Goal: Task Accomplishment & Management: Use online tool/utility

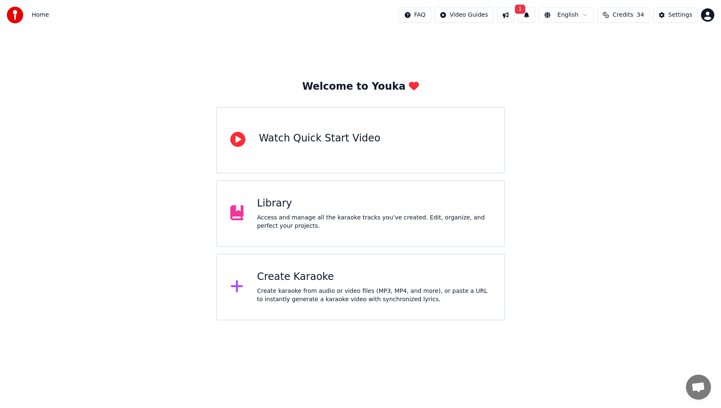
click at [303, 220] on div "Access and manage all the karaoke tracks you’ve created. Edit, organize, and pe…" at bounding box center [374, 222] width 234 height 17
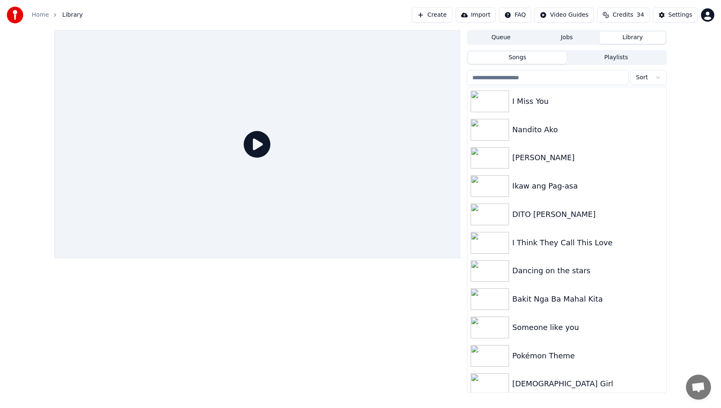
click at [438, 15] on button "Create" at bounding box center [432, 15] width 40 height 15
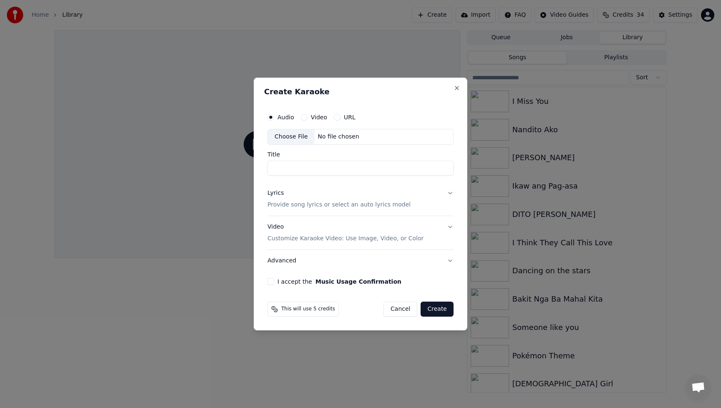
click at [293, 139] on div "Choose File" at bounding box center [291, 136] width 47 height 15
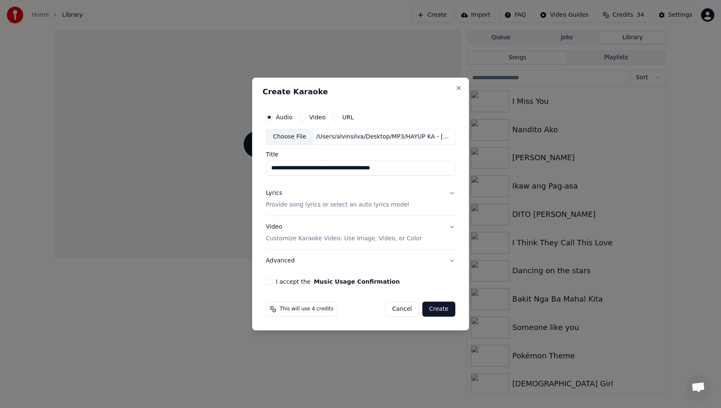
drag, startPoint x: 304, startPoint y: 165, endPoint x: 441, endPoint y: 175, distance: 136.9
click at [441, 175] on input "**********" at bounding box center [361, 168] width 190 height 15
type input "*********"
click at [274, 195] on div "Lyrics" at bounding box center [274, 193] width 16 height 8
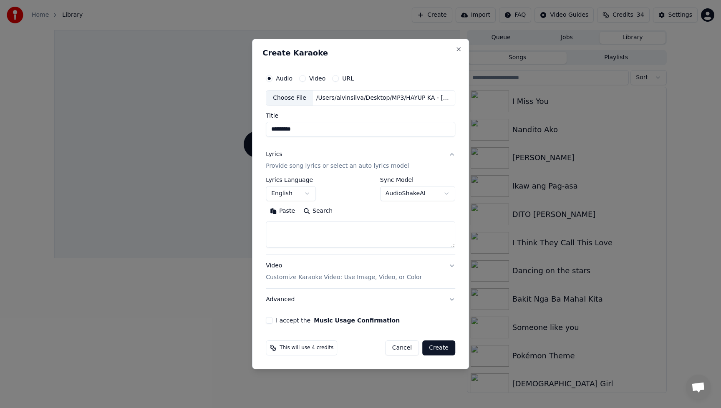
click at [301, 236] on textarea at bounding box center [361, 234] width 190 height 27
paste textarea "**********"
click at [364, 238] on textarea "**********" at bounding box center [359, 234] width 187 height 27
click at [272, 238] on textarea "**********" at bounding box center [359, 234] width 187 height 27
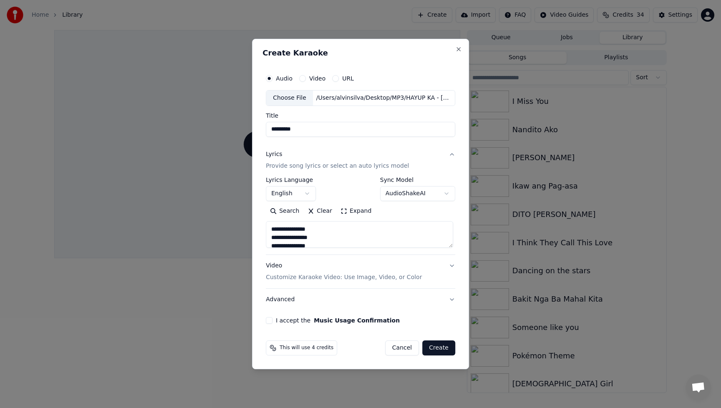
scroll to position [215, 0]
click at [272, 230] on textarea "**********" at bounding box center [359, 234] width 187 height 27
click at [270, 233] on textarea "**********" at bounding box center [359, 234] width 187 height 27
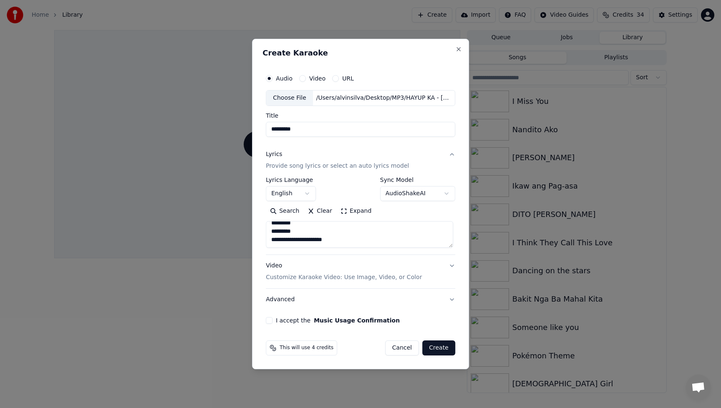
type textarea "**********"
click at [276, 266] on div "Video Customize Karaoke Video: Use Image, Video, or Color" at bounding box center [344, 272] width 156 height 20
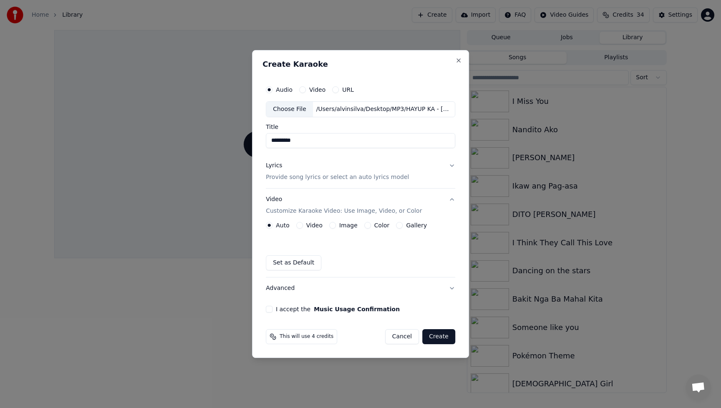
click at [302, 226] on button "Video" at bounding box center [299, 225] width 7 height 7
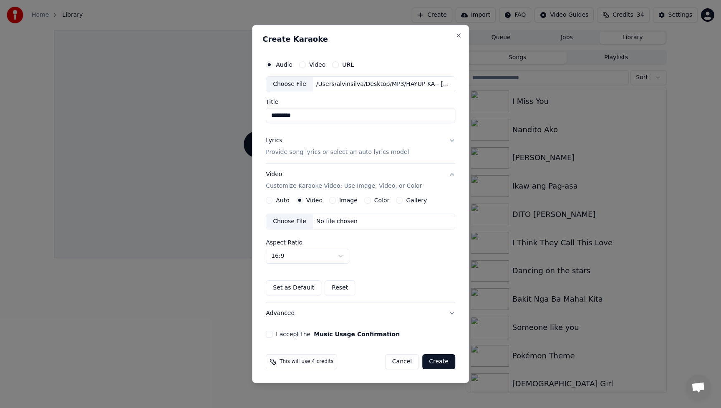
click at [289, 220] on div "Choose File" at bounding box center [289, 221] width 47 height 15
click at [283, 314] on button "Advanced" at bounding box center [361, 314] width 190 height 22
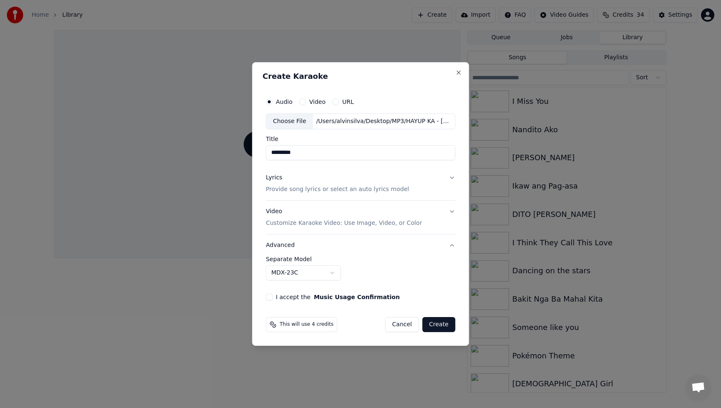
click at [332, 275] on body "**********" at bounding box center [360, 204] width 721 height 408
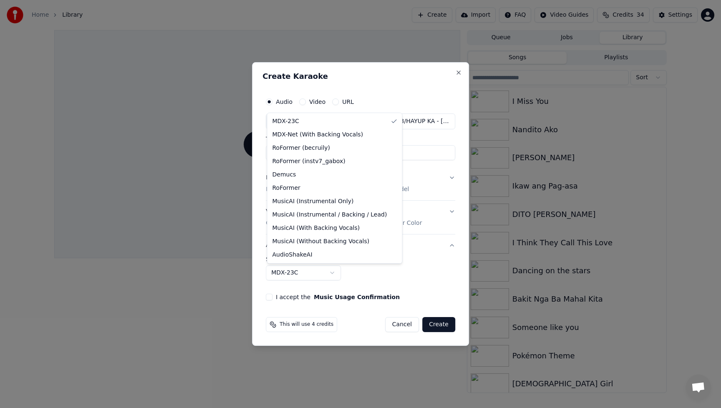
click at [332, 275] on body "**********" at bounding box center [360, 204] width 721 height 408
click at [331, 271] on body "**********" at bounding box center [360, 204] width 721 height 408
select select "**********"
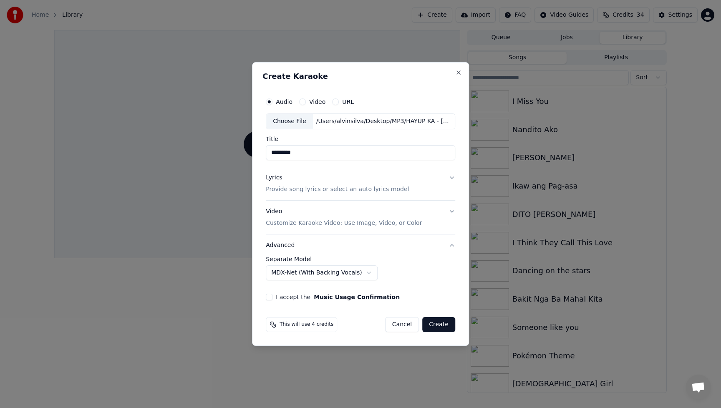
click at [425, 270] on div "**********" at bounding box center [361, 268] width 190 height 24
click at [271, 297] on button "I accept the Music Usage Confirmation" at bounding box center [269, 297] width 7 height 7
click at [442, 328] on button "Create" at bounding box center [438, 324] width 33 height 15
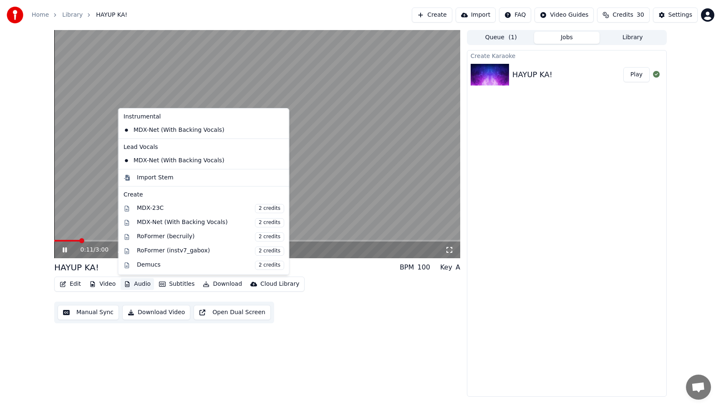
click at [143, 284] on button "Audio" at bounding box center [137, 284] width 33 height 12
drag, startPoint x: 427, startPoint y: 377, endPoint x: 397, endPoint y: 364, distance: 33.3
click at [427, 377] on div "0:12 / 3:00 HAYUP KA! BPM 100 Key A Edit Video Audio Subtitles Download Cloud L…" at bounding box center [257, 213] width 406 height 367
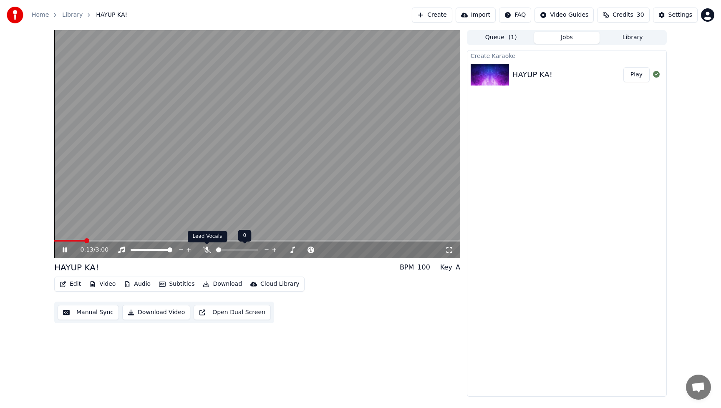
click at [206, 251] on icon at bounding box center [207, 250] width 8 height 7
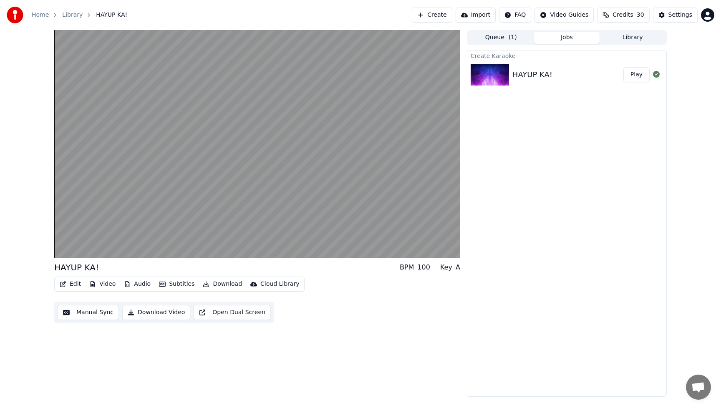
click at [71, 283] on button "Edit" at bounding box center [70, 284] width 28 height 12
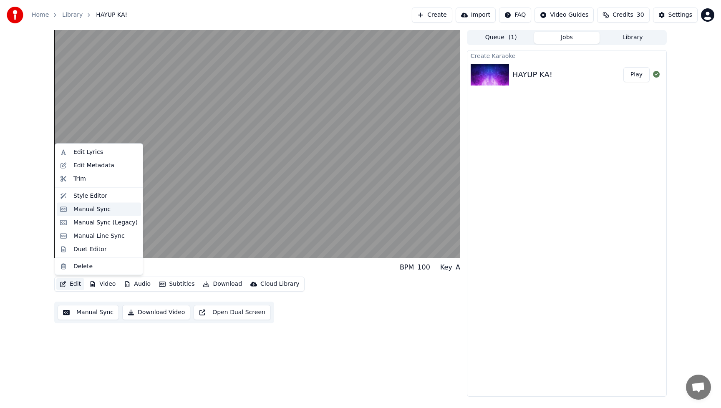
click at [74, 210] on div "Manual Sync" at bounding box center [91, 209] width 37 height 8
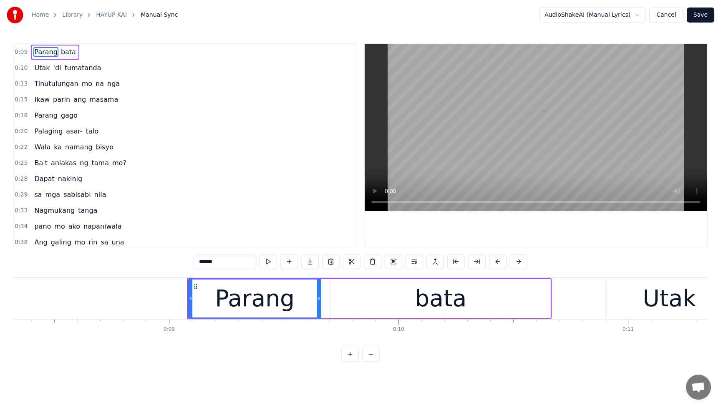
scroll to position [0, 2043]
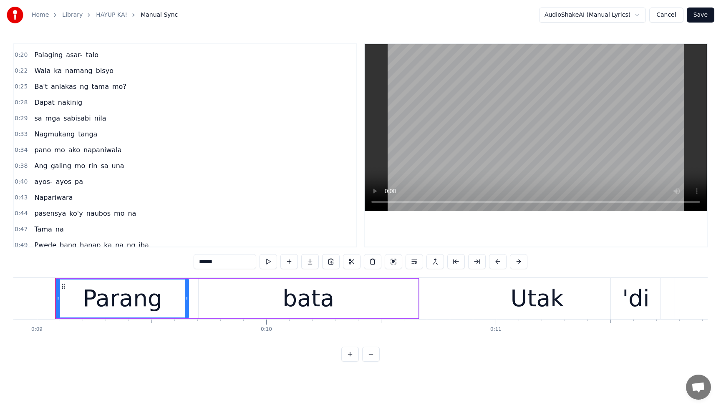
click at [48, 135] on span "Nagmukang" at bounding box center [54, 134] width 42 height 10
type input "*********"
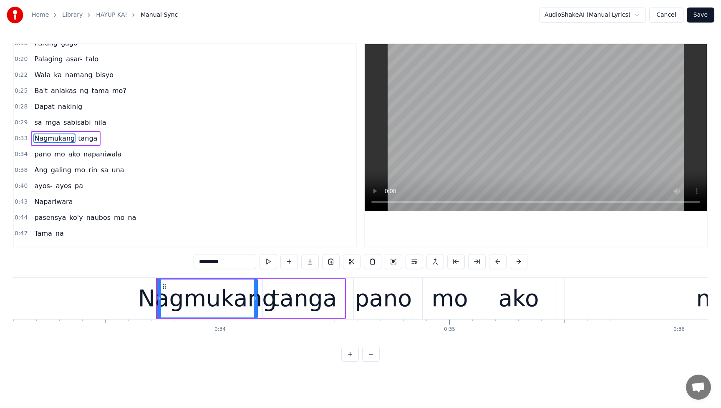
scroll to position [0, 7701]
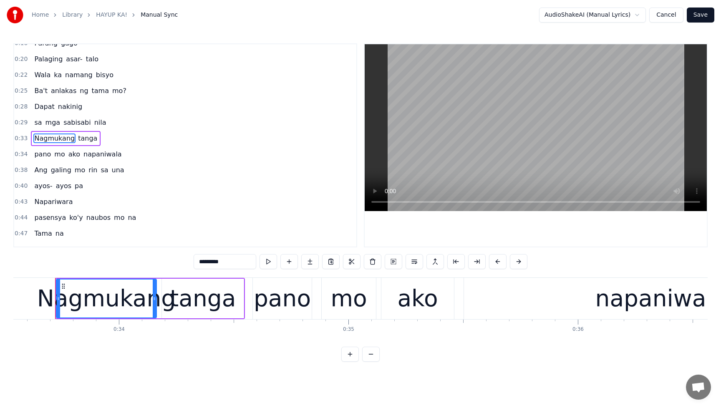
click at [129, 299] on div "Nagmukang" at bounding box center [106, 298] width 139 height 35
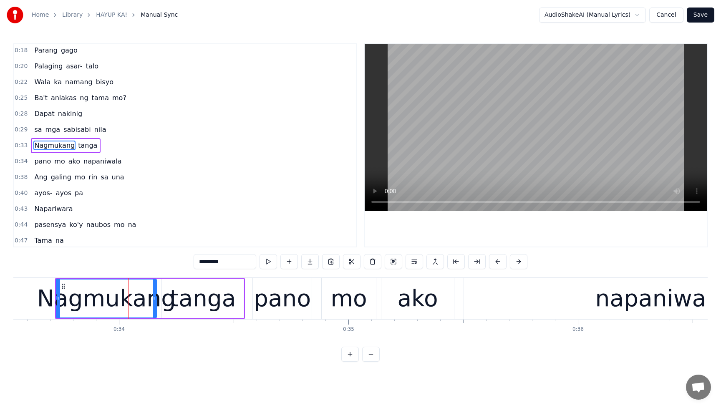
click at [710, 18] on button "Save" at bounding box center [701, 15] width 28 height 15
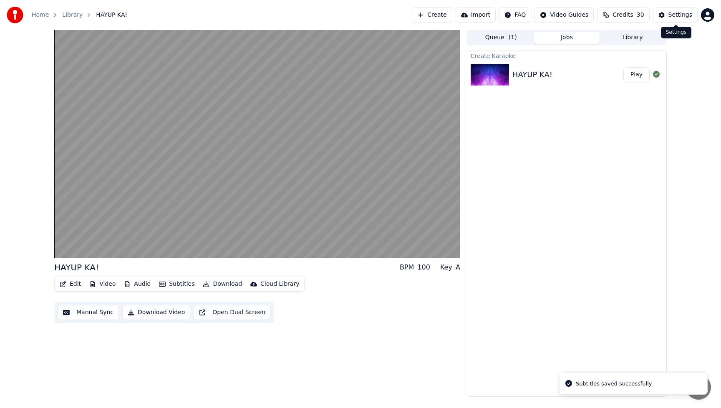
click at [686, 12] on div "Settings" at bounding box center [681, 15] width 24 height 8
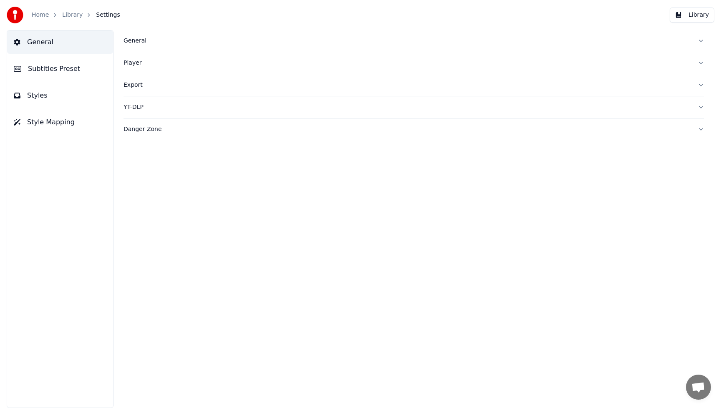
click at [133, 64] on div "Player" at bounding box center [408, 63] width 568 height 8
click at [137, 43] on div "General" at bounding box center [408, 41] width 568 height 8
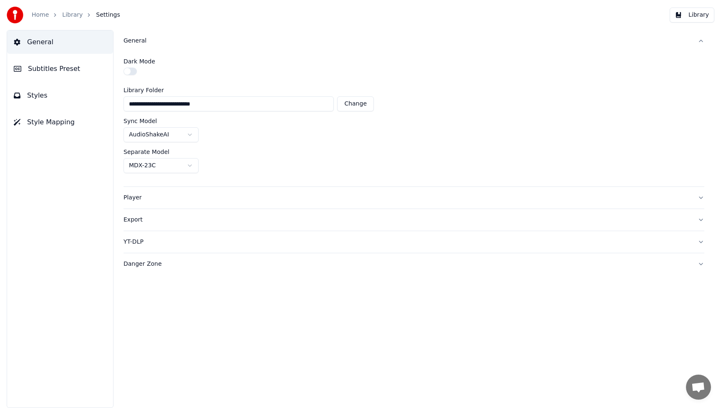
click at [137, 43] on div "General" at bounding box center [408, 41] width 568 height 8
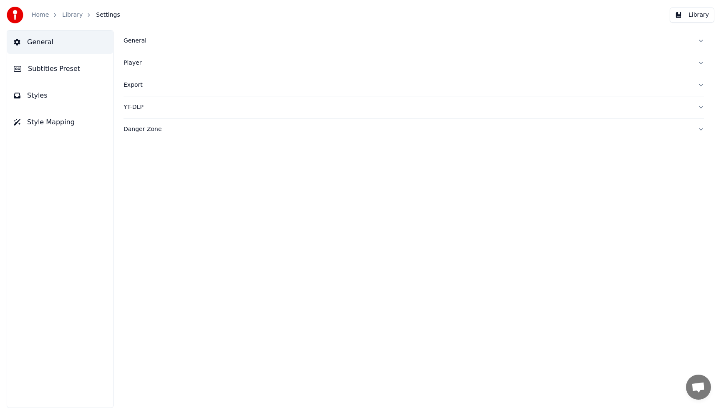
click at [128, 42] on div "General" at bounding box center [408, 41] width 568 height 8
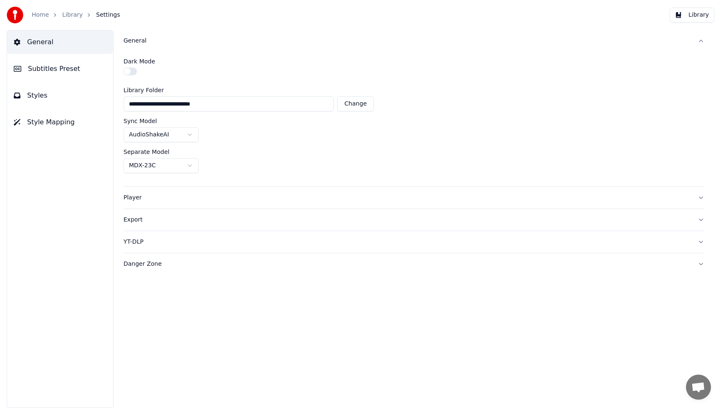
click at [187, 166] on html "**********" at bounding box center [360, 204] width 721 height 408
click at [520, 134] on div "AudioShakeAI" at bounding box center [414, 134] width 581 height 15
click at [271, 331] on div "**********" at bounding box center [414, 219] width 614 height 378
click at [134, 219] on div "Export" at bounding box center [408, 220] width 568 height 8
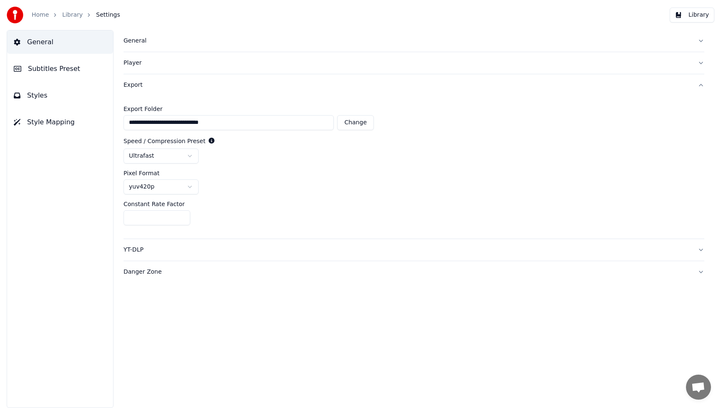
click at [135, 252] on div "YT-DLP" at bounding box center [408, 250] width 568 height 8
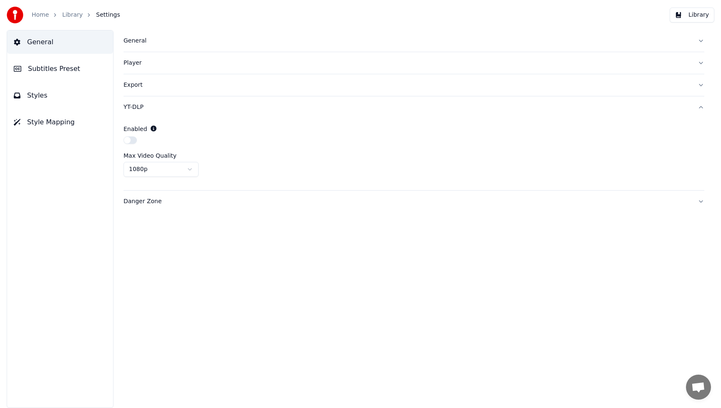
click at [147, 202] on div "Danger Zone" at bounding box center [408, 201] width 568 height 8
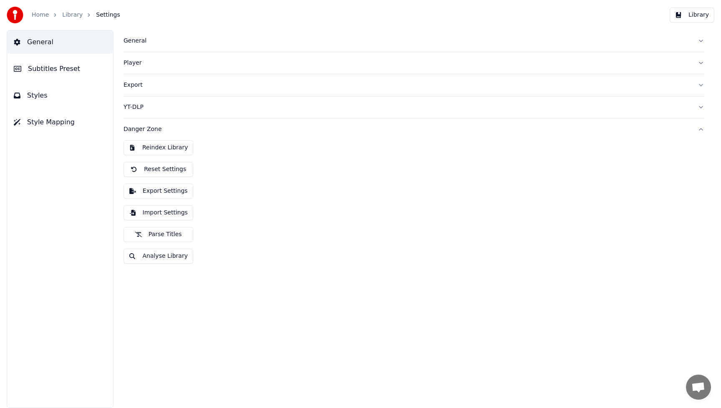
click at [296, 197] on div "Reindex Library Reset Settings Export Settings Import Settings Parse Titles Ana…" at bounding box center [414, 205] width 581 height 130
click at [273, 221] on div "Reindex Library Reset Settings Export Settings Import Settings Parse Titles Ana…" at bounding box center [414, 205] width 581 height 130
click at [134, 86] on div "Export" at bounding box center [408, 85] width 568 height 8
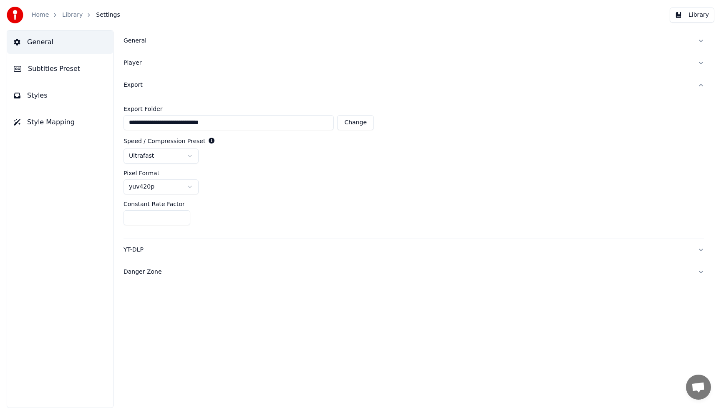
click at [132, 248] on div "YT-DLP" at bounding box center [408, 250] width 568 height 8
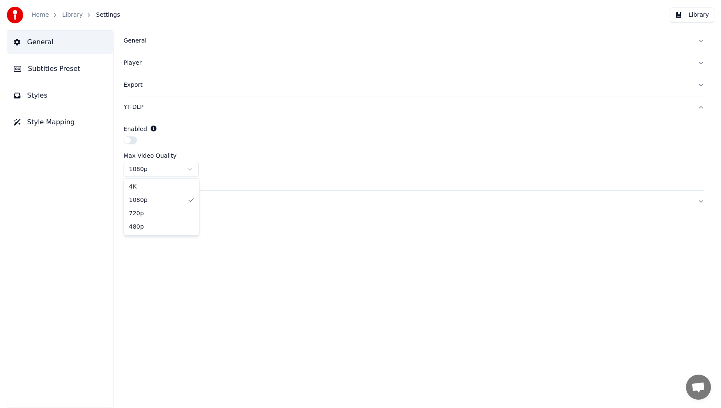
click at [190, 168] on html "Home Library Settings Library General Subtitles Preset Styles Style Mapping Gen…" at bounding box center [360, 204] width 721 height 408
click at [288, 154] on div "Max Video Quality" at bounding box center [414, 156] width 581 height 6
click at [53, 96] on button "Styles" at bounding box center [60, 95] width 106 height 23
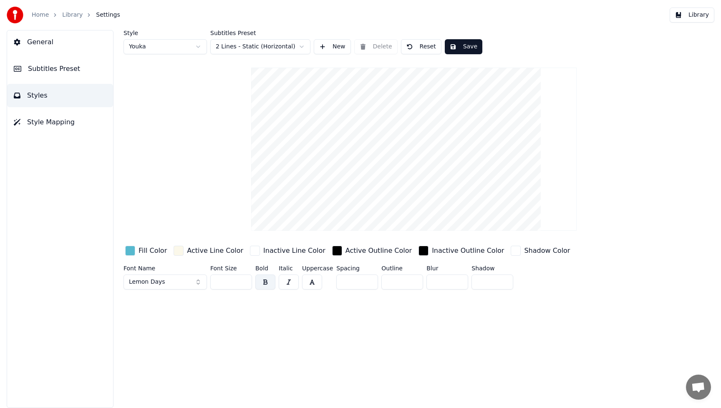
click at [41, 119] on span "Style Mapping" at bounding box center [51, 122] width 48 height 10
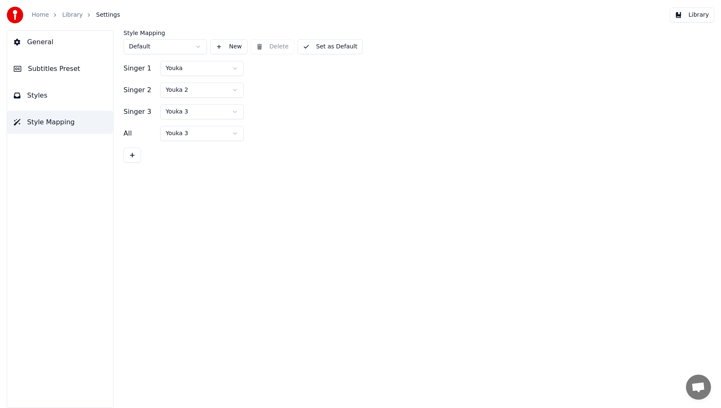
click at [46, 93] on button "Styles" at bounding box center [60, 95] width 106 height 23
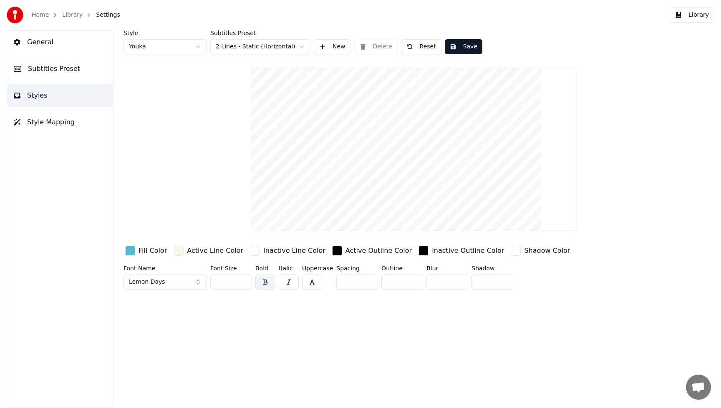
click at [59, 71] on span "Subtitles Preset" at bounding box center [54, 69] width 52 height 10
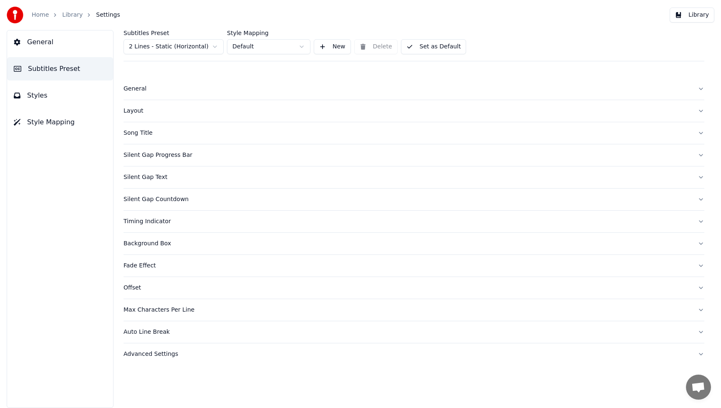
click at [153, 155] on div "Silent Gap Progress Bar" at bounding box center [408, 155] width 568 height 8
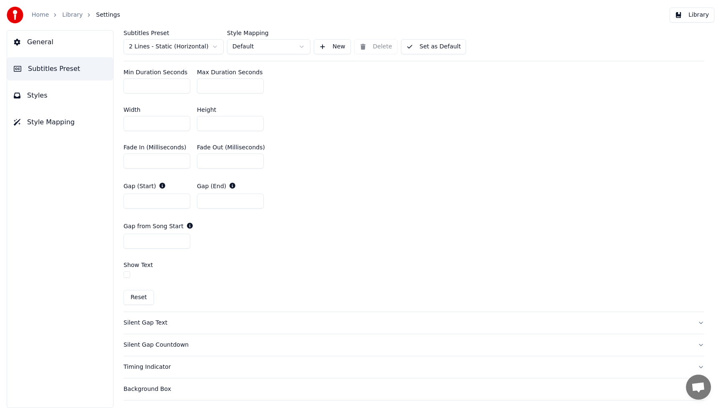
scroll to position [411, 0]
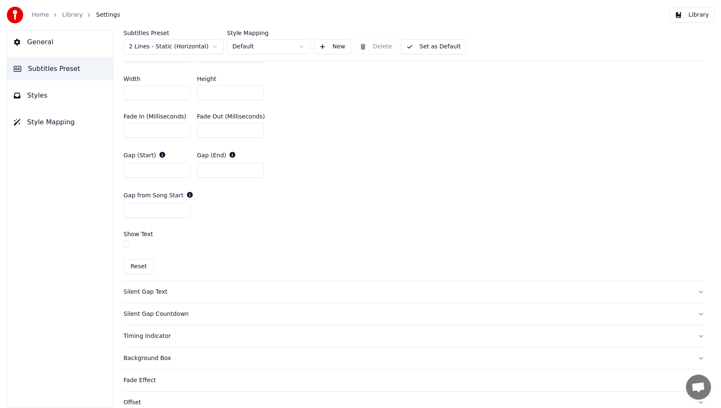
click at [154, 293] on div "Silent Gap Text" at bounding box center [408, 292] width 568 height 8
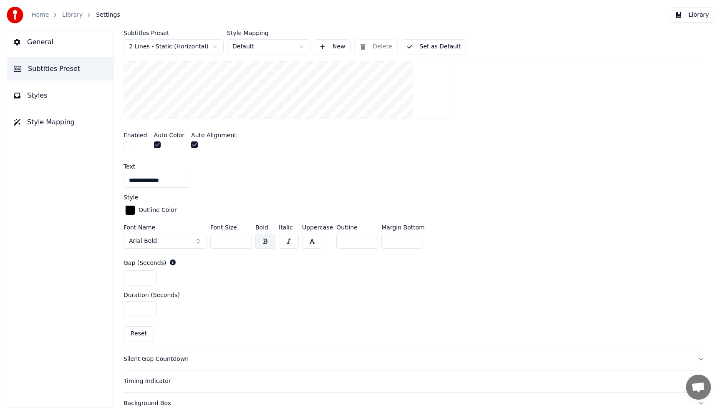
scroll to position [276, 0]
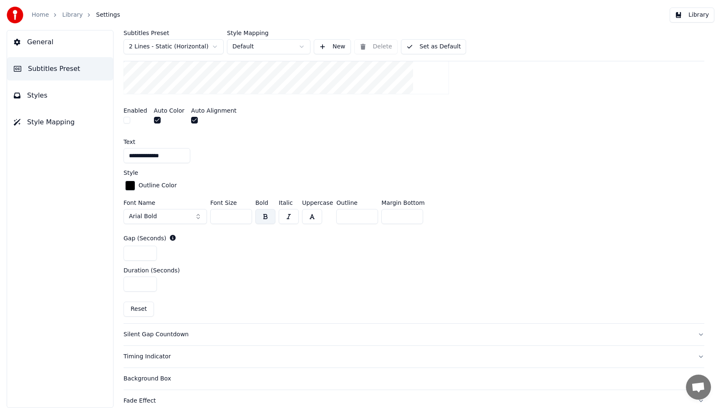
click at [165, 336] on div "Silent Gap Countdown" at bounding box center [408, 335] width 568 height 8
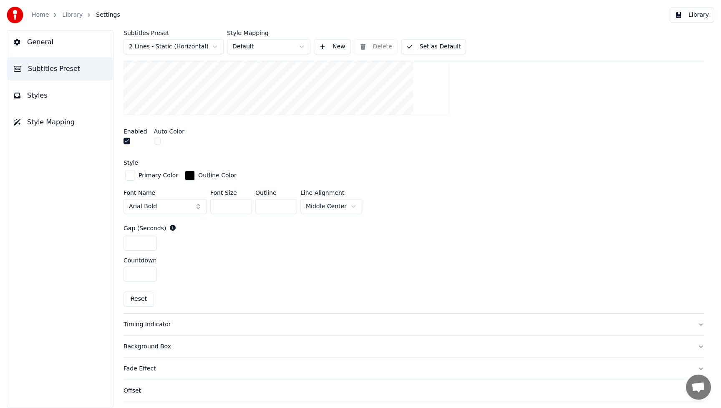
scroll to position [343, 0]
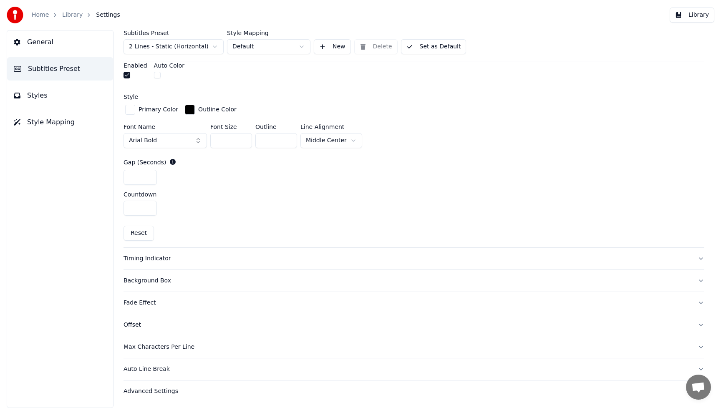
click at [156, 260] on div "Timing Indicator" at bounding box center [408, 259] width 568 height 8
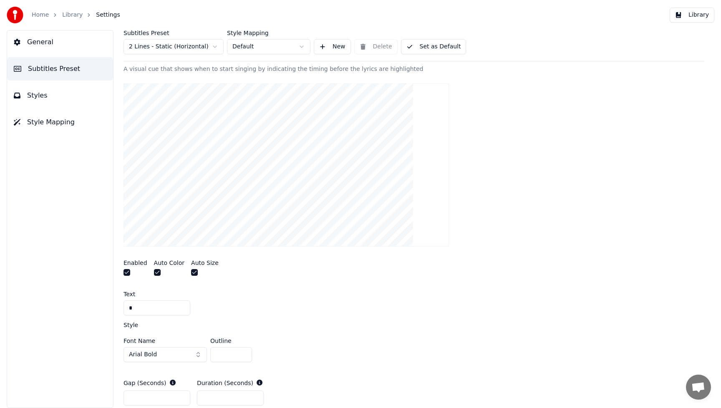
scroll to position [162, 0]
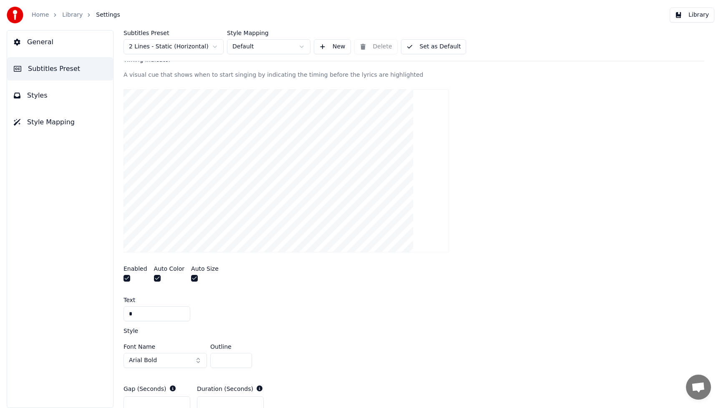
click at [127, 277] on button "button" at bounding box center [127, 278] width 7 height 7
click at [156, 280] on button "button" at bounding box center [157, 278] width 7 height 7
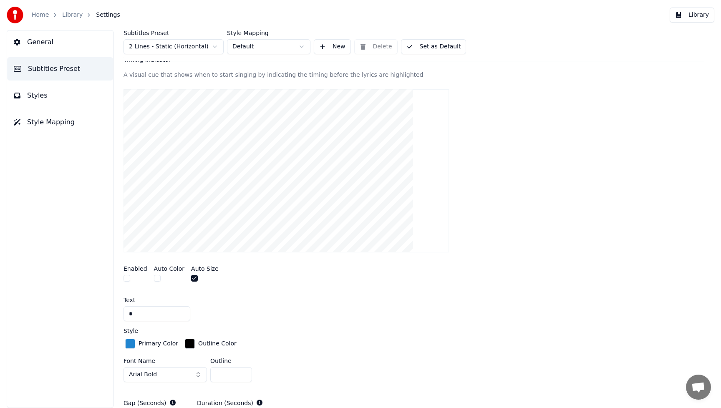
click at [193, 277] on button "button" at bounding box center [194, 278] width 7 height 7
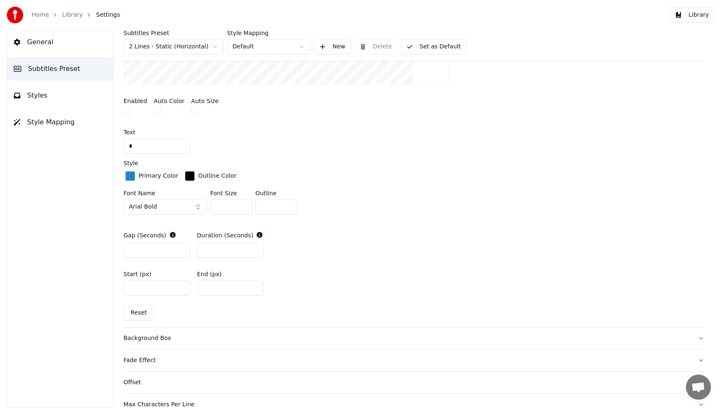
scroll to position [360, 0]
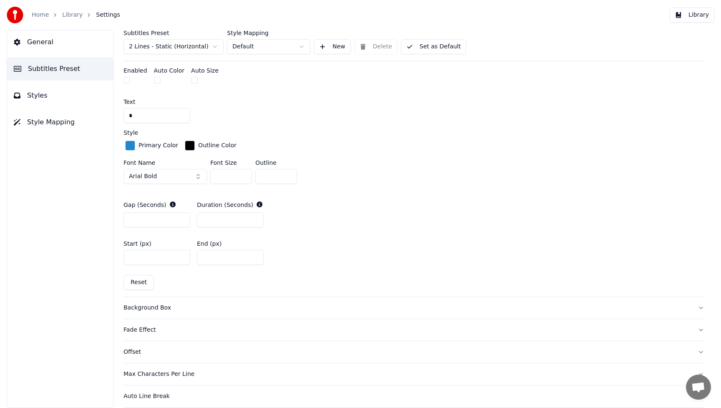
click at [147, 311] on div "Background Box" at bounding box center [408, 308] width 568 height 8
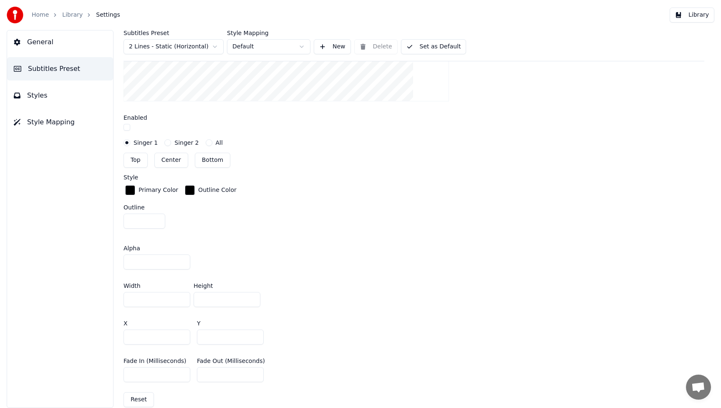
scroll to position [410, 0]
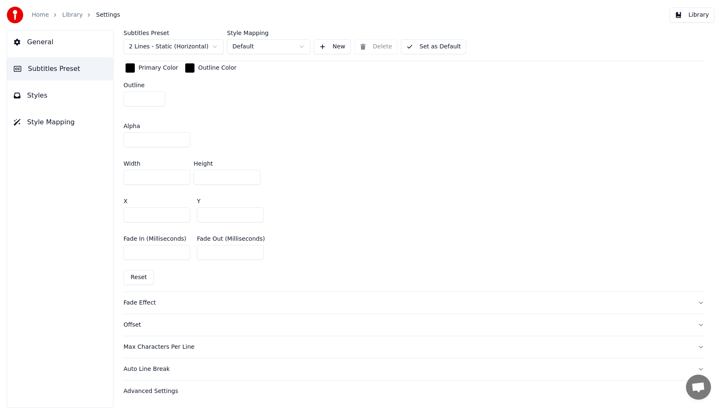
click at [145, 303] on div "Fade Effect" at bounding box center [408, 303] width 568 height 8
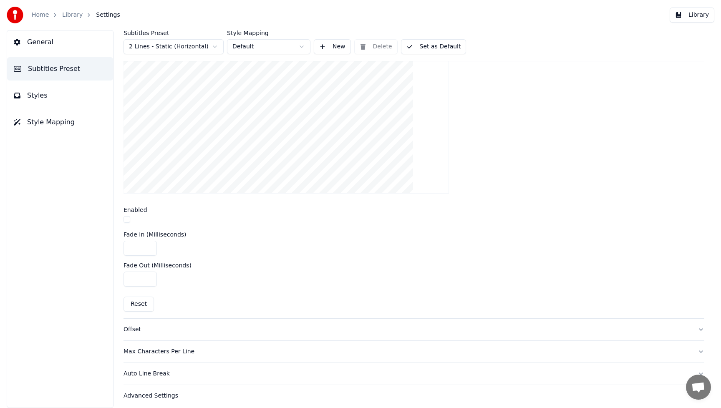
scroll to position [270, 0]
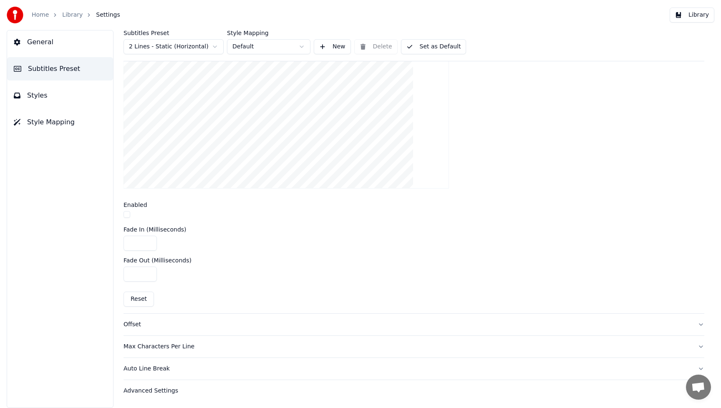
click at [147, 347] on div "Max Characters Per Line" at bounding box center [408, 347] width 568 height 8
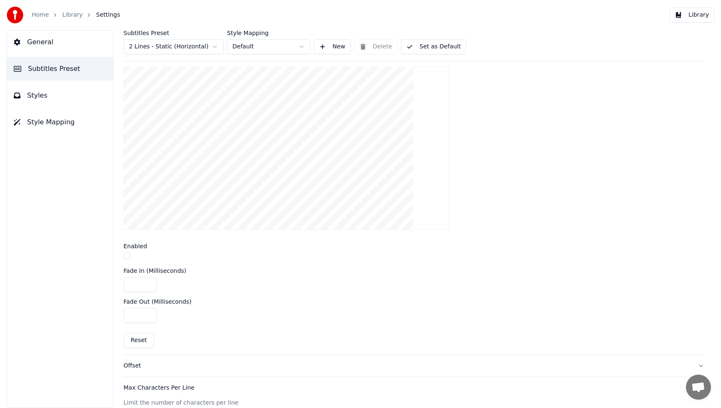
scroll to position [239, 0]
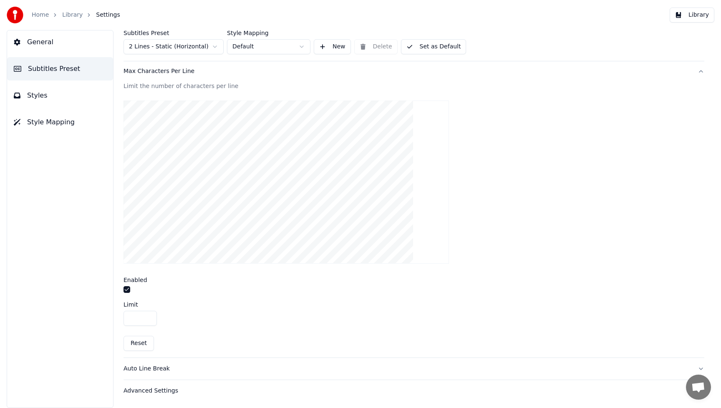
click at [157, 371] on div "Auto Line Break" at bounding box center [408, 369] width 568 height 8
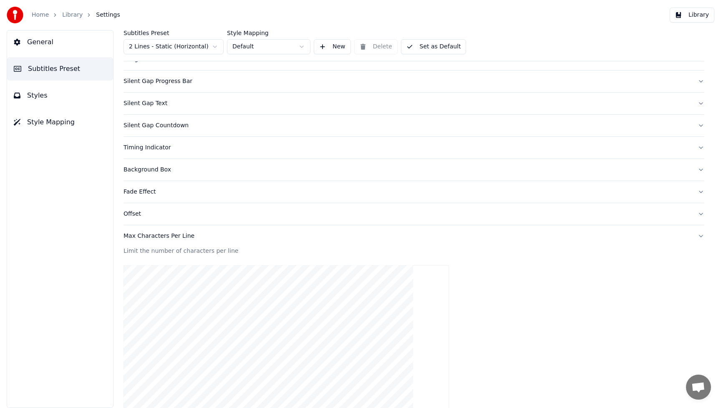
scroll to position [62, 0]
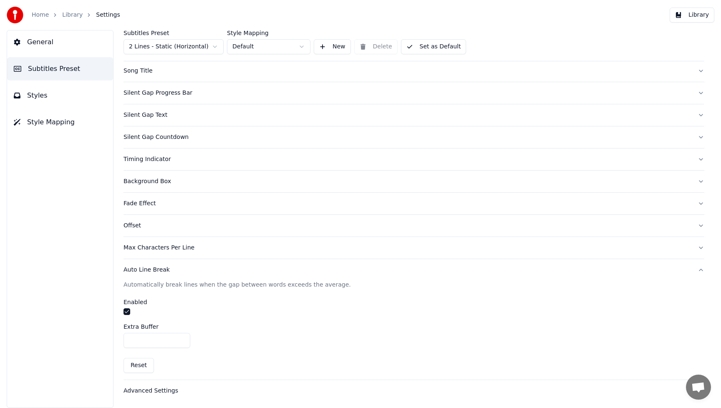
click at [145, 249] on div "Max Characters Per Line" at bounding box center [408, 248] width 568 height 8
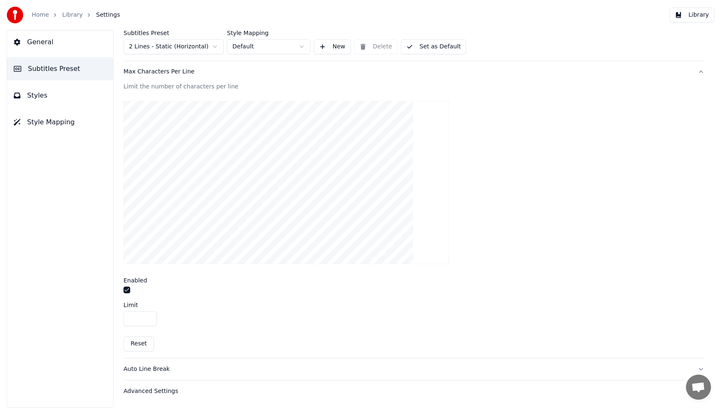
scroll to position [239, 0]
click at [126, 292] on button "button" at bounding box center [127, 289] width 7 height 7
click at [695, 16] on button "Library" at bounding box center [692, 15] width 45 height 15
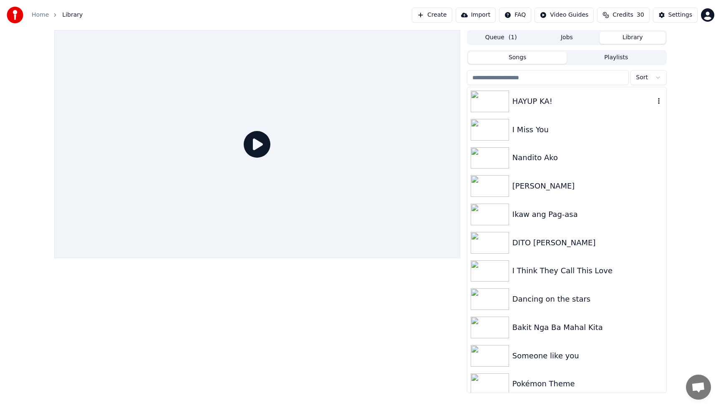
click at [489, 97] on img at bounding box center [490, 102] width 38 height 22
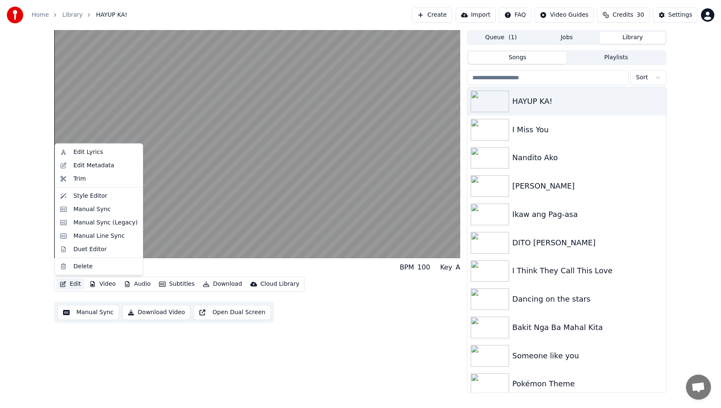
click at [80, 282] on button "Edit" at bounding box center [70, 284] width 28 height 12
click at [89, 211] on div "Manual Sync" at bounding box center [91, 209] width 37 height 8
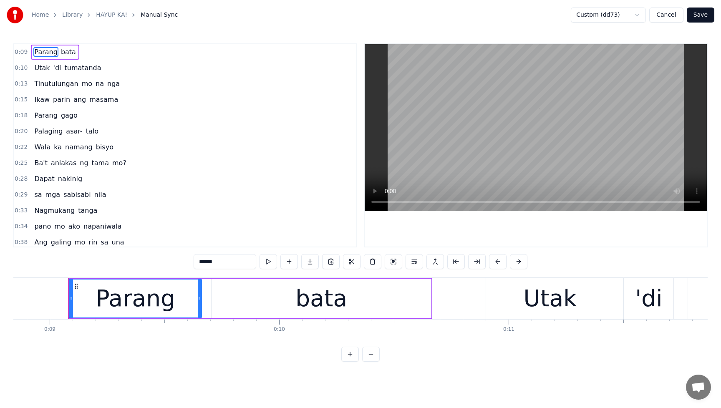
scroll to position [0, 2043]
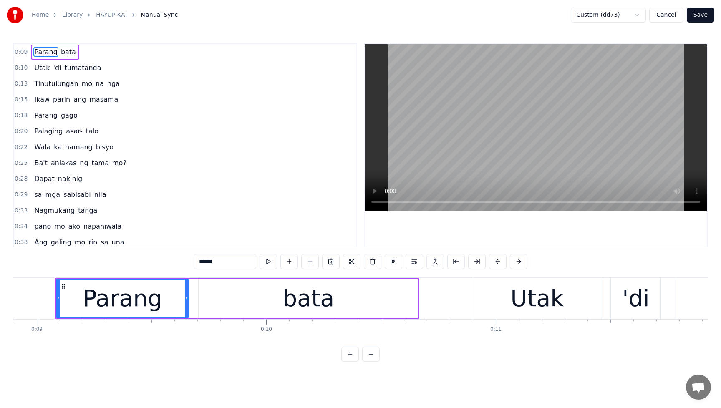
click at [61, 212] on span "Nagmukang" at bounding box center [54, 211] width 42 height 10
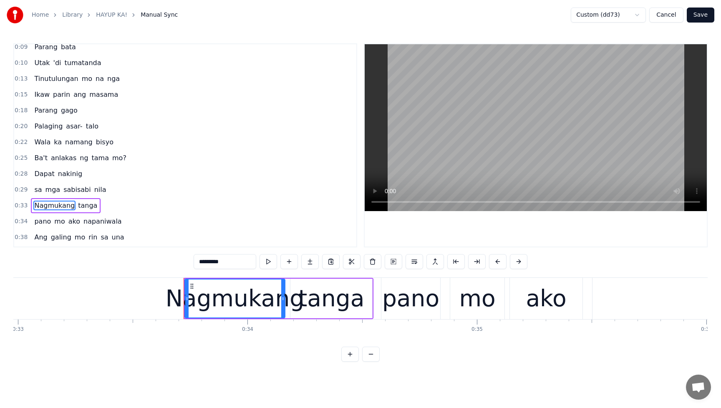
scroll to position [0, 7701]
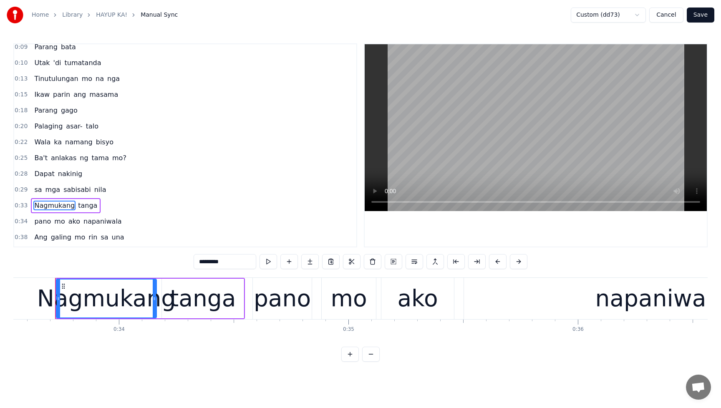
click at [222, 260] on input "*********" at bounding box center [225, 261] width 63 height 15
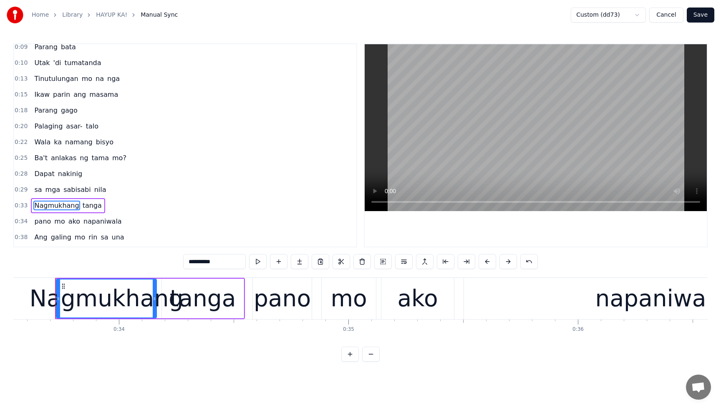
type input "**********"
click at [712, 12] on button "Save" at bounding box center [701, 15] width 28 height 15
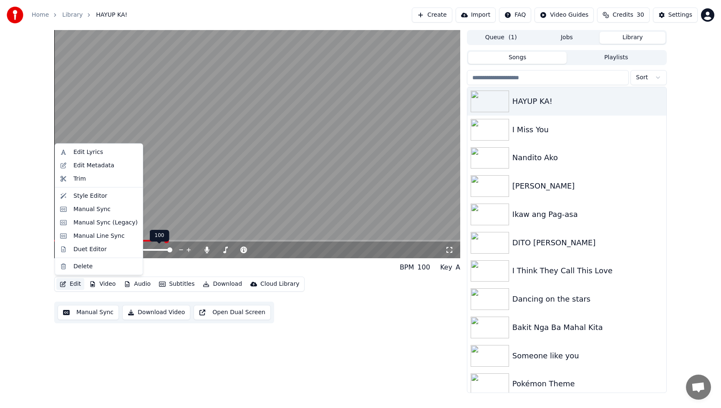
click at [79, 281] on button "Edit" at bounding box center [70, 284] width 28 height 12
click at [84, 208] on div "Manual Sync" at bounding box center [91, 209] width 37 height 8
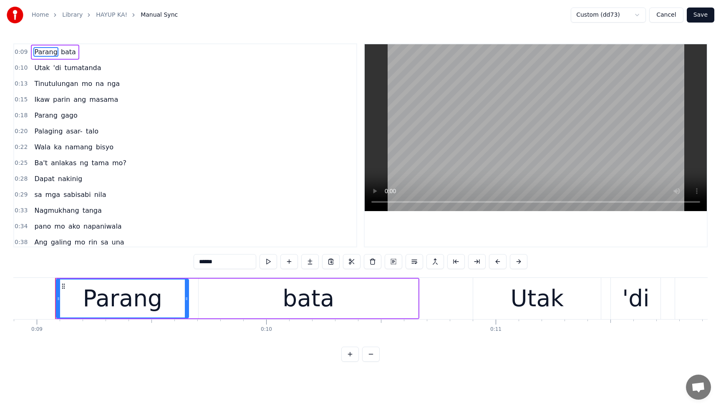
scroll to position [132, 0]
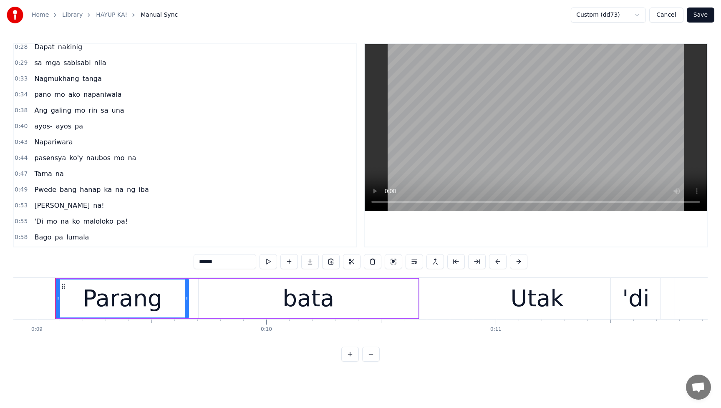
click at [116, 159] on span "mo" at bounding box center [119, 158] width 12 height 10
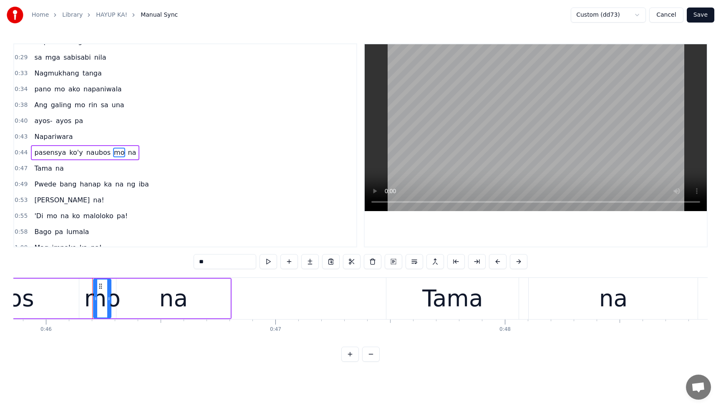
scroll to position [0, 10566]
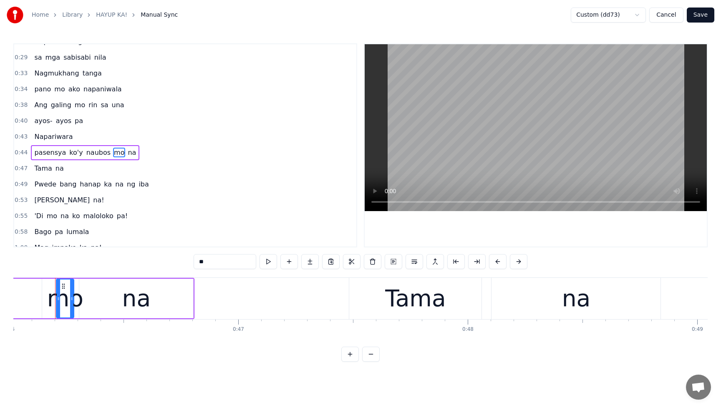
click at [220, 262] on input "**" at bounding box center [225, 261] width 63 height 15
type input "*"
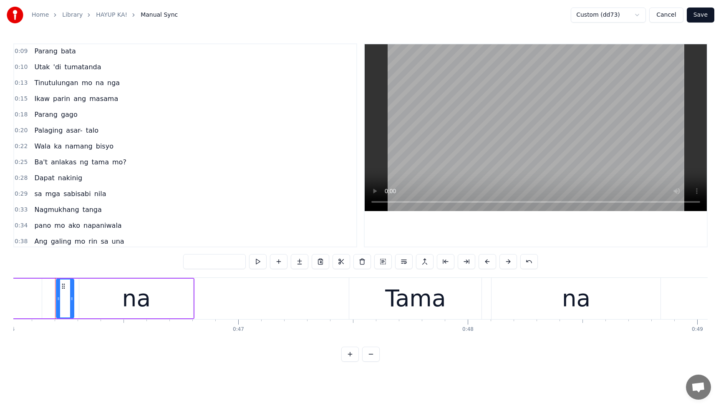
scroll to position [0, 0]
click at [702, 18] on button "Save" at bounding box center [701, 15] width 28 height 15
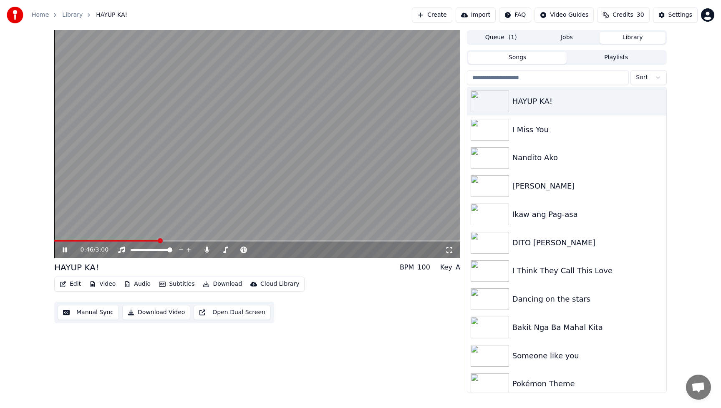
click at [130, 240] on span at bounding box center [106, 241] width 105 height 2
click at [133, 241] on span at bounding box center [106, 241] width 104 height 2
click at [345, 359] on div "0:37 / 3:00 HAYUP KA! BPM 100 Key A Edit Video Audio Subtitles Download Cloud L…" at bounding box center [257, 211] width 406 height 363
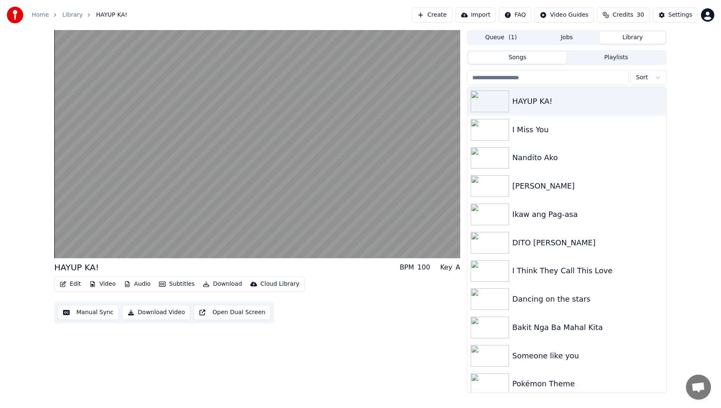
click at [75, 284] on button "Edit" at bounding box center [70, 284] width 28 height 12
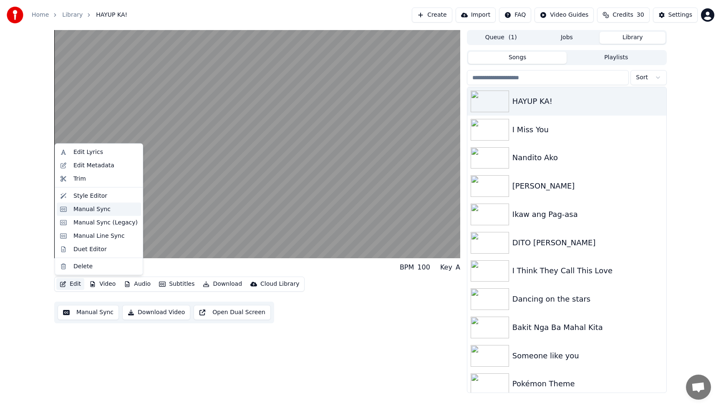
click at [88, 210] on div "Manual Sync" at bounding box center [91, 209] width 37 height 8
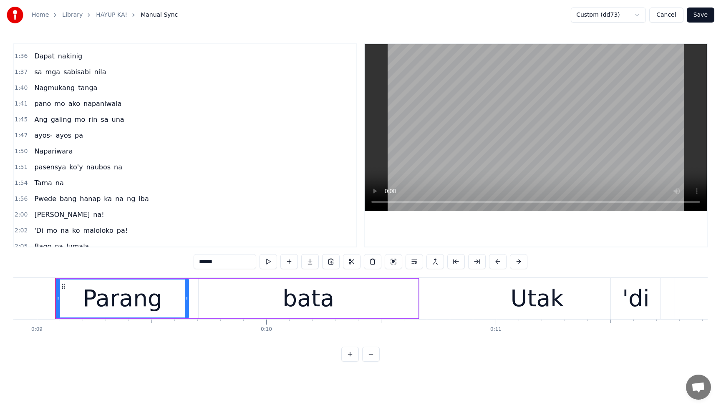
scroll to position [546, 0]
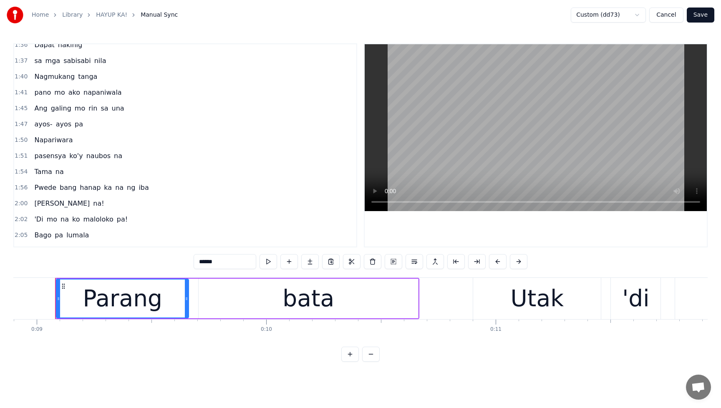
click at [49, 77] on span "Nagmukang" at bounding box center [54, 77] width 42 height 10
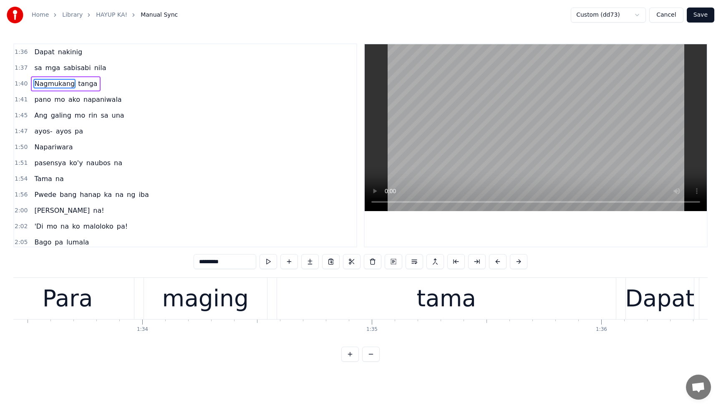
scroll to position [0, 23002]
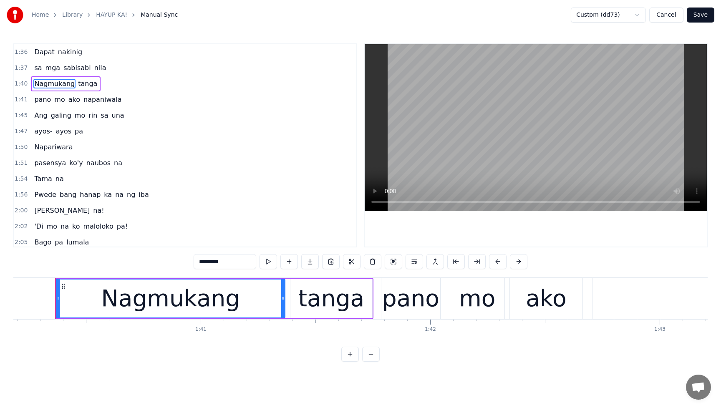
click at [222, 260] on input "*********" at bounding box center [225, 261] width 63 height 15
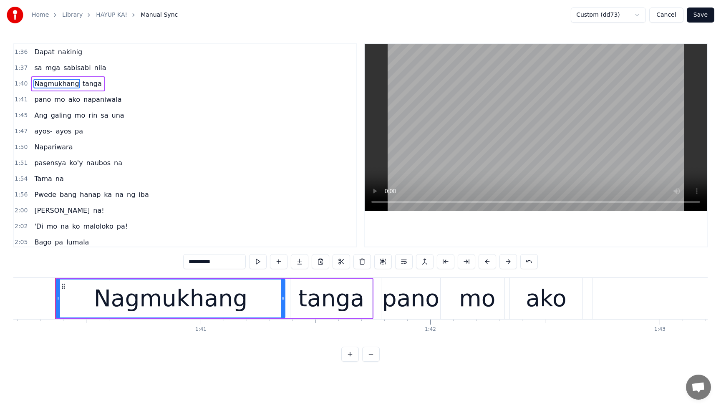
type input "**********"
click at [700, 17] on button "Save" at bounding box center [701, 15] width 28 height 15
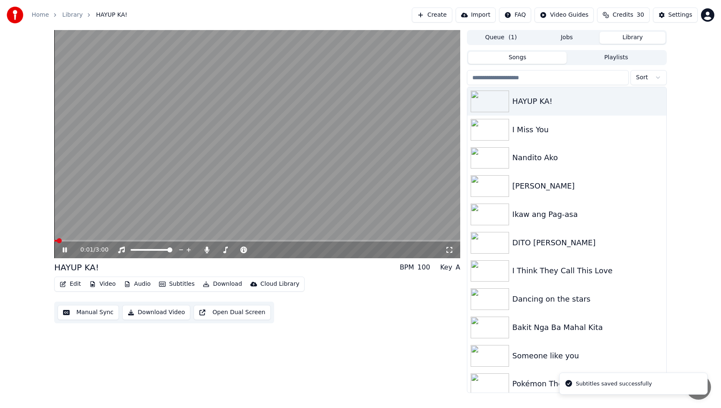
click at [264, 240] on span at bounding box center [257, 241] width 406 height 2
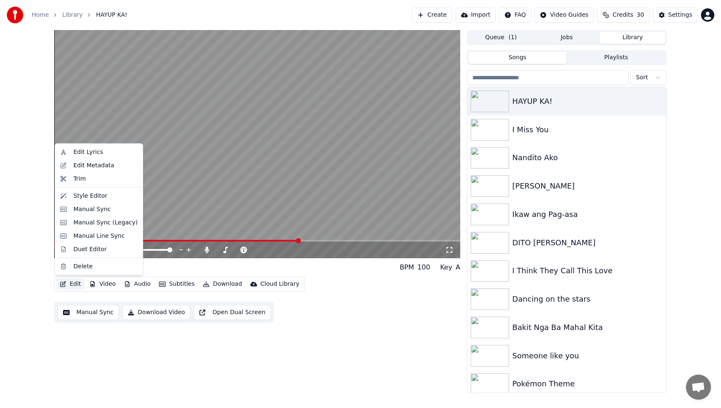
click at [78, 283] on button "Edit" at bounding box center [70, 284] width 28 height 12
click at [88, 208] on div "Manual Sync" at bounding box center [91, 209] width 37 height 8
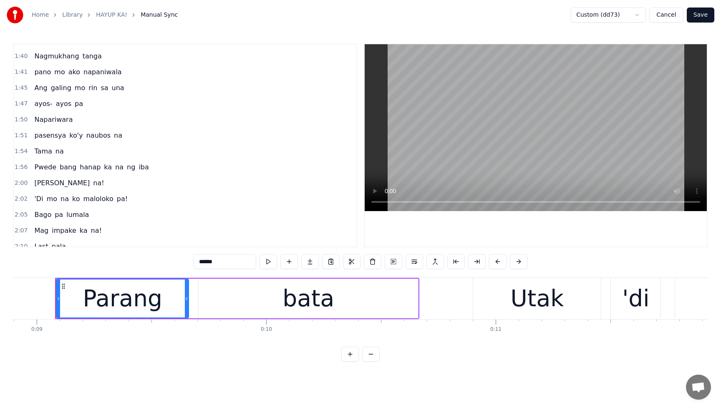
scroll to position [564, 0]
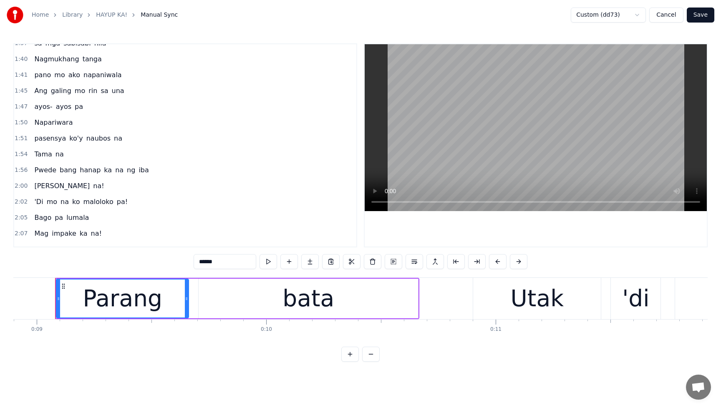
click at [40, 110] on span "ayos-" at bounding box center [43, 107] width 20 height 10
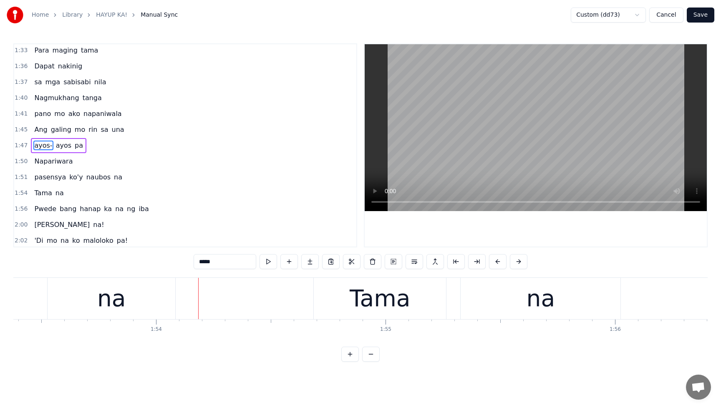
scroll to position [0, 26035]
click at [47, 157] on span "Napariwara" at bounding box center [53, 162] width 40 height 10
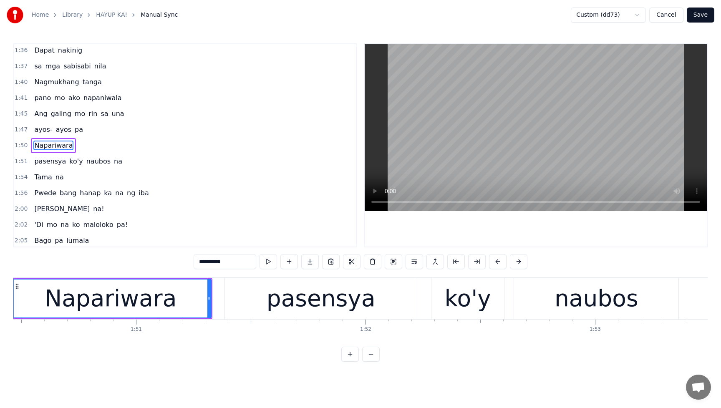
scroll to position [0, 25316]
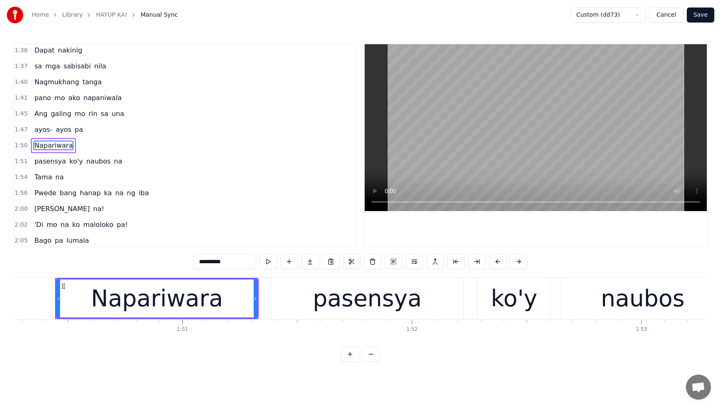
click at [296, 301] on div "pasensya" at bounding box center [367, 298] width 192 height 41
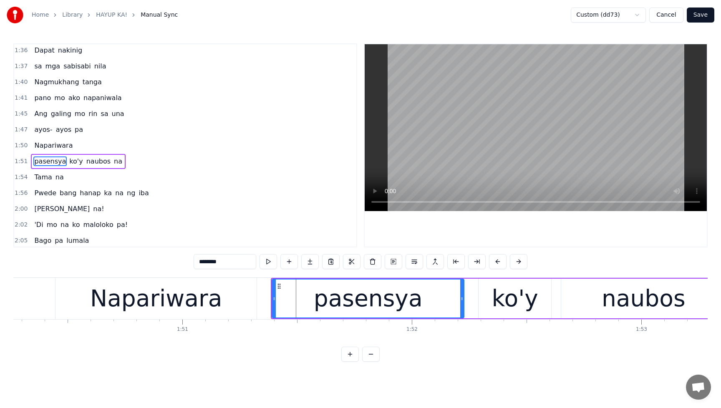
scroll to position [557, 0]
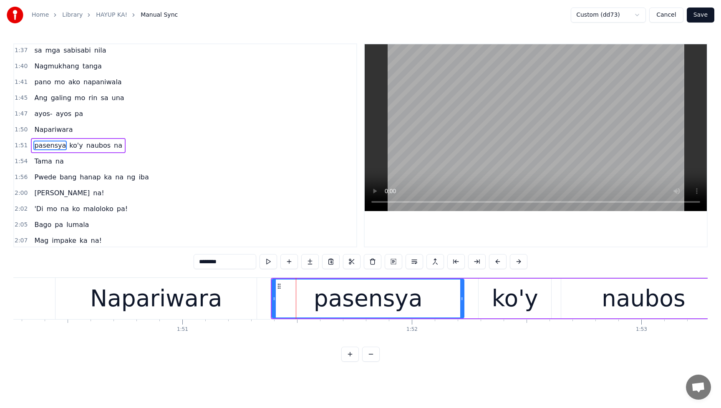
click at [217, 301] on div "Napariwara" at bounding box center [156, 298] width 201 height 41
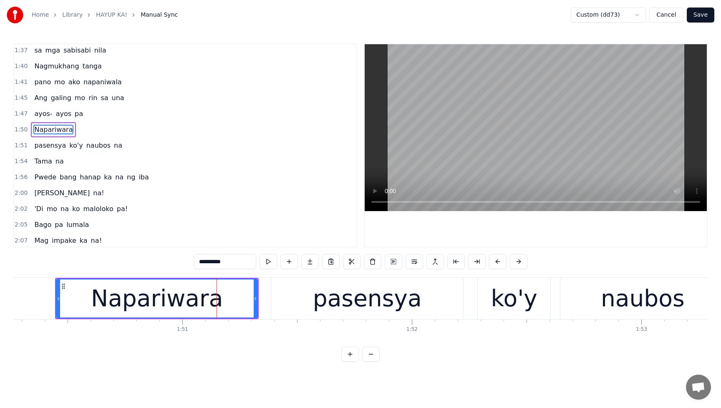
scroll to position [541, 0]
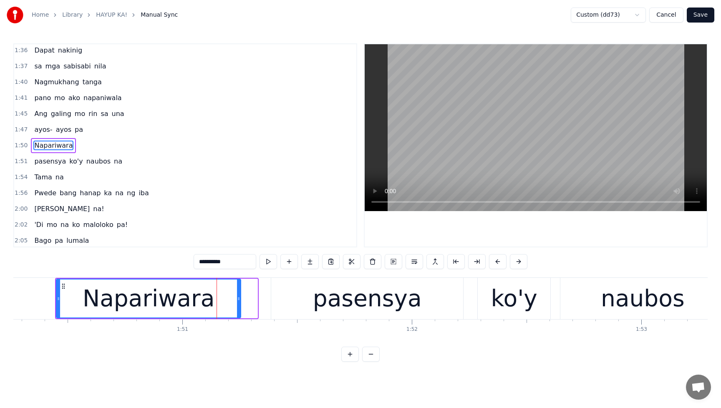
drag, startPoint x: 255, startPoint y: 300, endPoint x: 239, endPoint y: 302, distance: 16.8
click at [239, 302] on icon at bounding box center [238, 299] width 3 height 7
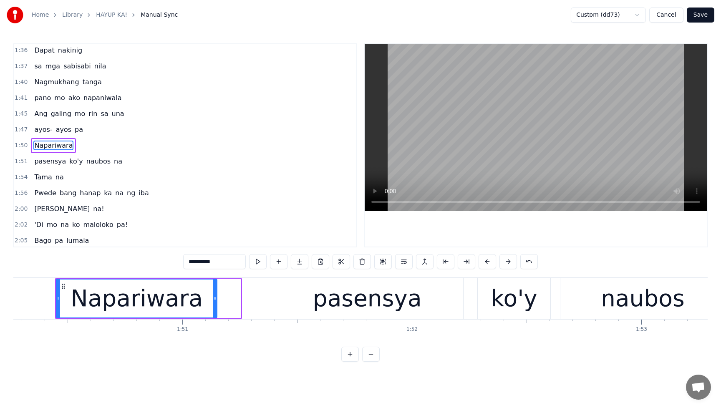
drag, startPoint x: 240, startPoint y: 302, endPoint x: 216, endPoint y: 304, distance: 23.9
click at [216, 304] on div at bounding box center [214, 299] width 3 height 38
click at [309, 302] on div "pasensya" at bounding box center [367, 298] width 192 height 41
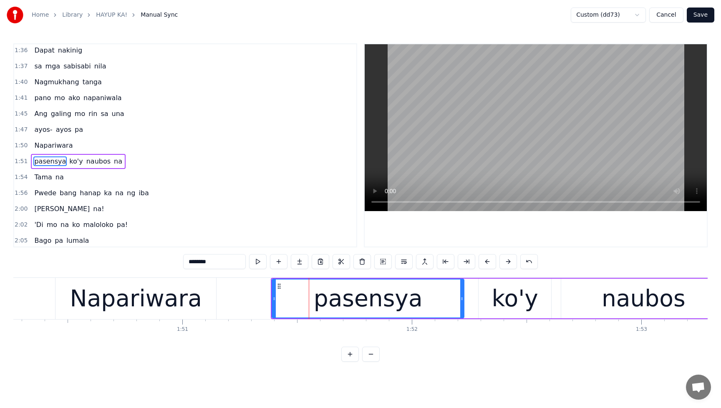
scroll to position [557, 0]
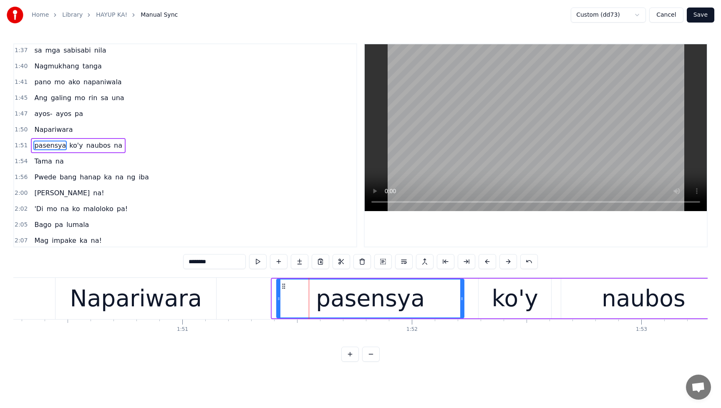
drag, startPoint x: 275, startPoint y: 301, endPoint x: 279, endPoint y: 301, distance: 4.6
click at [279, 301] on icon at bounding box center [278, 299] width 3 height 7
drag, startPoint x: 279, startPoint y: 301, endPoint x: 286, endPoint y: 301, distance: 6.7
click at [286, 301] on icon at bounding box center [285, 299] width 3 height 7
click at [196, 307] on div "Napariwara" at bounding box center [136, 298] width 161 height 41
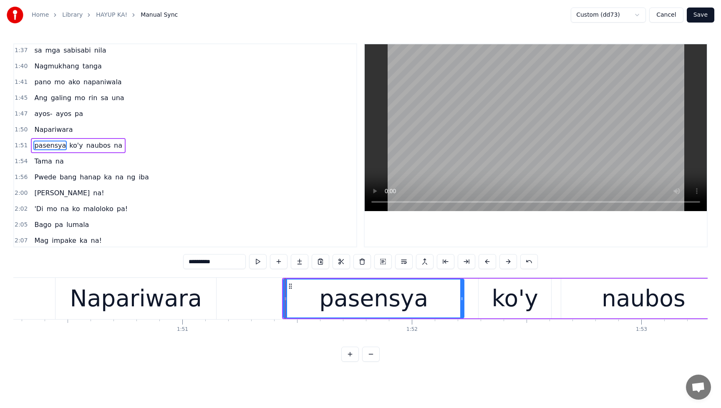
scroll to position [541, 0]
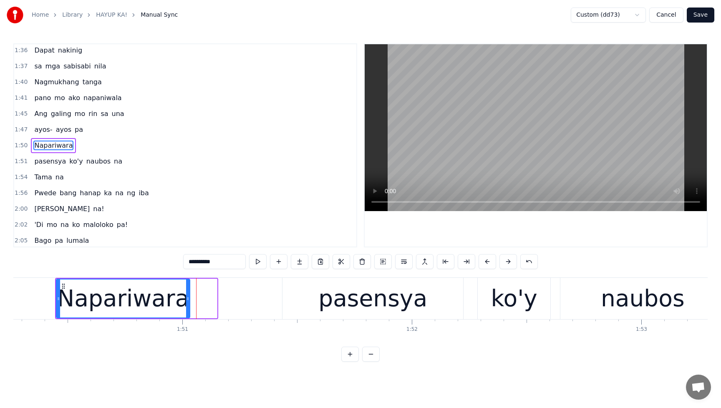
drag, startPoint x: 216, startPoint y: 301, endPoint x: 189, endPoint y: 304, distance: 27.3
click at [189, 304] on div at bounding box center [187, 299] width 3 height 38
click at [41, 131] on span "ayos-" at bounding box center [43, 130] width 20 height 10
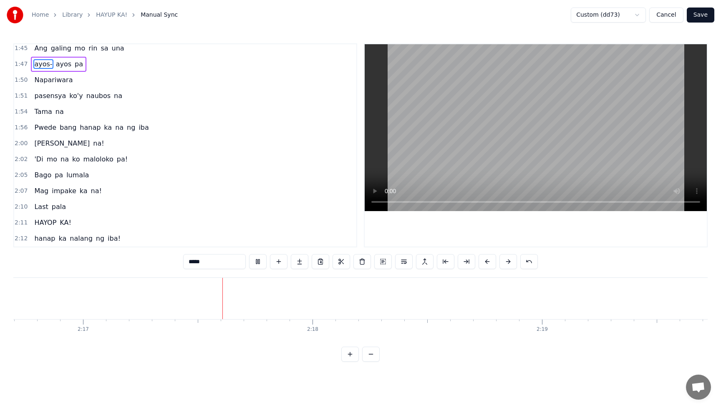
scroll to position [0, 31392]
click at [46, 241] on span "hanap" at bounding box center [44, 239] width 23 height 10
type input "*****"
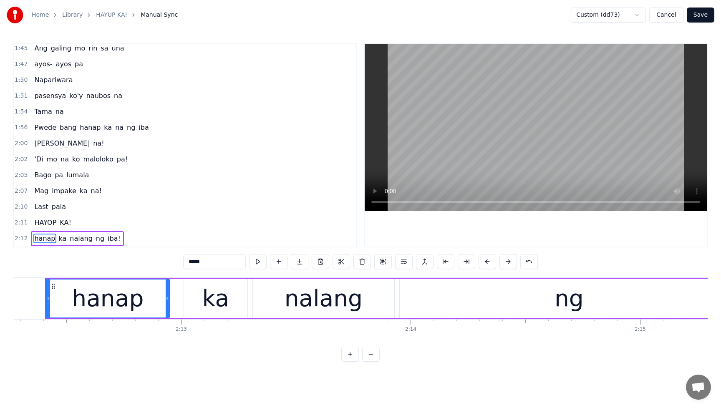
scroll to position [0, 30359]
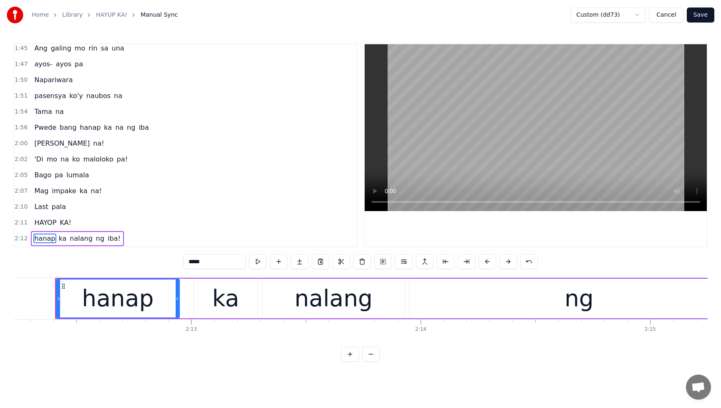
click at [111, 238] on div "hanap ka nalang ng iba!" at bounding box center [77, 238] width 93 height 15
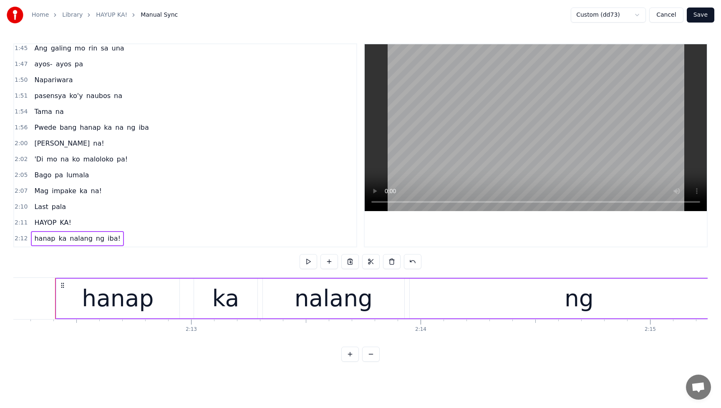
click at [107, 239] on span "iba!" at bounding box center [114, 239] width 15 height 10
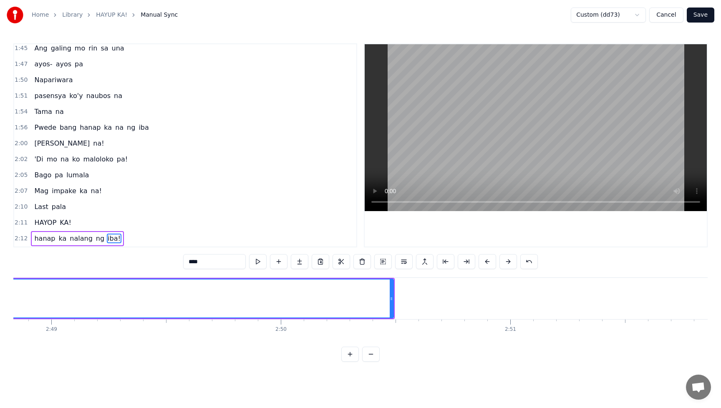
scroll to position [0, 38751]
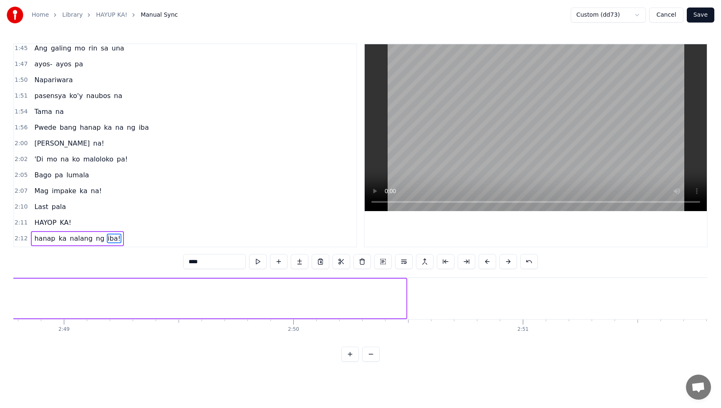
drag, startPoint x: 405, startPoint y: 301, endPoint x: 0, endPoint y: 314, distance: 405.1
click at [0, 314] on div "Home Library HAYUP KA! Manual Sync Custom (dd73) Cancel Save 0:09 Parang bata 0…" at bounding box center [360, 181] width 721 height 362
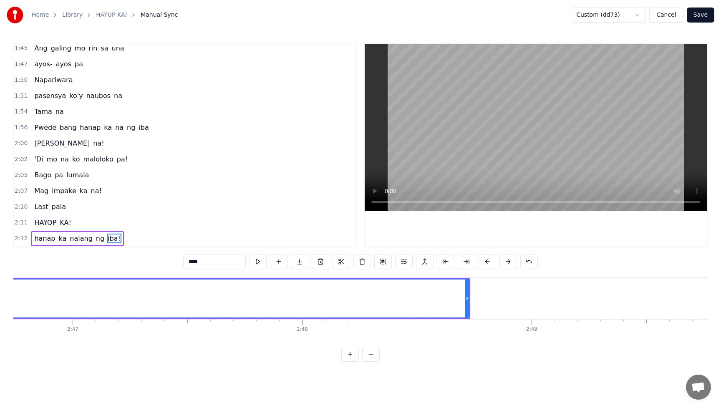
scroll to position [0, 38072]
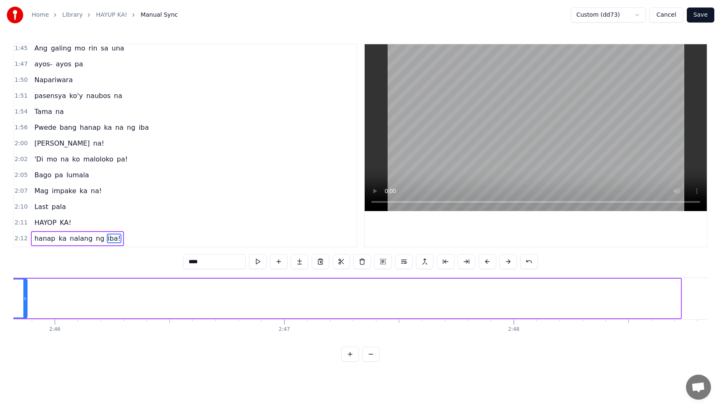
drag, startPoint x: 680, startPoint y: 298, endPoint x: 37, endPoint y: 326, distance: 643.0
click at [26, 327] on div "Parang bata Utak 'di tumatanda Tinutulungan mo na nga Ikaw parin ang masama Par…" at bounding box center [360, 309] width 695 height 63
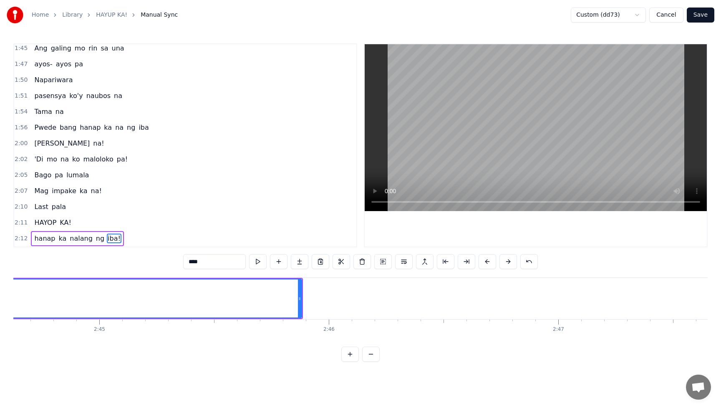
scroll to position [0, 37735]
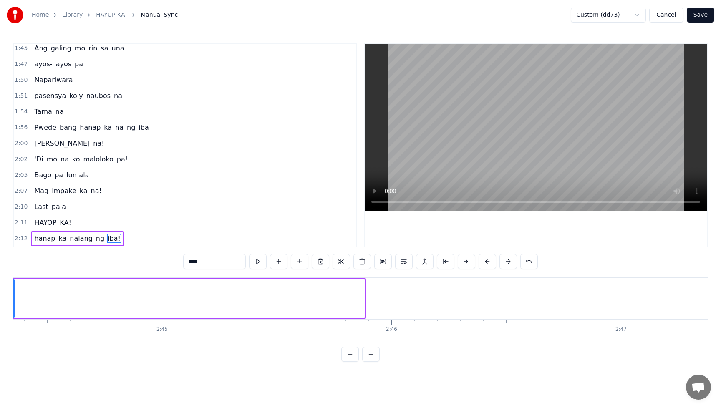
drag, startPoint x: 364, startPoint y: 300, endPoint x: 7, endPoint y: 322, distance: 357.6
click at [7, 322] on div "Home Library HAYUP KA! Manual Sync Custom (dd73) Cancel Save 0:09 Parang bata 0…" at bounding box center [360, 181] width 721 height 362
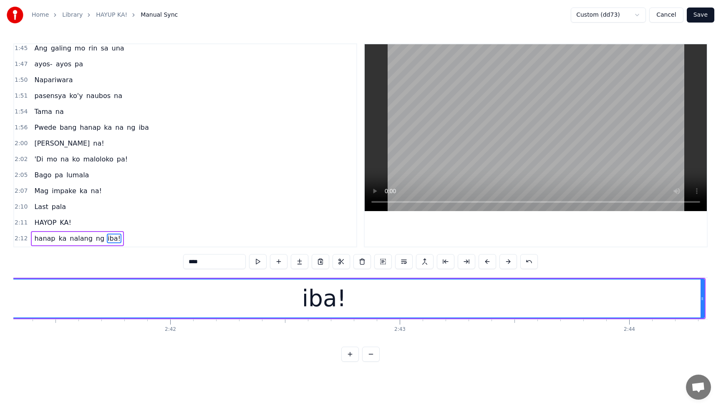
scroll to position [0, 37249]
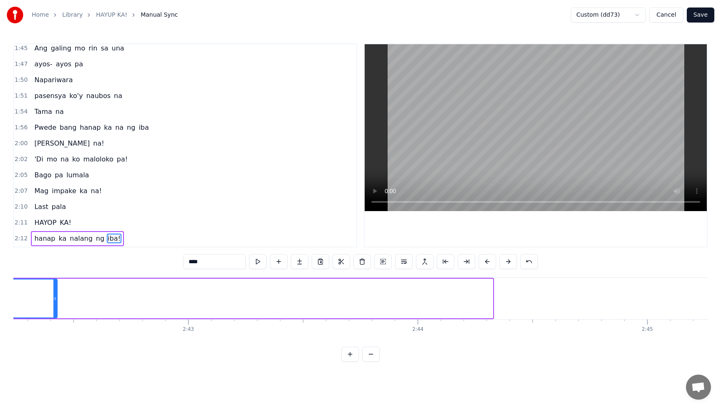
drag, startPoint x: 492, startPoint y: 300, endPoint x: 39, endPoint y: 339, distance: 454.6
click at [39, 339] on div "Parang bata Utak 'di tumatanda Tinutulungan mo na nga Ikaw parin ang masama Par…" at bounding box center [360, 309] width 695 height 63
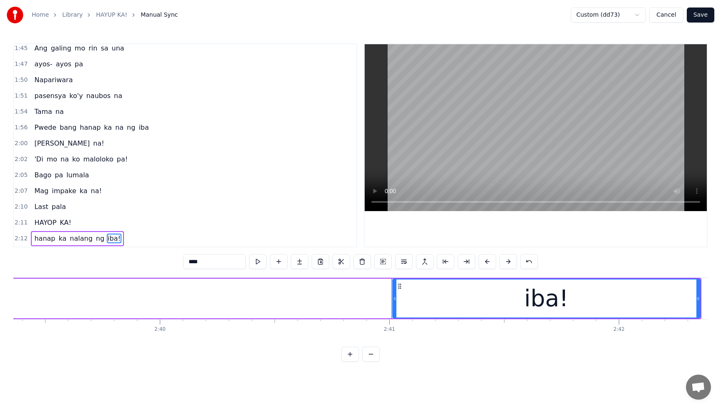
scroll to position [0, 36602]
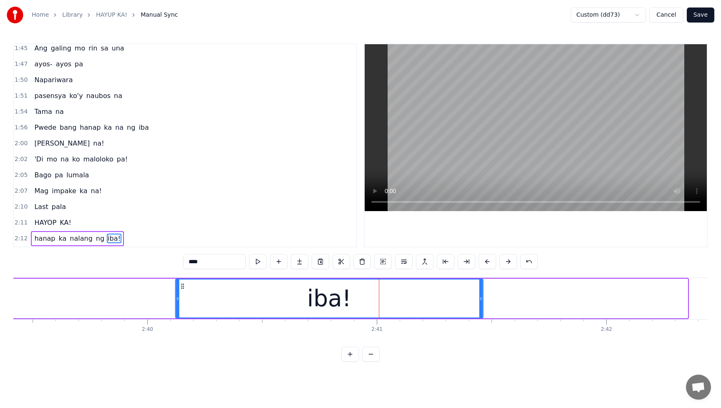
drag, startPoint x: 387, startPoint y: 285, endPoint x: 152, endPoint y: 311, distance: 236.4
click at [176, 311] on div "iba!" at bounding box center [329, 299] width 307 height 38
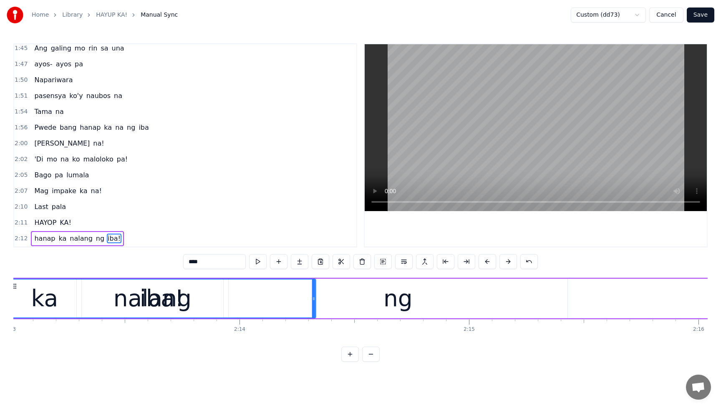
scroll to position [0, 30490]
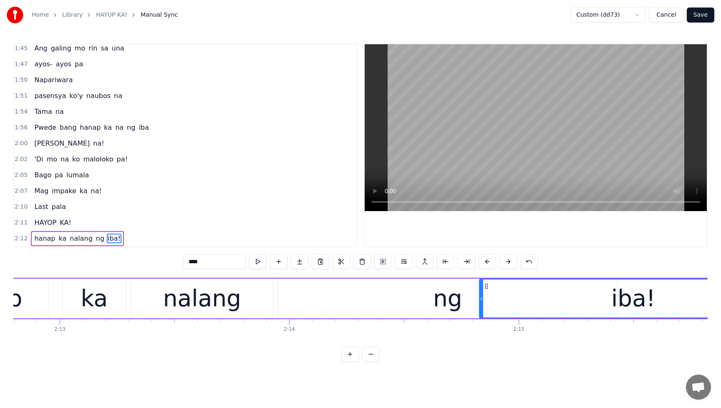
drag, startPoint x: 391, startPoint y: 287, endPoint x: 486, endPoint y: 342, distance: 110.3
click at [486, 340] on div "Parang bata Utak 'di tumatanda Tinutulungan mo na nga Ikaw parin ang masama Par…" at bounding box center [360, 309] width 695 height 63
click at [41, 239] on span "hanap" at bounding box center [44, 239] width 23 height 10
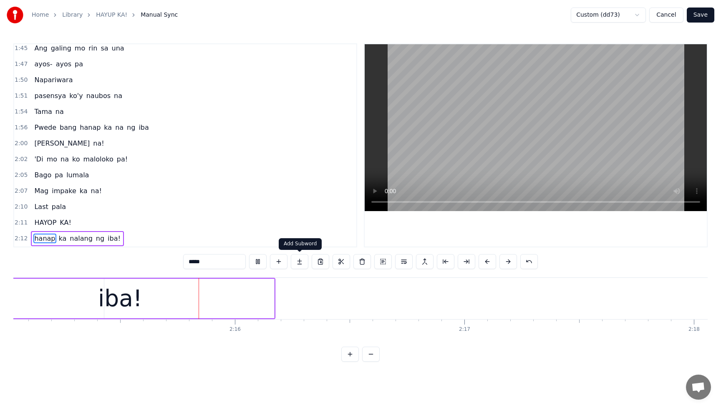
scroll to position [0, 31006]
click at [262, 256] on button at bounding box center [258, 261] width 18 height 15
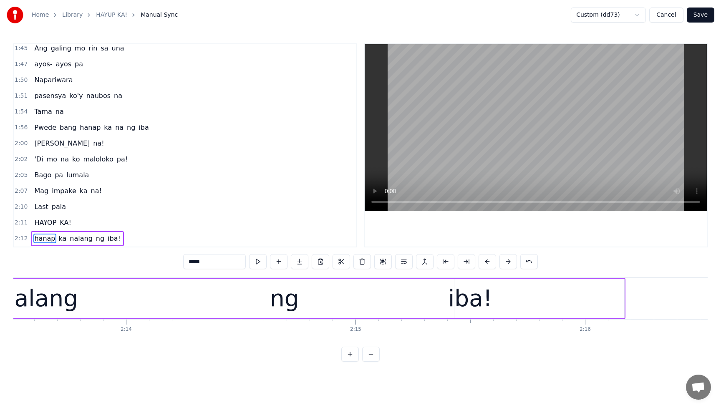
scroll to position [0, 30678]
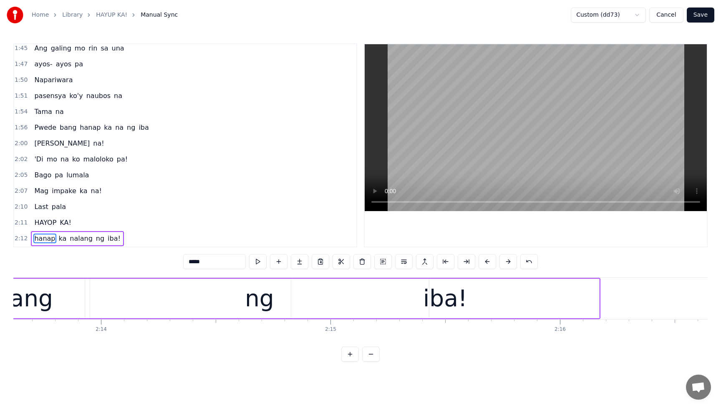
click at [266, 304] on div "ng" at bounding box center [259, 298] width 29 height 35
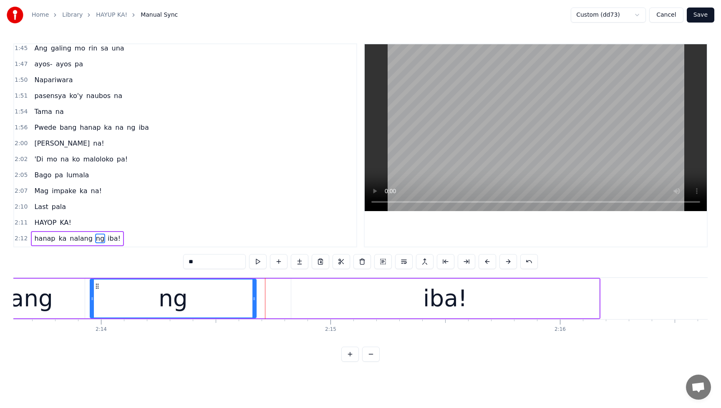
drag, startPoint x: 428, startPoint y: 300, endPoint x: 255, endPoint y: 308, distance: 173.0
click at [255, 308] on div at bounding box center [254, 299] width 3 height 38
click at [39, 224] on span "HAYOP" at bounding box center [45, 223] width 24 height 10
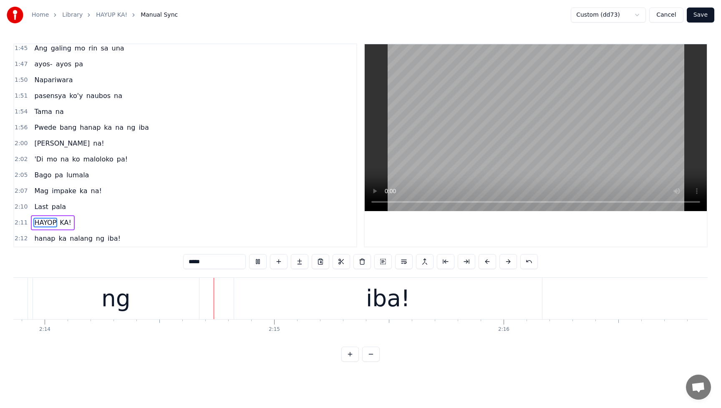
scroll to position [0, 30739]
click at [144, 305] on div "ng" at bounding box center [111, 298] width 166 height 41
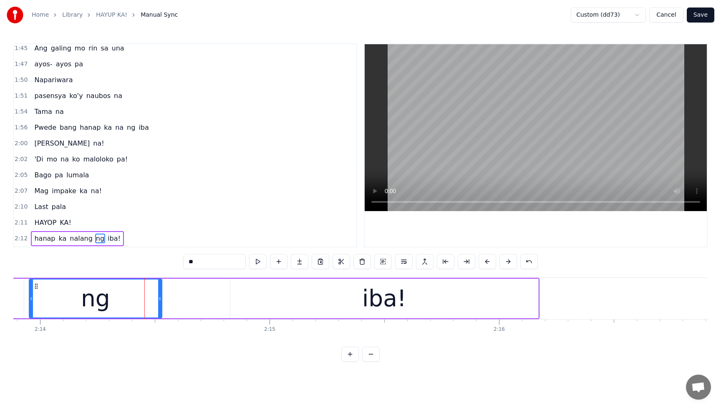
drag, startPoint x: 194, startPoint y: 300, endPoint x: 160, endPoint y: 302, distance: 33.5
click at [160, 302] on div at bounding box center [159, 299] width 3 height 38
click at [329, 303] on div "iba!" at bounding box center [384, 299] width 308 height 40
type input "****"
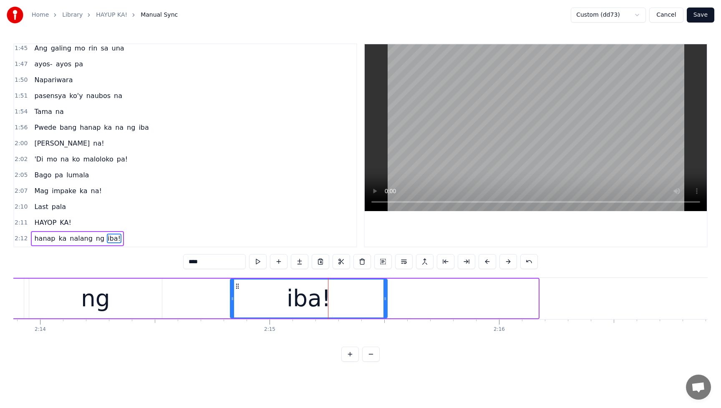
drag, startPoint x: 536, startPoint y: 298, endPoint x: 385, endPoint y: 307, distance: 151.4
click at [385, 307] on div at bounding box center [385, 299] width 3 height 38
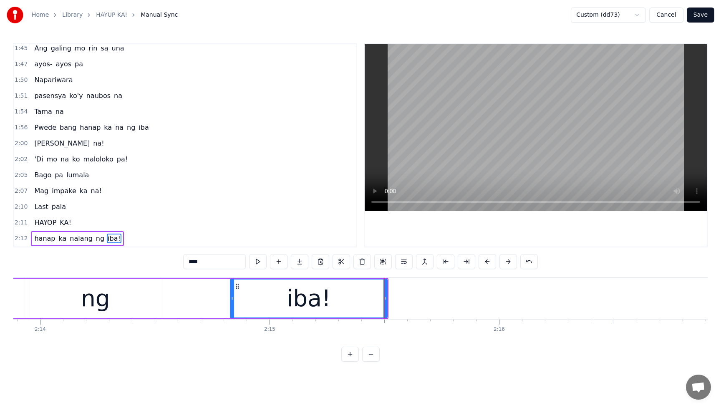
drag, startPoint x: 241, startPoint y: 286, endPoint x: 157, endPoint y: 295, distance: 84.4
click at [157, 295] on div "hanap ka nalang ng iba!" at bounding box center [31, 298] width 714 height 41
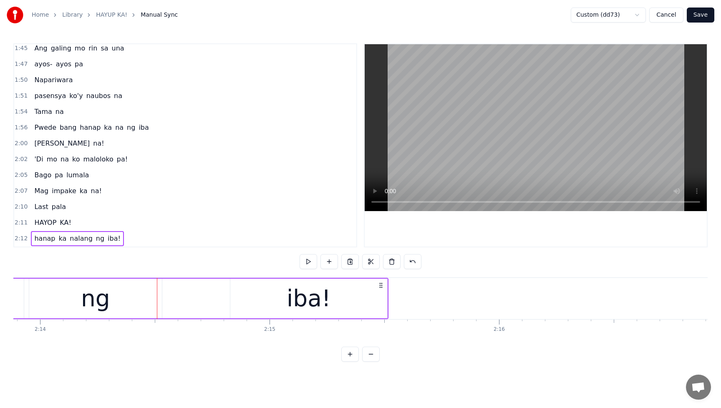
drag, startPoint x: 233, startPoint y: 306, endPoint x: 183, endPoint y: 308, distance: 49.7
click at [164, 308] on div "hanap ka nalang ng iba!" at bounding box center [31, 298] width 714 height 41
click at [301, 304] on div "iba!" at bounding box center [309, 298] width 44 height 35
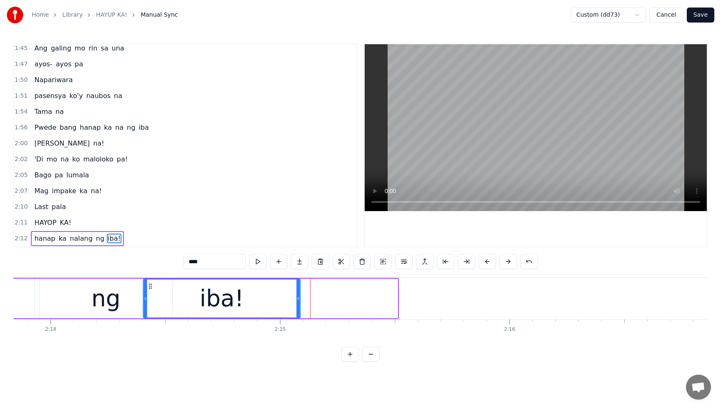
drag, startPoint x: 238, startPoint y: 288, endPoint x: 147, endPoint y: 299, distance: 91.8
click at [147, 299] on div "iba!" at bounding box center [222, 299] width 156 height 38
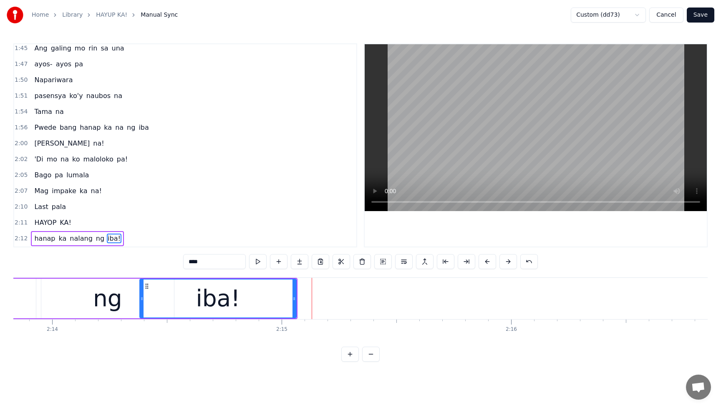
click at [38, 236] on span "hanap" at bounding box center [44, 239] width 23 height 10
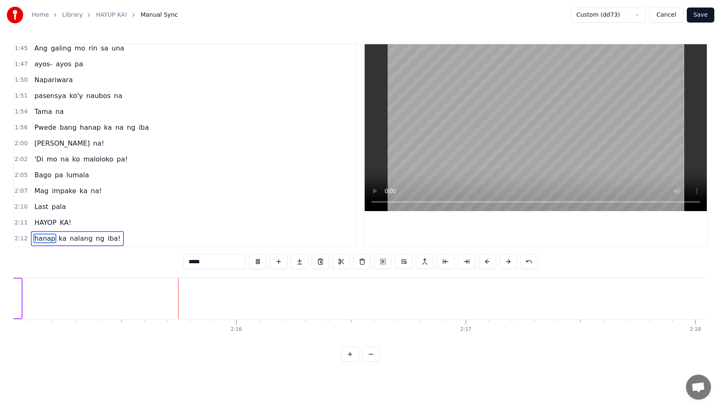
scroll to position [0, 31007]
click at [265, 263] on button at bounding box center [258, 261] width 18 height 15
click at [95, 240] on span "ng" at bounding box center [100, 239] width 10 height 10
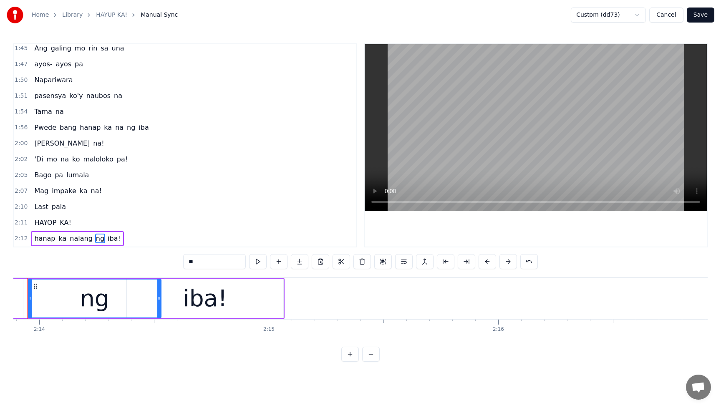
scroll to position [0, 30712]
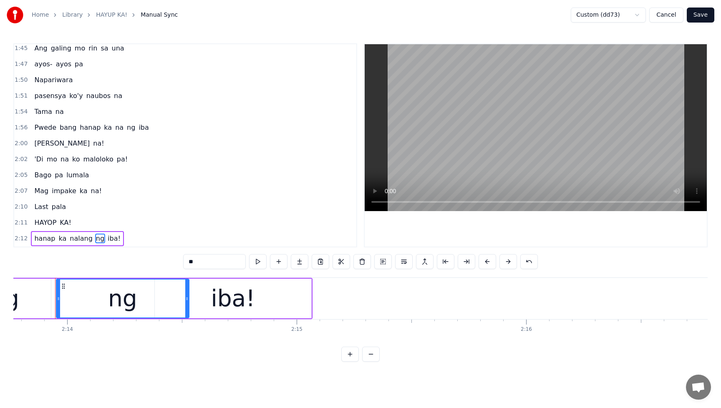
click at [158, 300] on div "ng" at bounding box center [123, 299] width 132 height 38
drag, startPoint x: 187, startPoint y: 300, endPoint x: 160, endPoint y: 303, distance: 27.8
click at [160, 303] on div at bounding box center [159, 299] width 3 height 38
click at [220, 300] on div "iba!" at bounding box center [233, 298] width 44 height 35
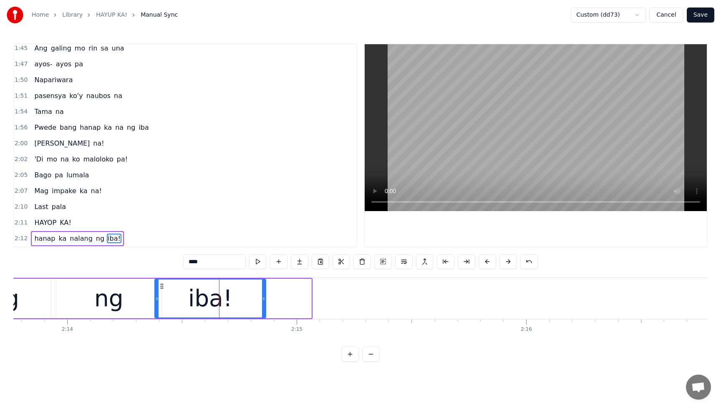
drag, startPoint x: 309, startPoint y: 299, endPoint x: 258, endPoint y: 303, distance: 51.1
click at [262, 304] on div at bounding box center [263, 299] width 3 height 38
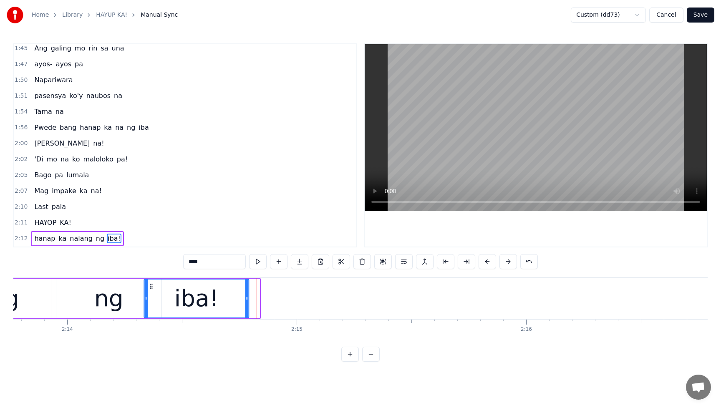
drag, startPoint x: 163, startPoint y: 286, endPoint x: 152, endPoint y: 288, distance: 11.1
click at [152, 288] on icon at bounding box center [151, 286] width 7 height 7
click at [39, 239] on span "hanap" at bounding box center [44, 239] width 23 height 10
type input "*****"
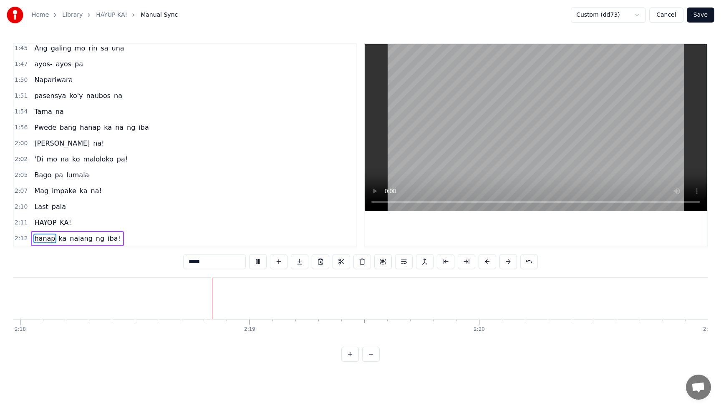
scroll to position [0, 31684]
click at [705, 16] on button "Save" at bounding box center [701, 15] width 28 height 15
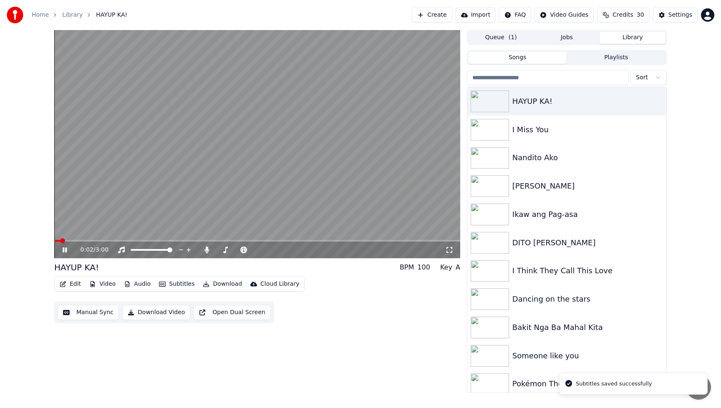
click at [270, 240] on span at bounding box center [257, 241] width 406 height 2
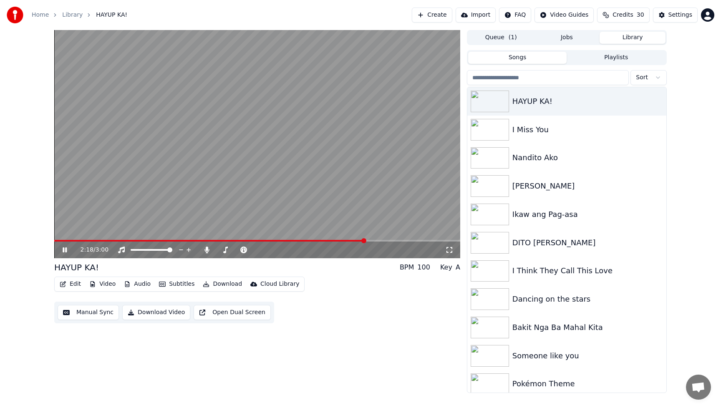
click at [183, 241] on span at bounding box center [209, 241] width 311 height 2
click at [70, 284] on button "Edit" at bounding box center [70, 284] width 28 height 12
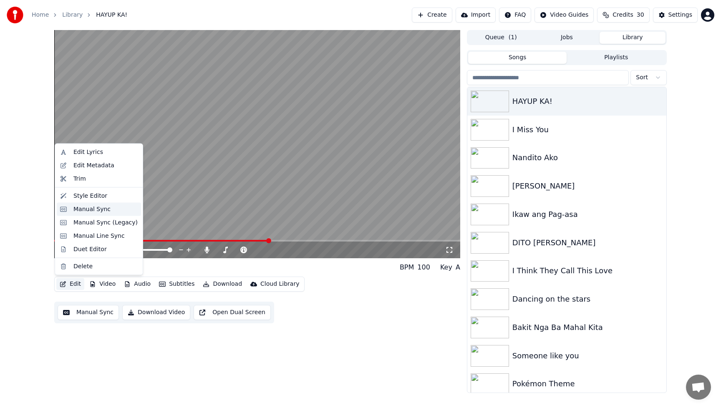
click at [79, 212] on div "Manual Sync" at bounding box center [91, 209] width 37 height 8
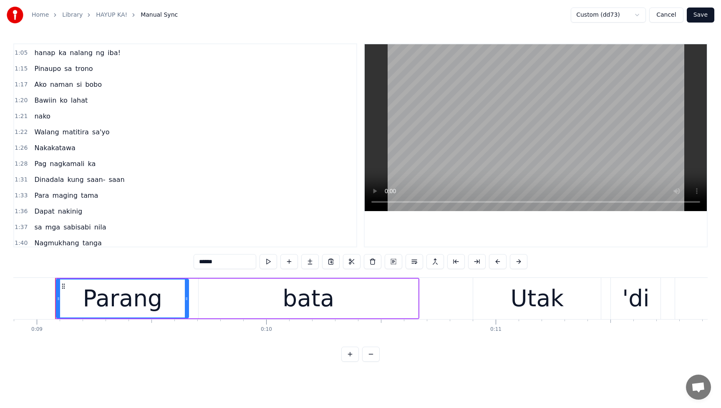
scroll to position [381, 0]
click at [71, 149] on div "Nakakatawa" at bounding box center [55, 146] width 48 height 15
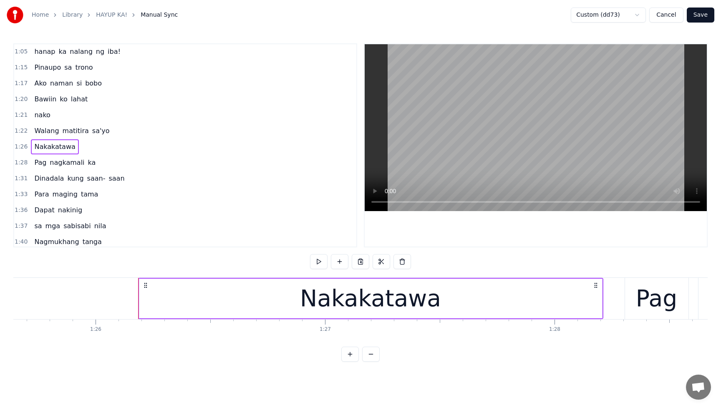
scroll to position [0, 19746]
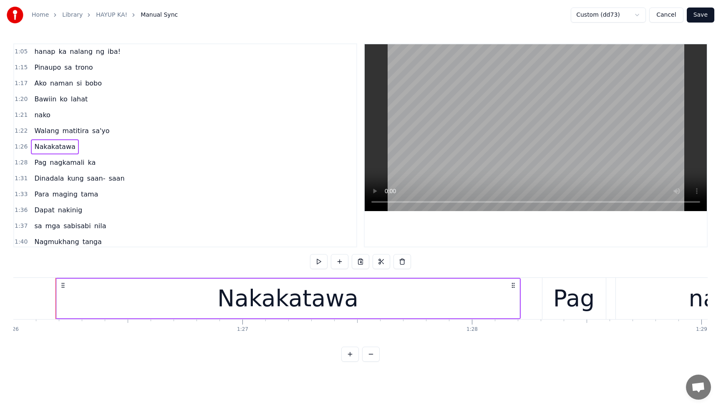
click at [450, 304] on div "Nakakatawa" at bounding box center [288, 299] width 463 height 40
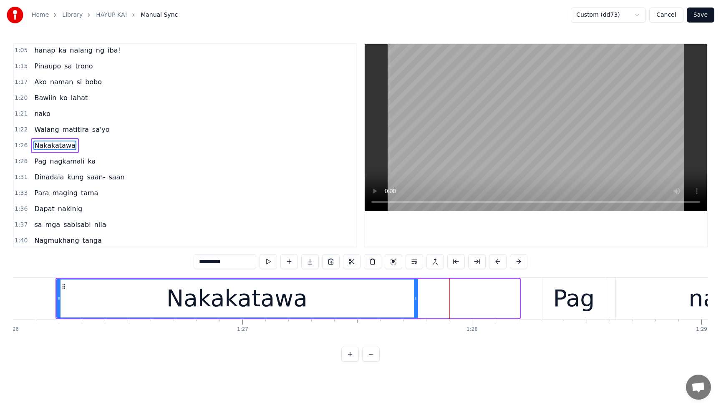
drag, startPoint x: 518, startPoint y: 302, endPoint x: 417, endPoint y: 306, distance: 101.9
click at [417, 306] on div at bounding box center [415, 299] width 3 height 38
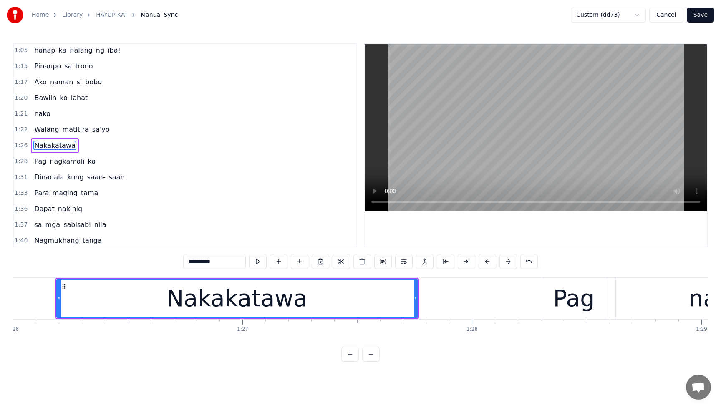
click at [43, 128] on span "Walang" at bounding box center [46, 130] width 26 height 10
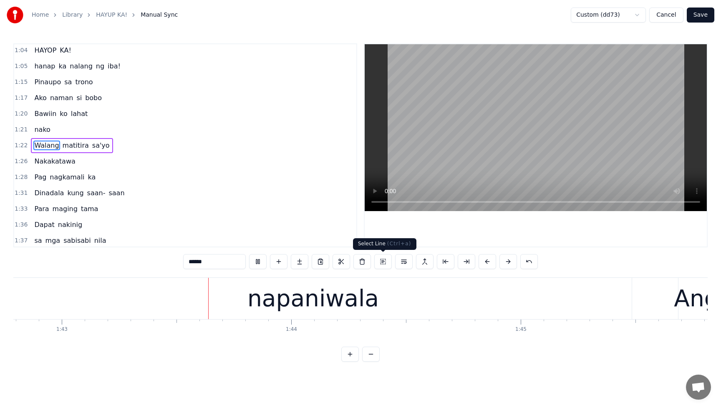
scroll to position [0, 23607]
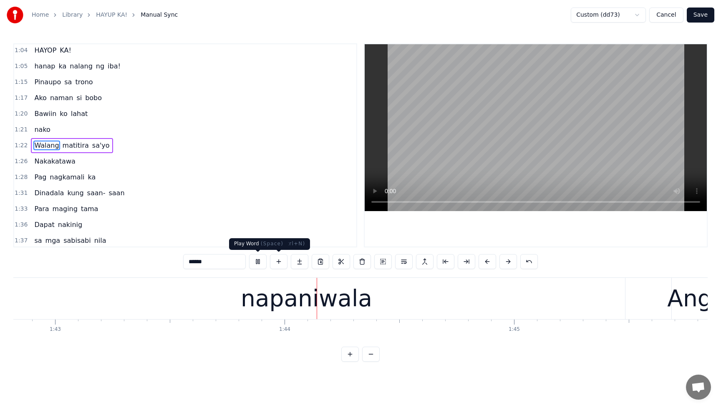
click at [261, 265] on button at bounding box center [258, 261] width 18 height 15
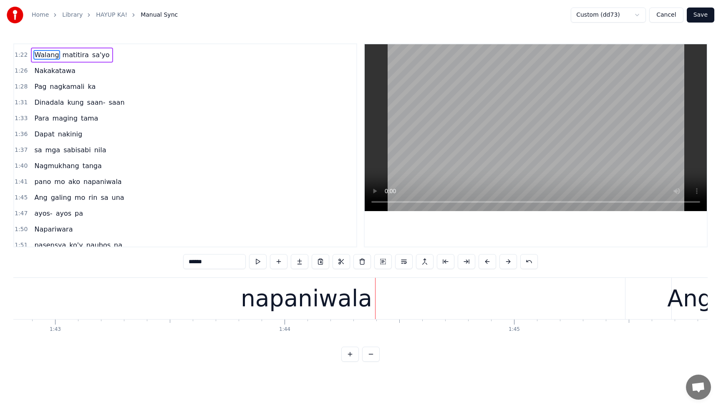
scroll to position [458, 0]
click at [43, 166] on span "Nagmukhang" at bounding box center [56, 165] width 46 height 10
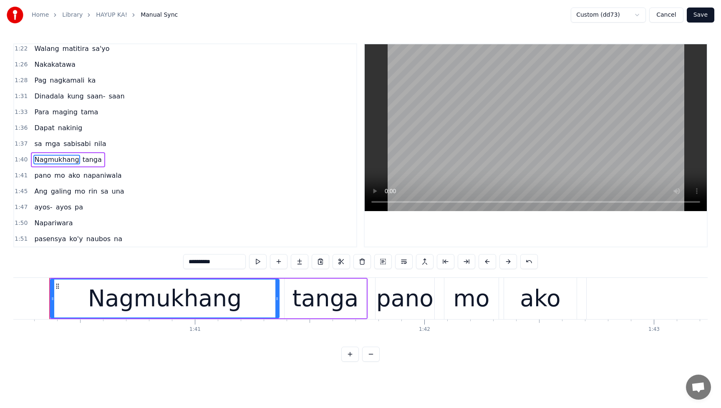
scroll to position [0, 23002]
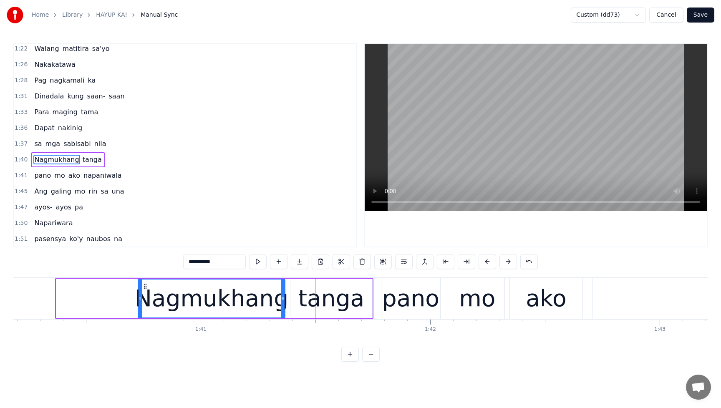
drag, startPoint x: 59, startPoint y: 299, endPoint x: 141, endPoint y: 306, distance: 82.1
click at [141, 306] on div at bounding box center [140, 299] width 3 height 38
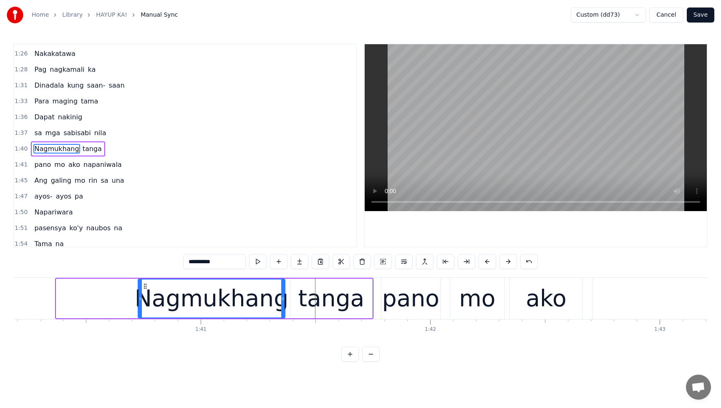
scroll to position [478, 0]
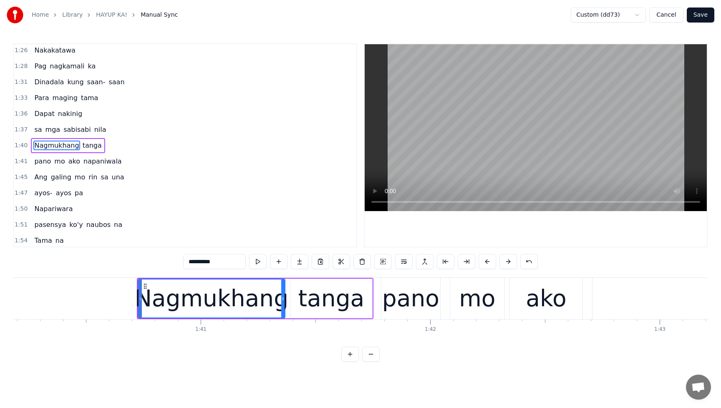
click at [36, 132] on span "sa" at bounding box center [37, 130] width 9 height 10
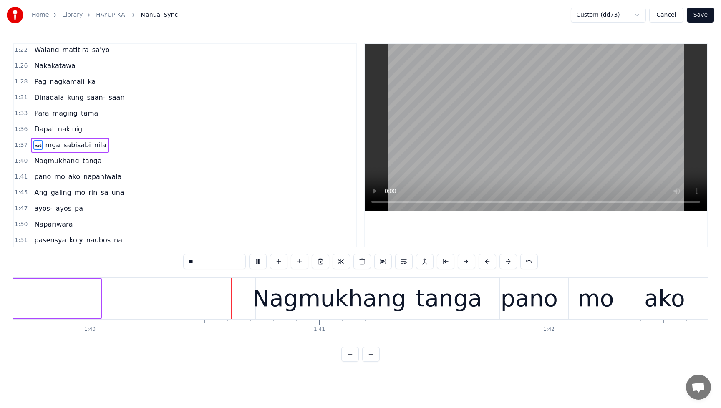
scroll to position [0, 22887]
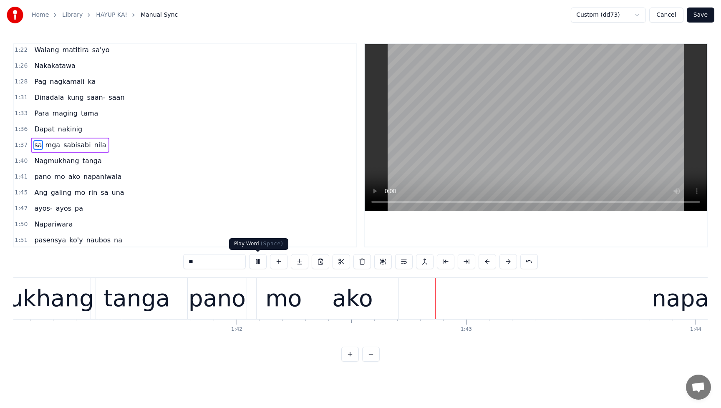
click at [258, 261] on button at bounding box center [258, 261] width 18 height 15
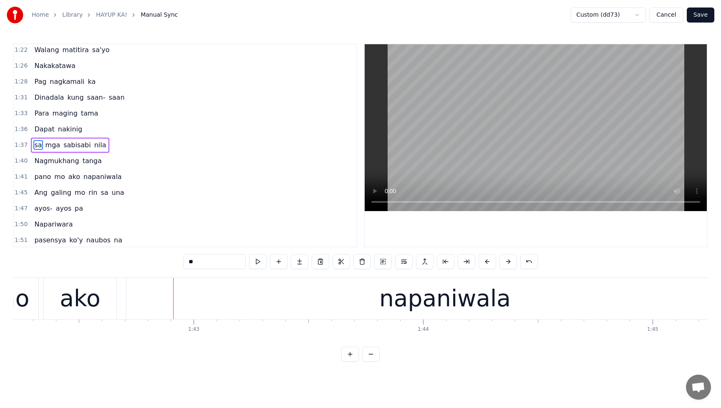
scroll to position [0, 23502]
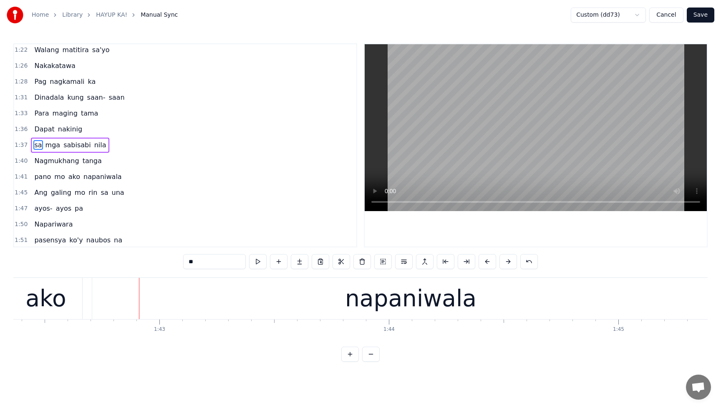
click at [94, 148] on span "nila" at bounding box center [101, 145] width 14 height 10
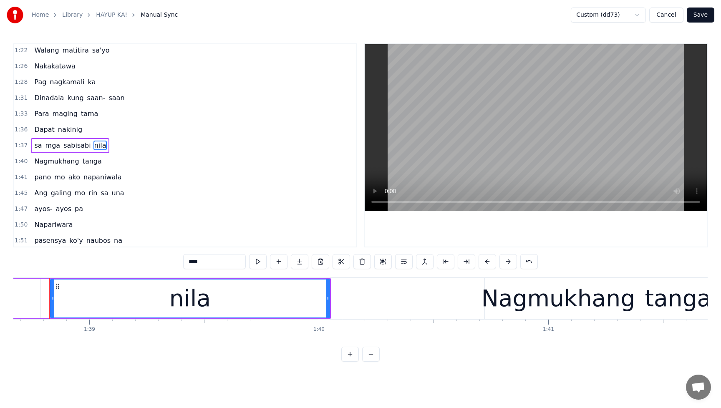
scroll to position [0, 22648]
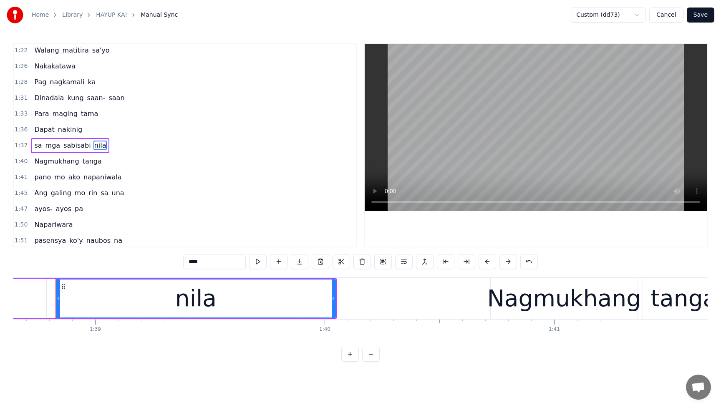
click at [256, 299] on div "nila" at bounding box center [196, 299] width 278 height 38
click at [334, 298] on div "nila" at bounding box center [196, 299] width 280 height 40
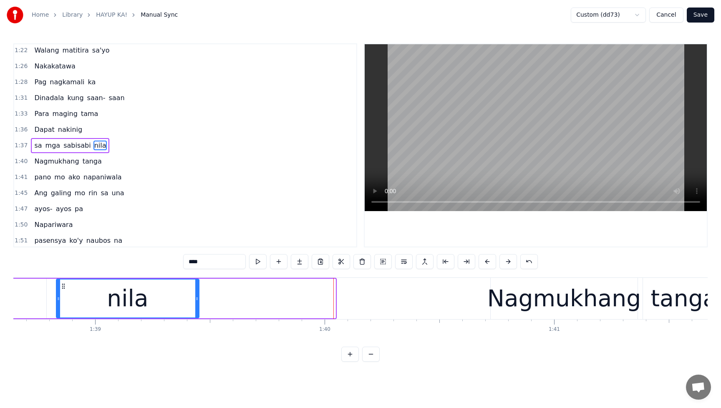
drag, startPoint x: 334, startPoint y: 301, endPoint x: 198, endPoint y: 309, distance: 136.8
click at [198, 309] on div at bounding box center [196, 299] width 3 height 38
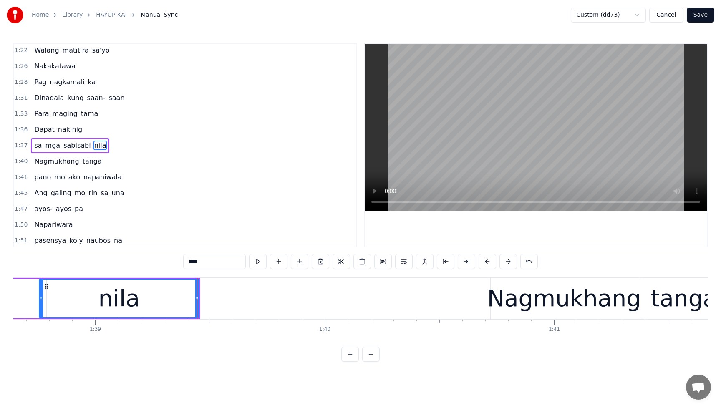
drag, startPoint x: 57, startPoint y: 300, endPoint x: 40, endPoint y: 302, distance: 17.2
click at [40, 302] on div at bounding box center [41, 299] width 3 height 38
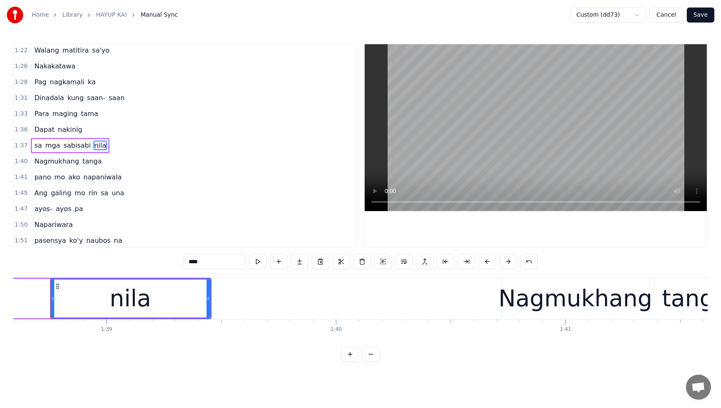
scroll to position [0, 22632]
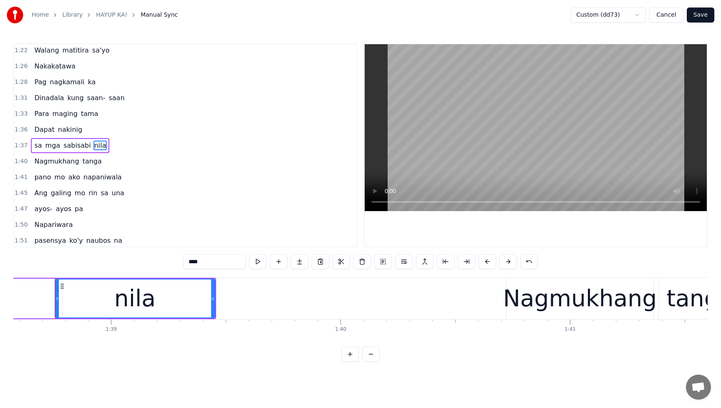
click at [37, 129] on span "Dapat" at bounding box center [44, 130] width 22 height 10
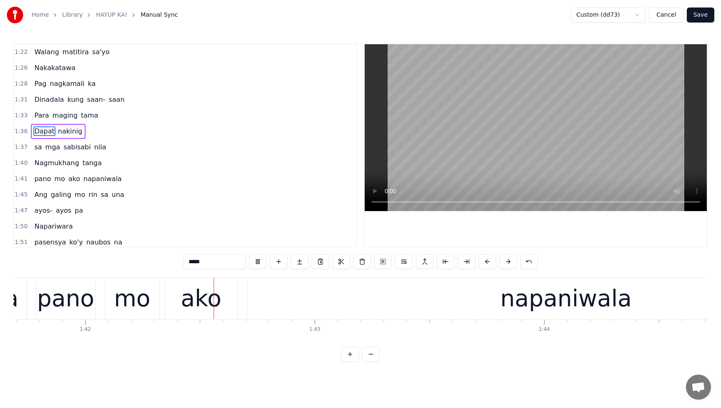
scroll to position [0, 23352]
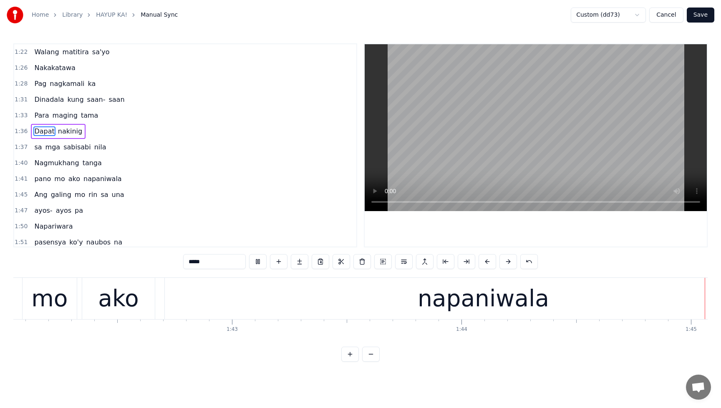
click at [98, 181] on span "napaniwala" at bounding box center [103, 179] width 40 height 10
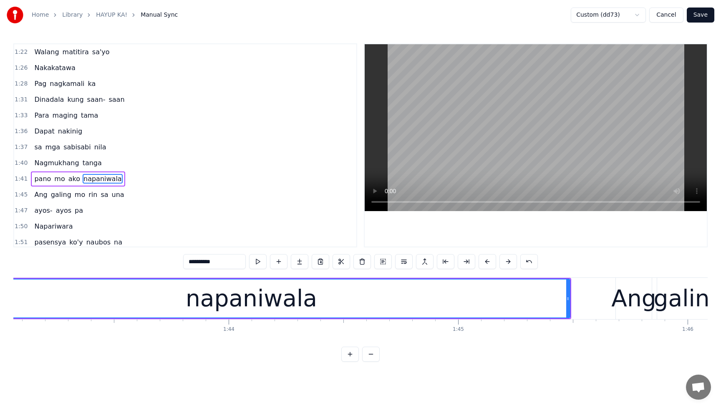
scroll to position [0, 23650]
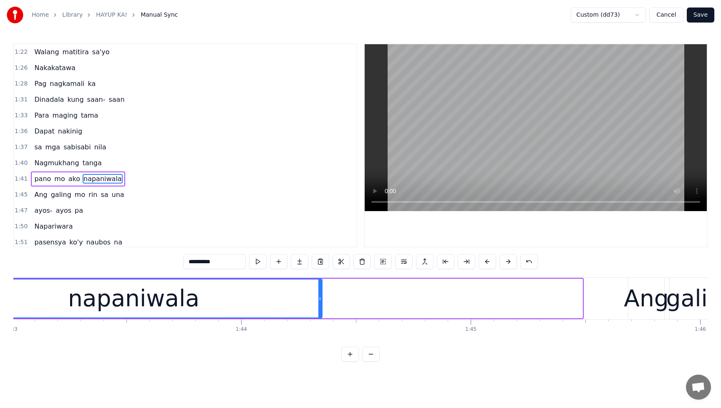
drag, startPoint x: 580, startPoint y: 300, endPoint x: 315, endPoint y: 310, distance: 265.7
click at [319, 310] on div at bounding box center [320, 299] width 3 height 38
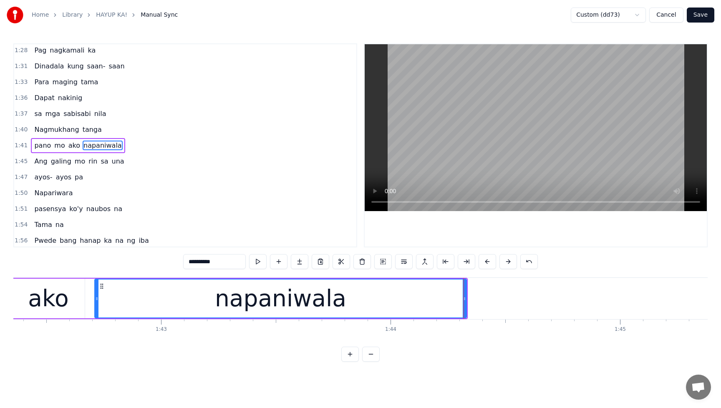
scroll to position [0, 23513]
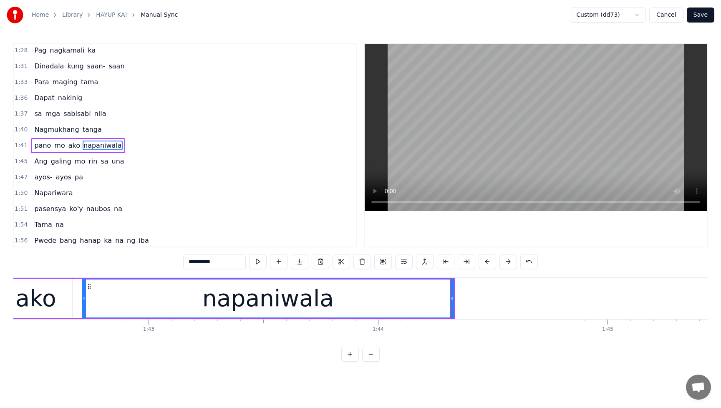
click at [83, 299] on icon at bounding box center [84, 299] width 3 height 7
drag, startPoint x: 83, startPoint y: 299, endPoint x: 78, endPoint y: 300, distance: 5.4
click at [77, 300] on icon at bounding box center [77, 299] width 3 height 7
click at [42, 145] on span "pano" at bounding box center [42, 146] width 18 height 10
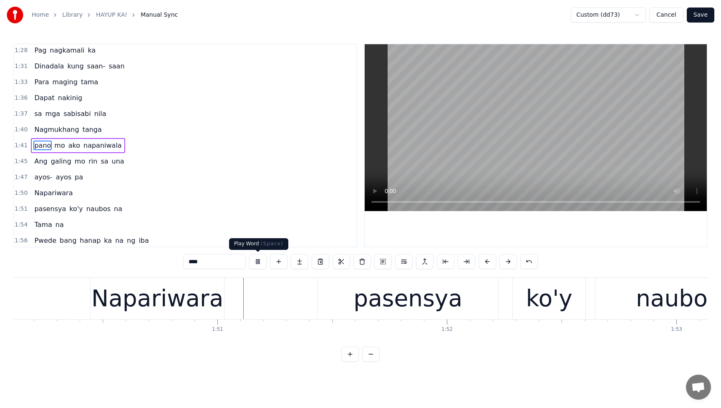
scroll to position [0, 25319]
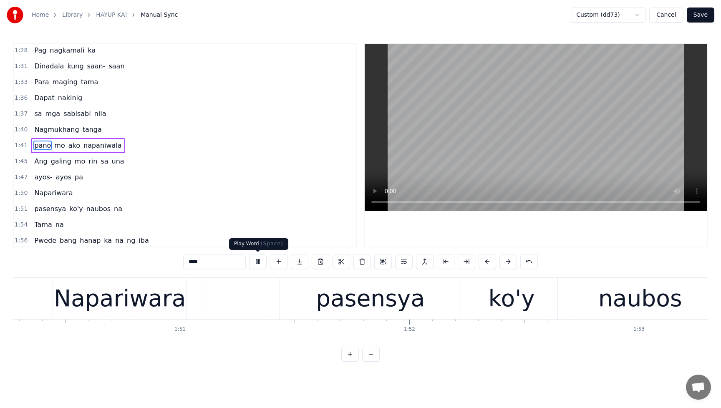
click at [258, 261] on button at bounding box center [258, 261] width 18 height 15
click at [44, 176] on span "ayos-" at bounding box center [43, 177] width 20 height 10
type input "*****"
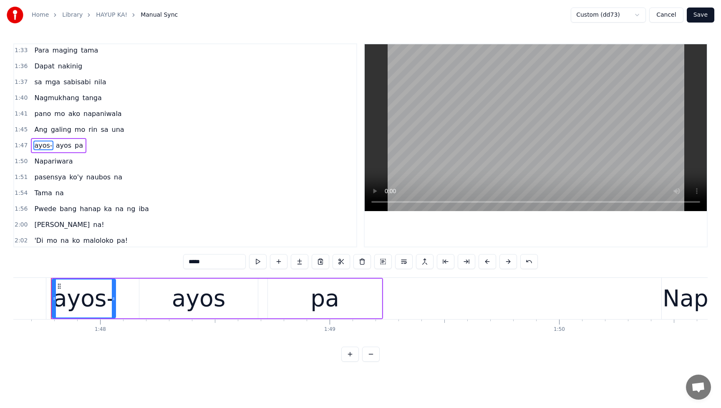
scroll to position [0, 24705]
click at [56, 300] on icon at bounding box center [55, 299] width 3 height 7
click at [63, 138] on div "ayos- ayos pa" at bounding box center [59, 145] width 56 height 15
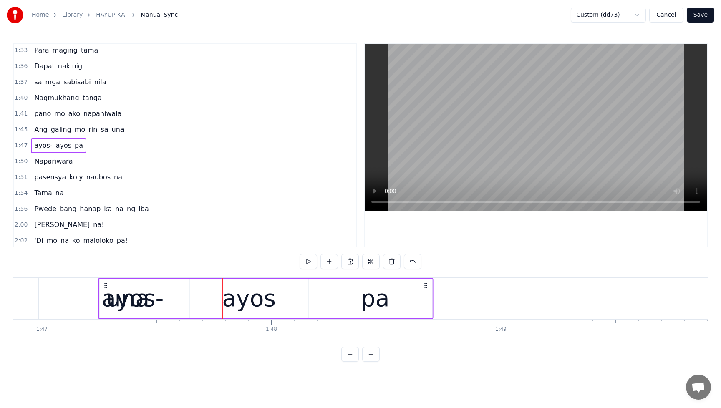
scroll to position [0, 24518]
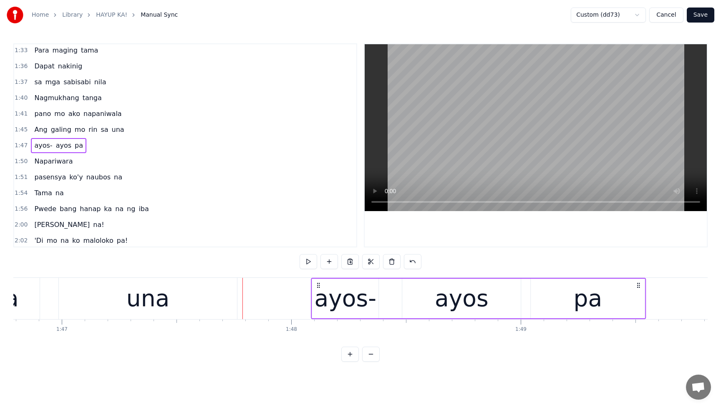
drag, startPoint x: 63, startPoint y: 284, endPoint x: 319, endPoint y: 303, distance: 256.6
click at [319, 303] on div "ayos- ayos pa" at bounding box center [478, 298] width 335 height 41
click at [38, 129] on span "Ang" at bounding box center [40, 130] width 15 height 10
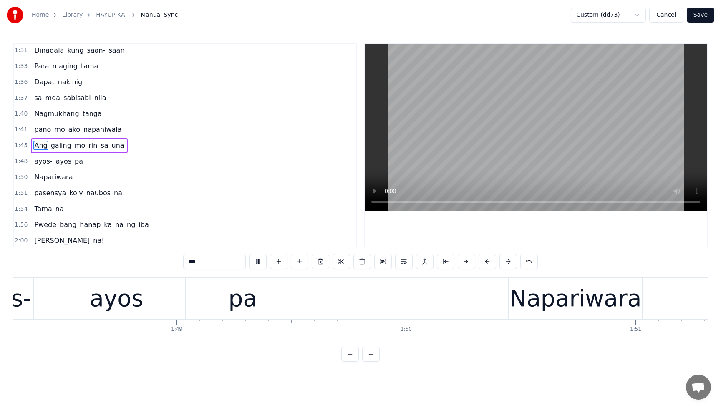
scroll to position [0, 24870]
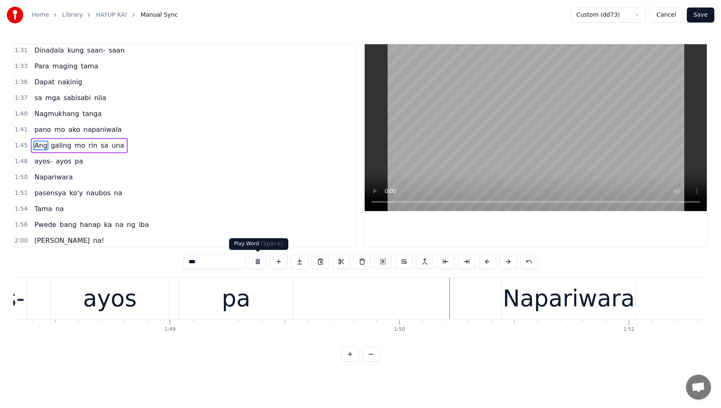
click at [257, 262] on button at bounding box center [258, 261] width 18 height 15
click at [42, 157] on span "ayos-" at bounding box center [43, 162] width 20 height 10
type input "*****"
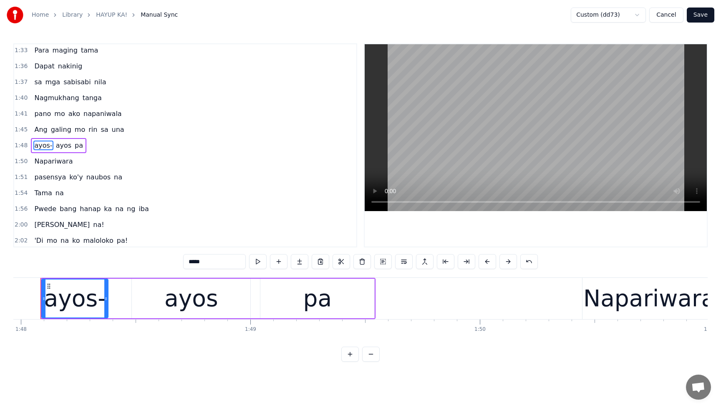
scroll to position [0, 24774]
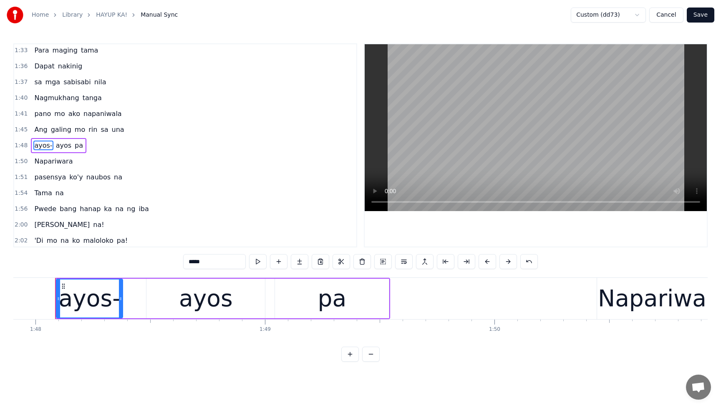
click at [68, 139] on div "ayos- ayos pa" at bounding box center [59, 145] width 56 height 15
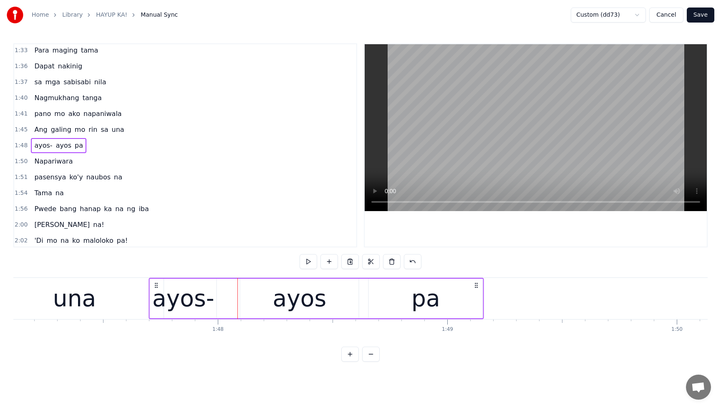
scroll to position [0, 24589]
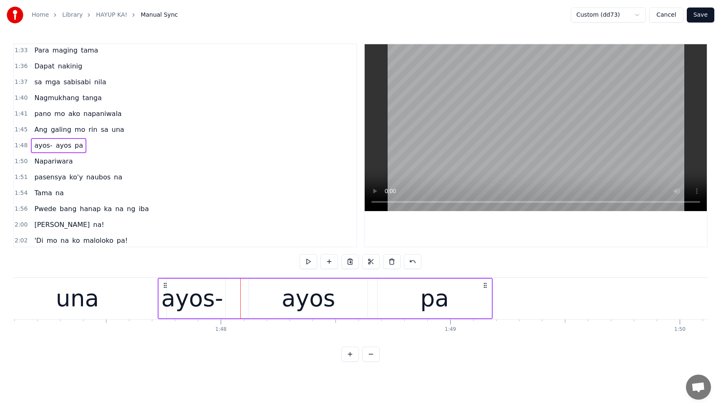
drag, startPoint x: 62, startPoint y: 283, endPoint x: 165, endPoint y: 296, distance: 103.5
click at [165, 296] on div "ayos- ayos pa" at bounding box center [325, 298] width 335 height 41
click at [40, 129] on span "Ang" at bounding box center [40, 130] width 15 height 10
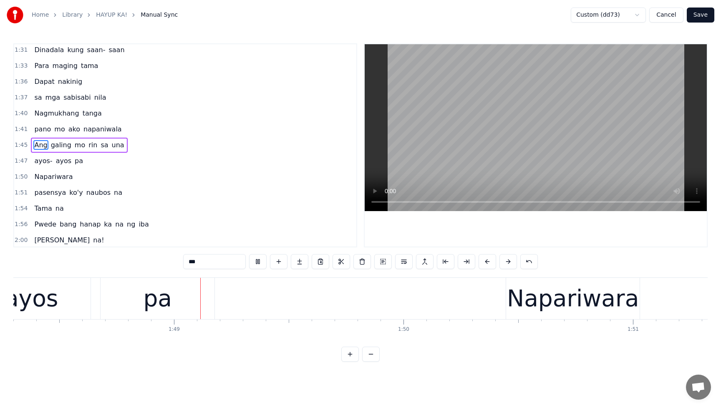
scroll to position [0, 24871]
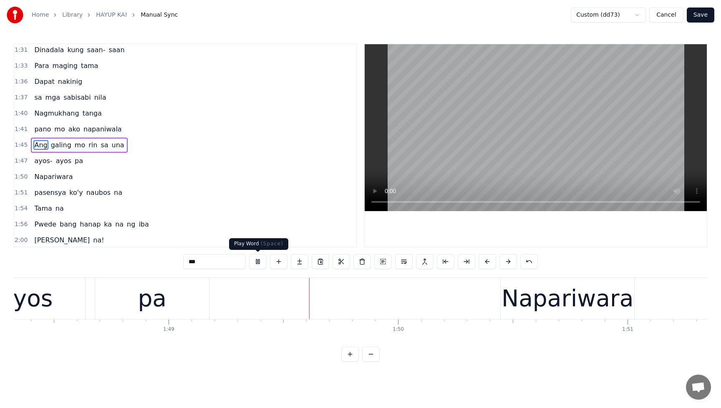
click at [257, 261] on button at bounding box center [258, 261] width 18 height 15
click at [68, 157] on div "ayos- ayos pa" at bounding box center [59, 161] width 56 height 15
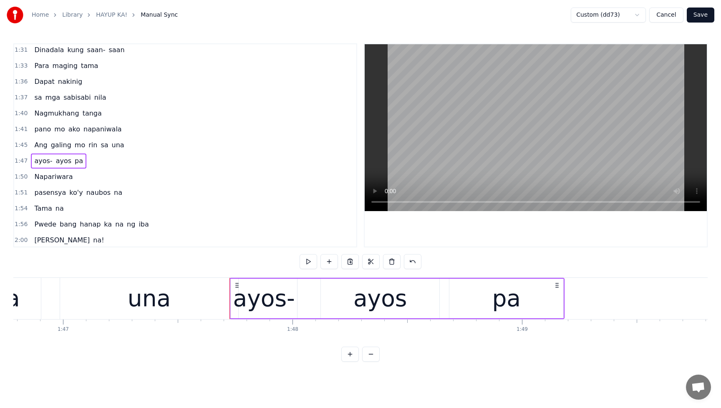
scroll to position [0, 24554]
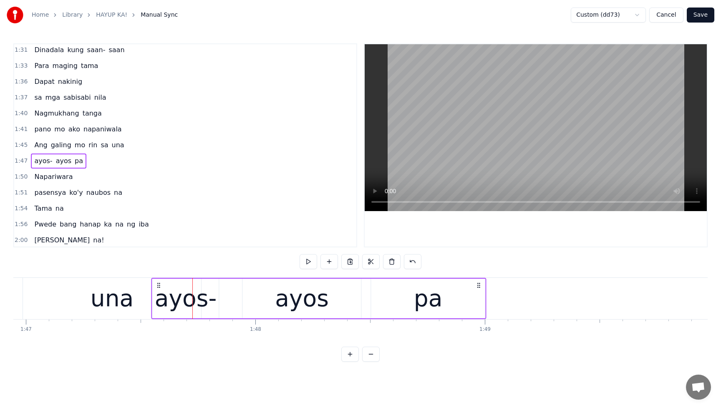
drag, startPoint x: 198, startPoint y: 282, endPoint x: 157, endPoint y: 285, distance: 41.9
click at [157, 286] on icon at bounding box center [159, 285] width 7 height 7
click at [34, 146] on span "Ang" at bounding box center [40, 145] width 15 height 10
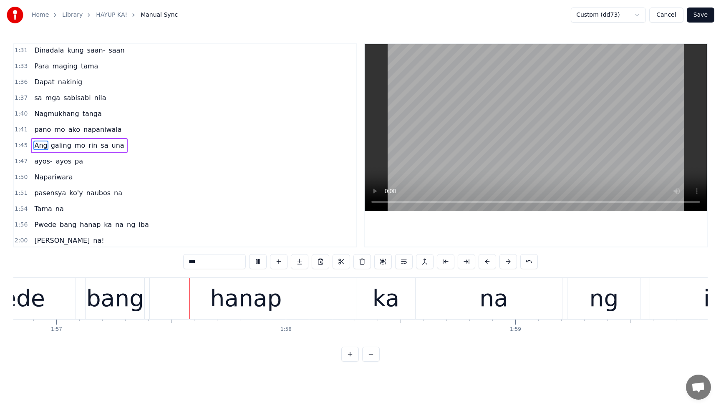
scroll to position [0, 26827]
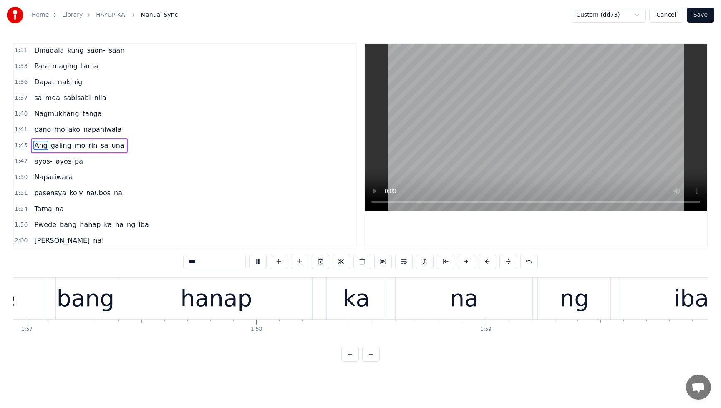
click at [40, 144] on span "Ang" at bounding box center [40, 146] width 15 height 10
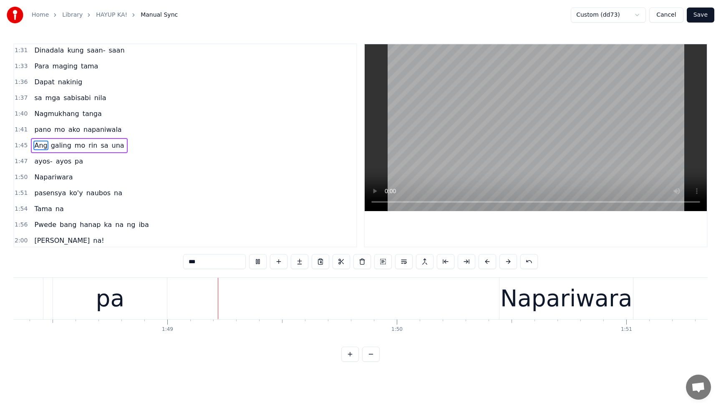
scroll to position [0, 24877]
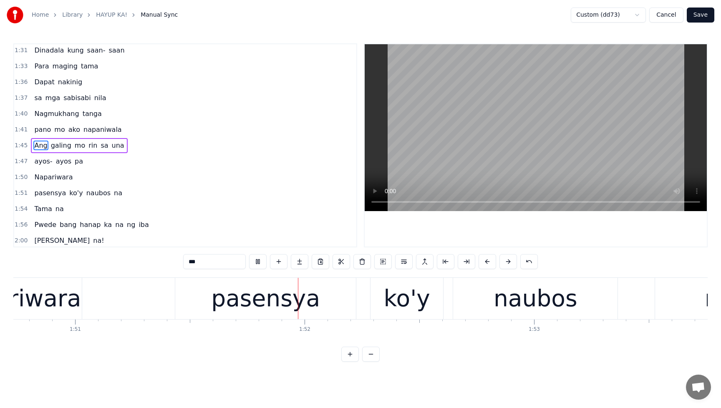
click at [704, 13] on button "Save" at bounding box center [701, 15] width 28 height 15
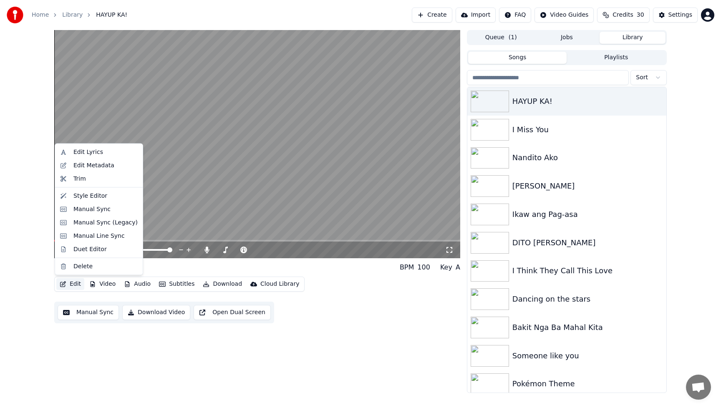
click at [77, 283] on button "Edit" at bounding box center [70, 284] width 28 height 12
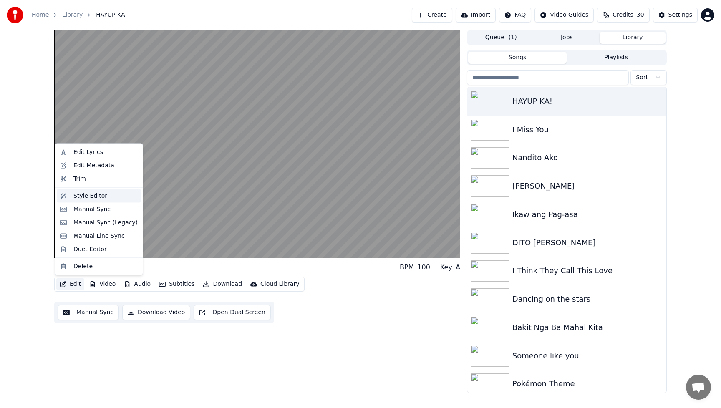
click at [86, 197] on div "Style Editor" at bounding box center [90, 196] width 34 height 8
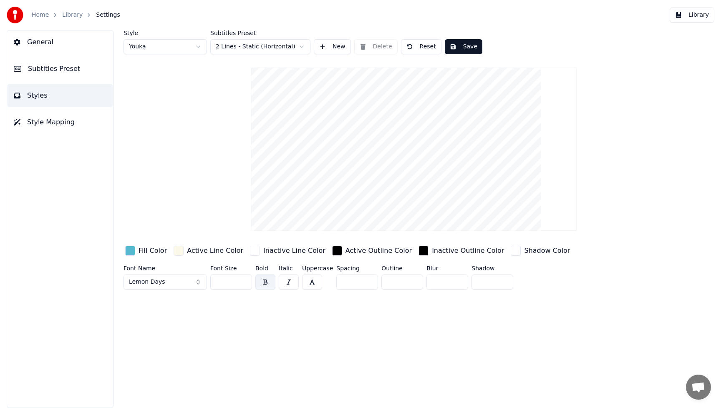
click at [132, 252] on div "button" at bounding box center [130, 251] width 10 height 10
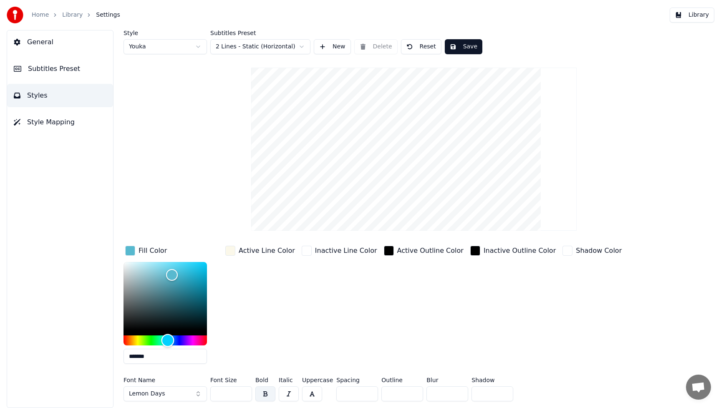
type input "*******"
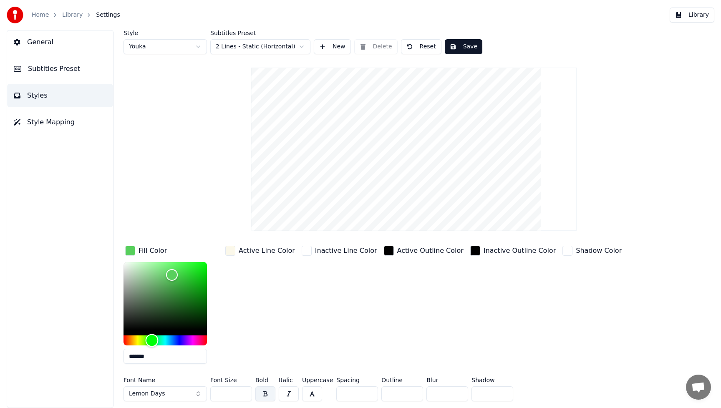
click at [152, 339] on div "Hue" at bounding box center [165, 341] width 83 height 10
click at [465, 48] on button "Save" at bounding box center [464, 46] width 38 height 15
click at [698, 17] on button "Library" at bounding box center [692, 15] width 45 height 15
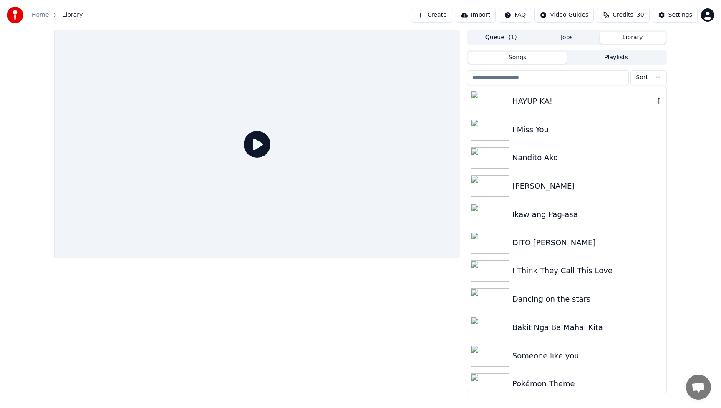
click at [492, 101] on img at bounding box center [490, 102] width 38 height 22
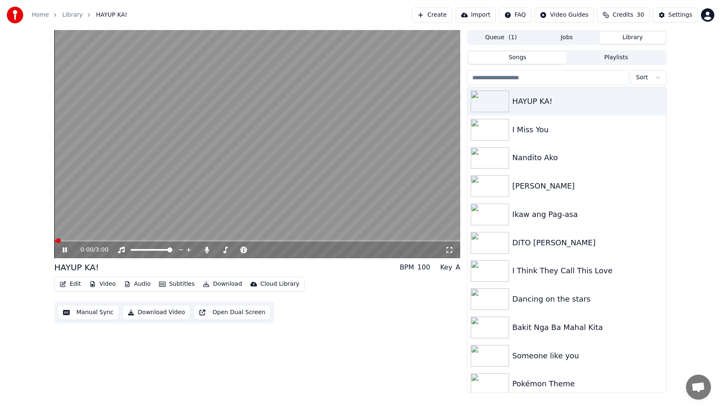
click at [110, 286] on button "Video" at bounding box center [102, 284] width 33 height 12
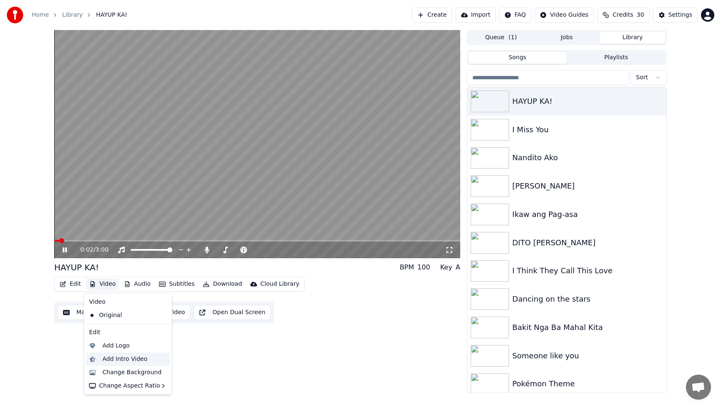
click at [117, 361] on div "Add Intro Video" at bounding box center [125, 359] width 45 height 8
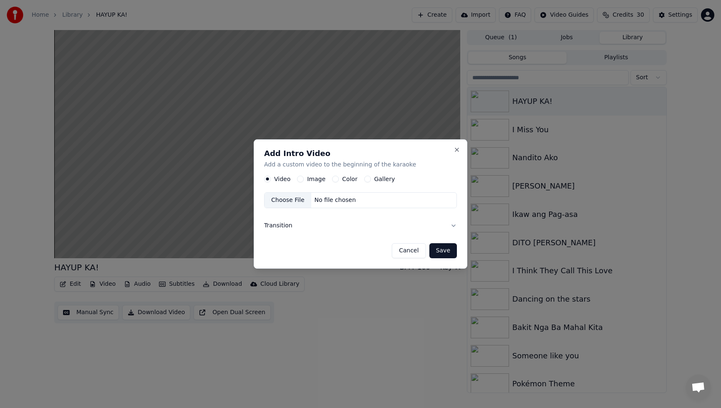
click at [300, 179] on button "Image" at bounding box center [300, 179] width 7 height 7
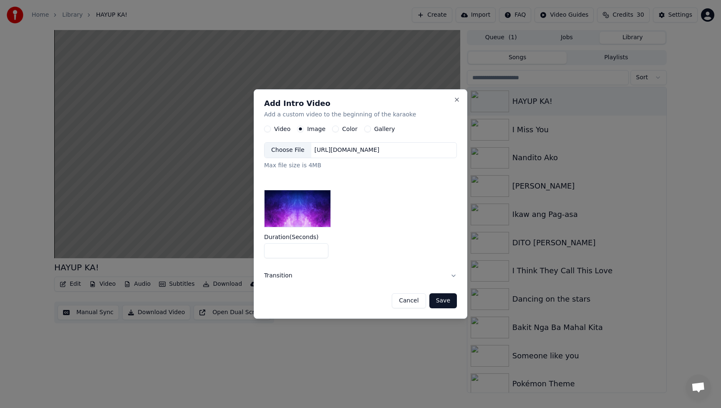
click at [295, 150] on div "Choose File" at bounding box center [288, 150] width 47 height 15
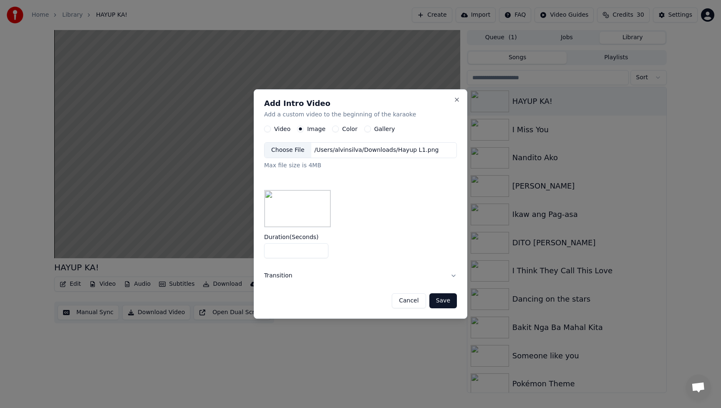
click at [448, 301] on button "Save" at bounding box center [444, 300] width 28 height 15
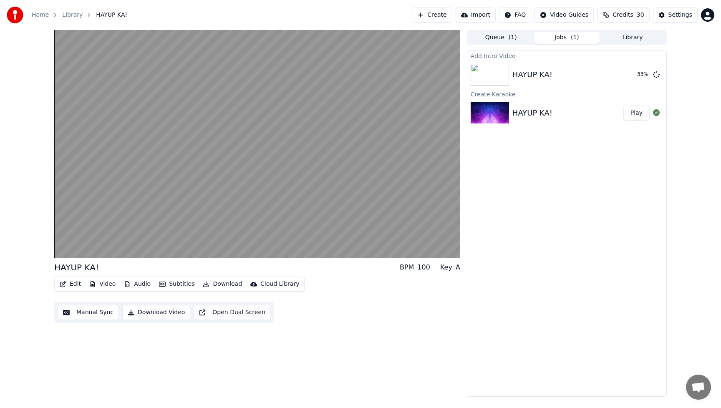
click at [78, 278] on div "Edit Video Audio Subtitles Download Cloud Library" at bounding box center [179, 284] width 250 height 15
click at [79, 283] on button "Edit" at bounding box center [70, 284] width 28 height 12
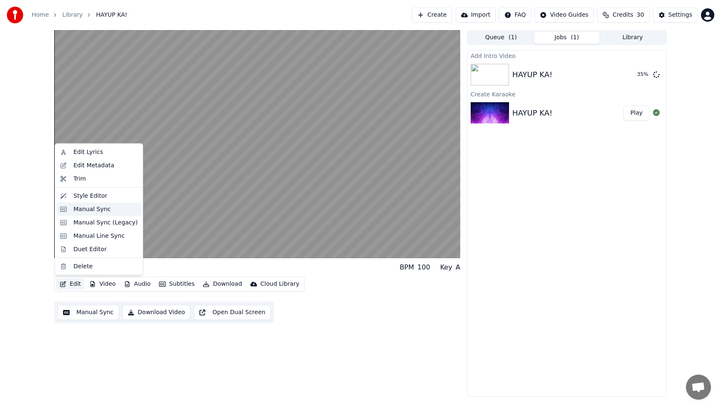
click at [96, 207] on div "Manual Sync" at bounding box center [91, 209] width 37 height 8
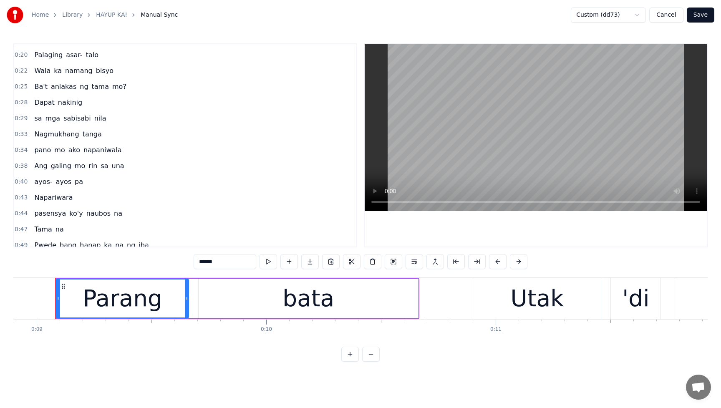
scroll to position [98, 0]
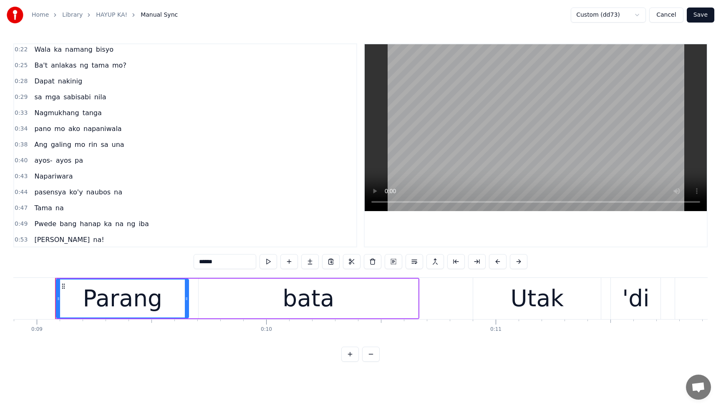
click at [56, 179] on span "Napariwara" at bounding box center [53, 177] width 40 height 10
type input "**********"
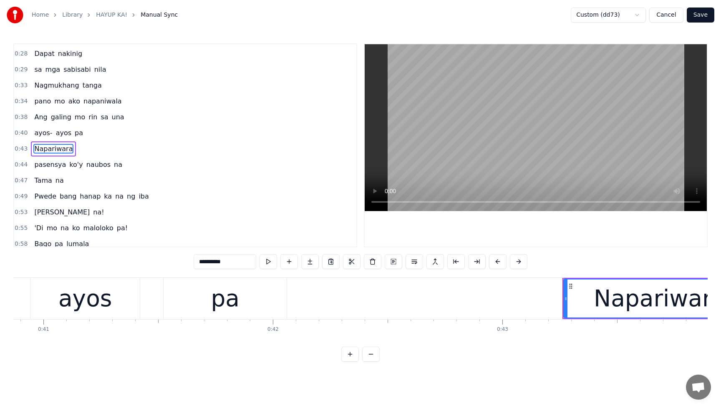
scroll to position [0, 9891]
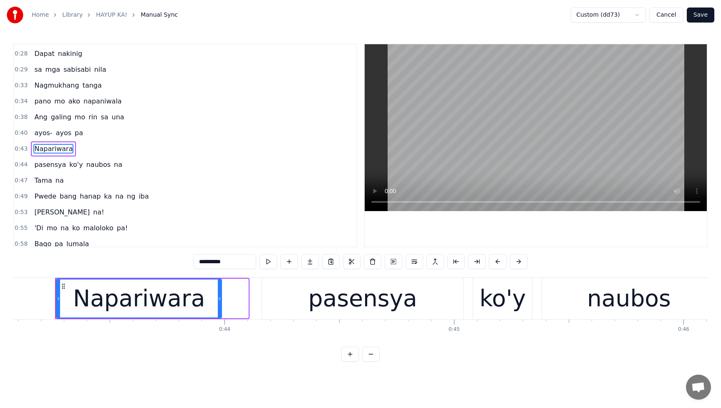
drag, startPoint x: 247, startPoint y: 301, endPoint x: 220, endPoint y: 303, distance: 26.8
click at [220, 303] on div at bounding box center [219, 299] width 3 height 38
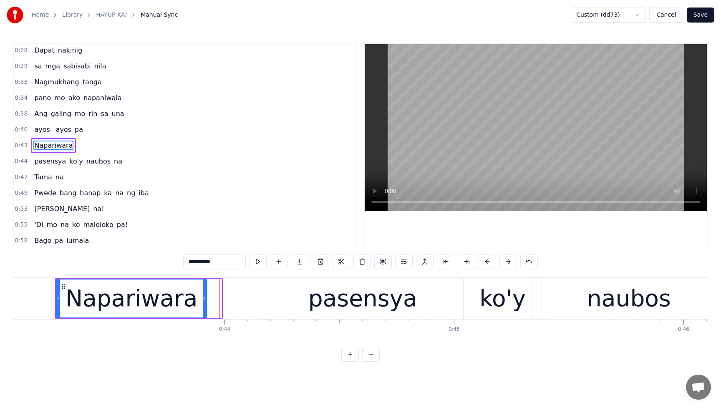
drag, startPoint x: 221, startPoint y: 299, endPoint x: 205, endPoint y: 300, distance: 15.9
click at [205, 300] on div "Napariwara" at bounding box center [131, 299] width 151 height 40
drag, startPoint x: 203, startPoint y: 301, endPoint x: 185, endPoint y: 303, distance: 18.5
click at [185, 303] on div at bounding box center [184, 299] width 3 height 38
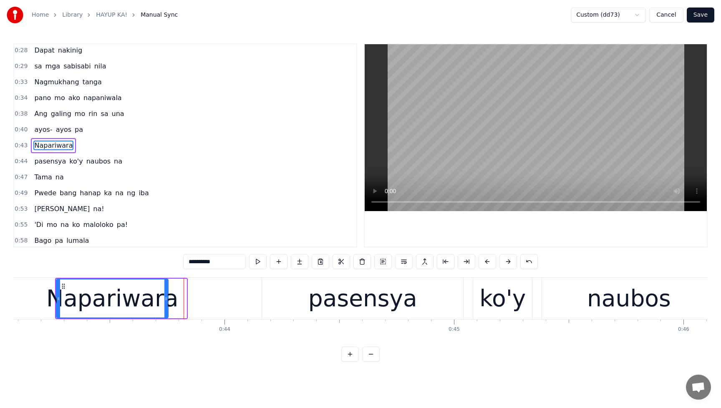
drag, startPoint x: 186, startPoint y: 303, endPoint x: 167, endPoint y: 303, distance: 18.4
click at [167, 303] on div at bounding box center [165, 299] width 3 height 38
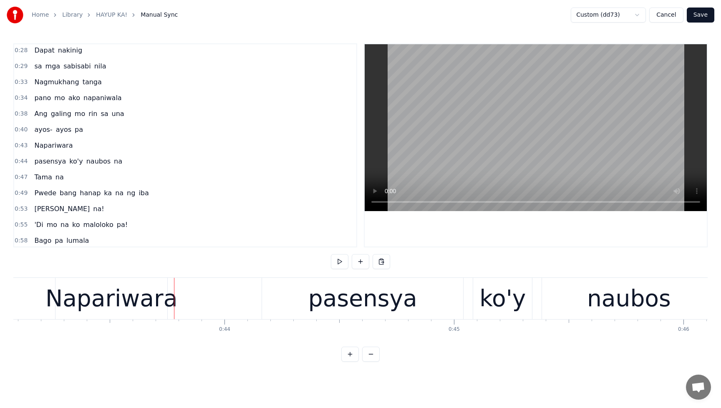
click at [38, 129] on span "ayos-" at bounding box center [43, 130] width 20 height 10
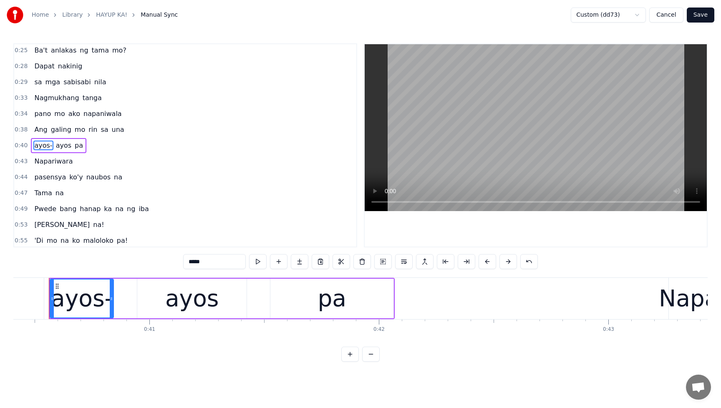
scroll to position [0, 9271]
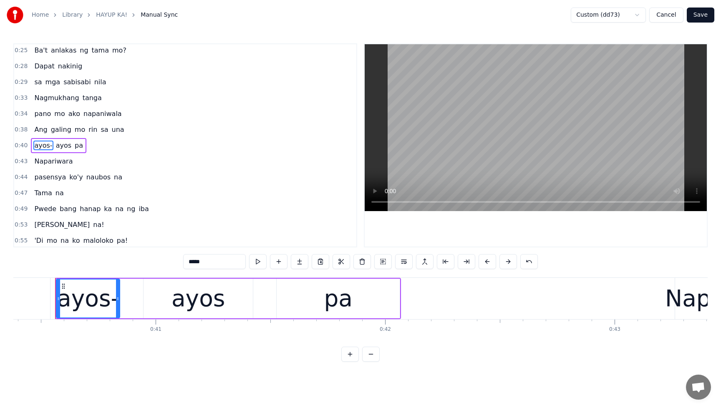
click at [35, 130] on span "Ang" at bounding box center [40, 130] width 15 height 10
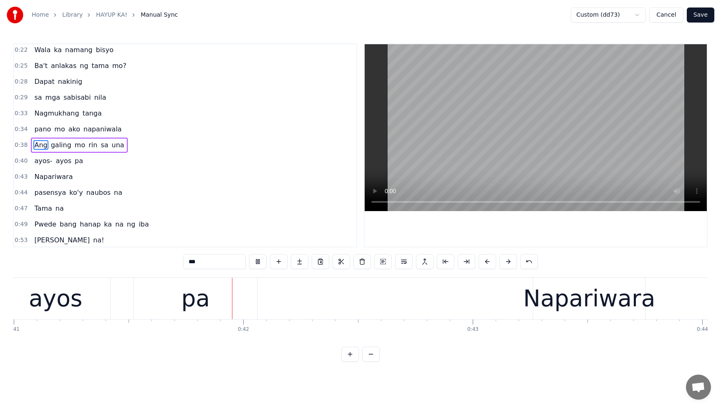
scroll to position [0, 9417]
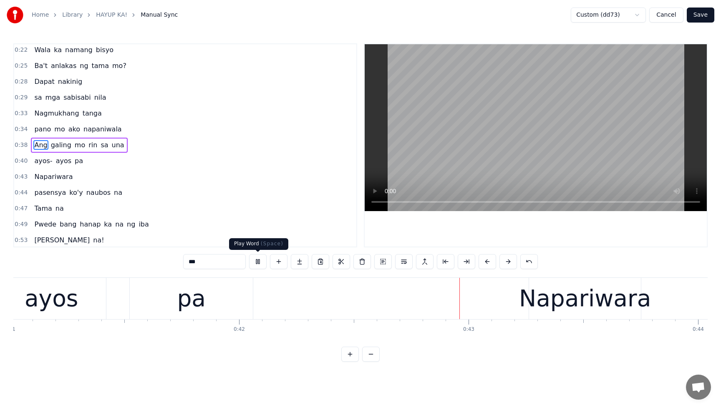
click at [255, 260] on button at bounding box center [258, 261] width 18 height 15
click at [35, 162] on span "ayos-" at bounding box center [43, 161] width 20 height 10
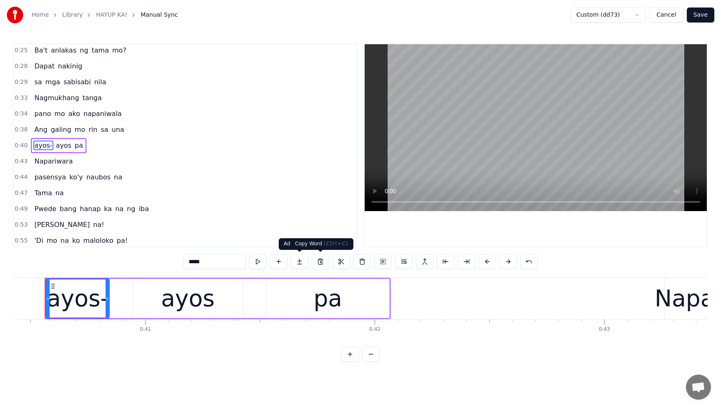
scroll to position [0, 9271]
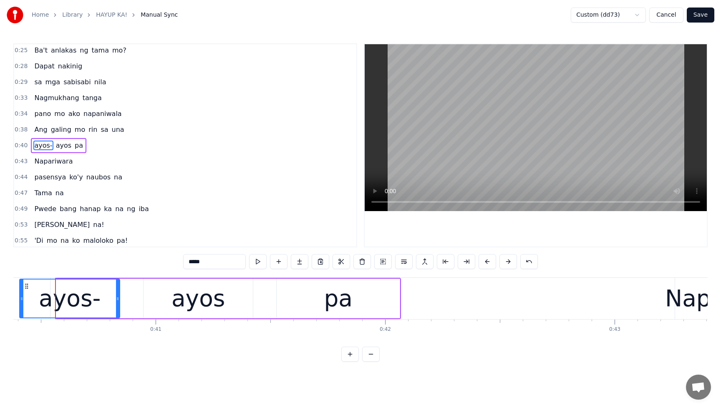
drag, startPoint x: 58, startPoint y: 298, endPoint x: 21, endPoint y: 299, distance: 36.8
click at [21, 299] on icon at bounding box center [21, 299] width 3 height 7
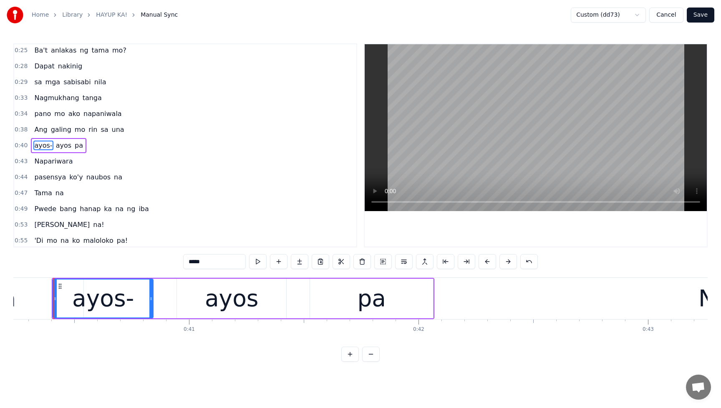
scroll to position [0, 9236]
click at [37, 129] on span "Ang" at bounding box center [40, 130] width 15 height 10
type input "***"
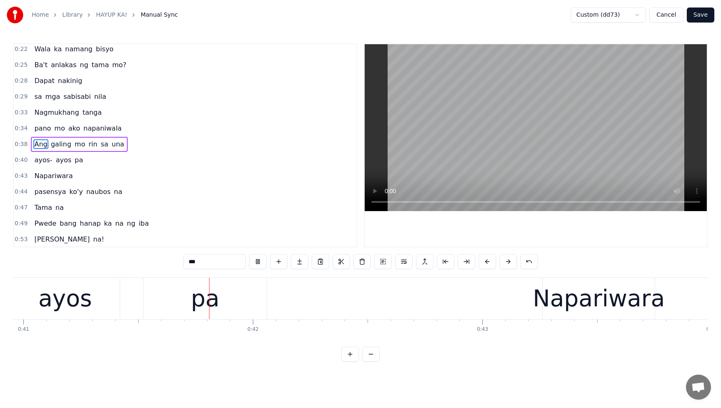
scroll to position [0, 9406]
click at [263, 264] on button at bounding box center [258, 261] width 18 height 15
click at [34, 144] on span "Ang" at bounding box center [40, 144] width 15 height 10
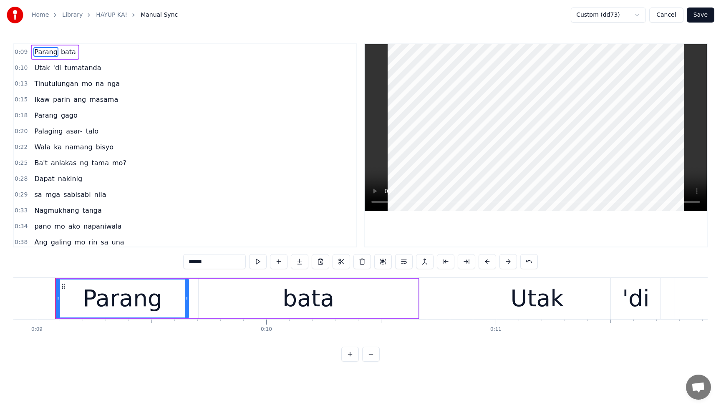
scroll to position [0, 0]
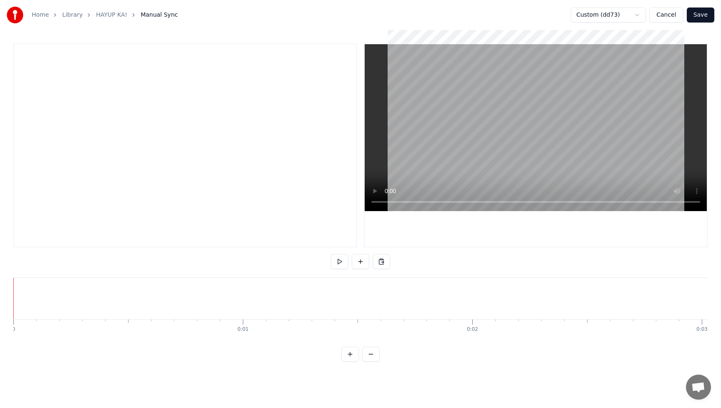
click at [705, 17] on button "Save" at bounding box center [701, 15] width 28 height 15
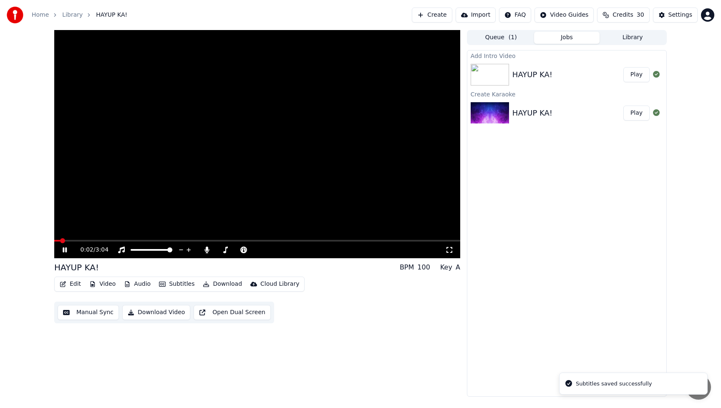
click at [637, 76] on button "Play" at bounding box center [637, 74] width 26 height 15
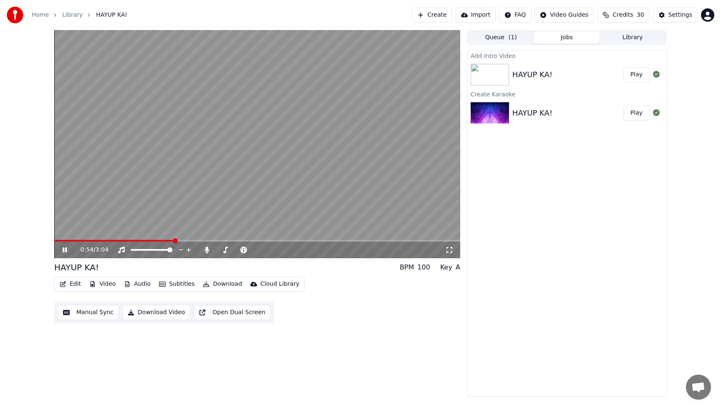
click at [78, 287] on button "Edit" at bounding box center [70, 284] width 28 height 12
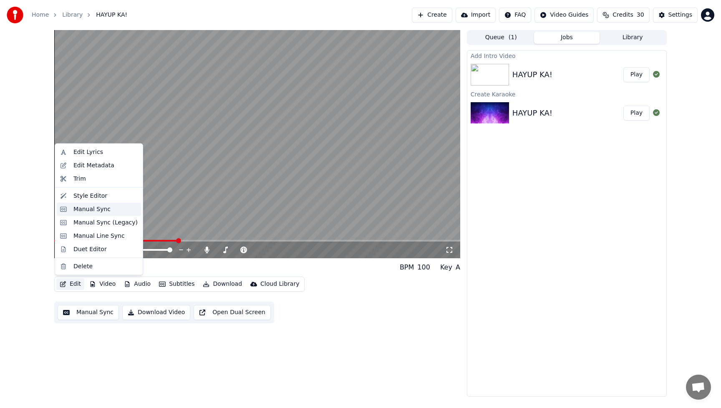
click at [78, 209] on div "Manual Sync" at bounding box center [91, 209] width 37 height 8
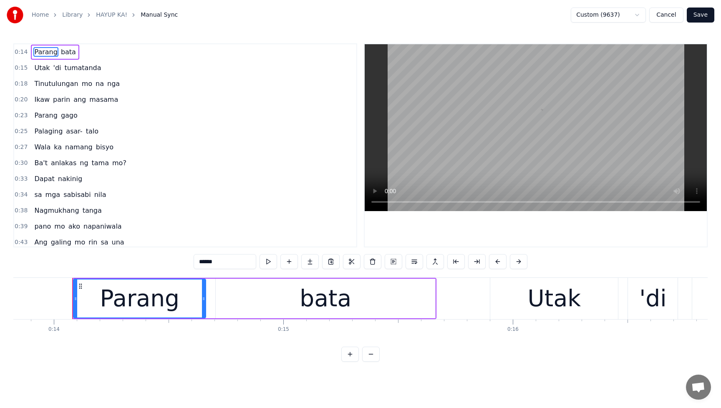
scroll to position [0, 3191]
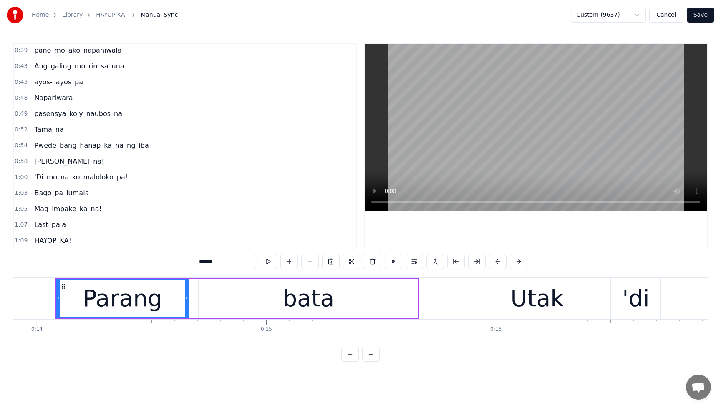
click at [48, 99] on span "Napariwara" at bounding box center [53, 98] width 40 height 10
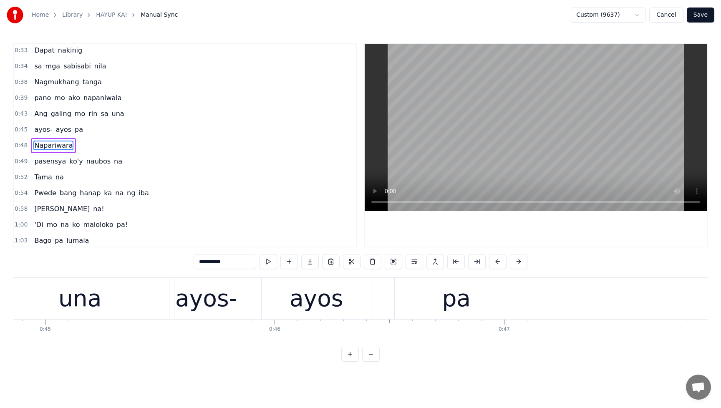
scroll to position [0, 11039]
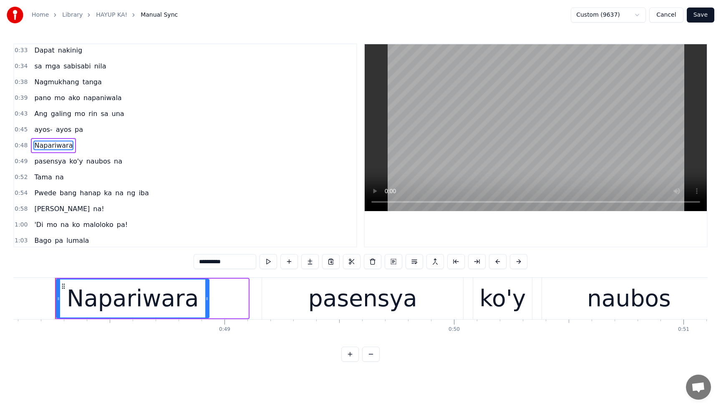
drag, startPoint x: 248, startPoint y: 301, endPoint x: 209, endPoint y: 303, distance: 39.3
click at [209, 303] on div "Napariwara" at bounding box center [133, 299] width 154 height 40
click at [288, 299] on div "pasensya" at bounding box center [362, 298] width 201 height 41
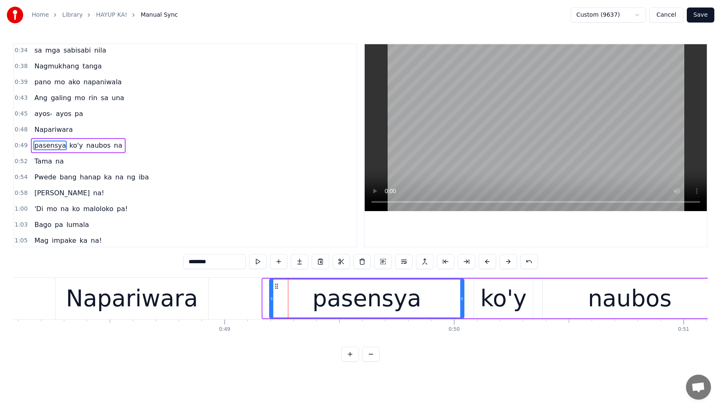
drag, startPoint x: 265, startPoint y: 298, endPoint x: 272, endPoint y: 299, distance: 6.7
click at [272, 299] on icon at bounding box center [271, 299] width 3 height 7
click at [274, 299] on icon at bounding box center [273, 299] width 3 height 7
click at [197, 301] on div "Napariwara" at bounding box center [132, 298] width 153 height 41
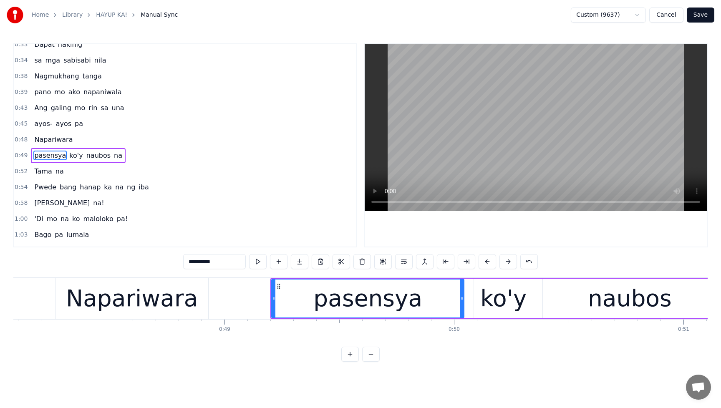
scroll to position [129, 0]
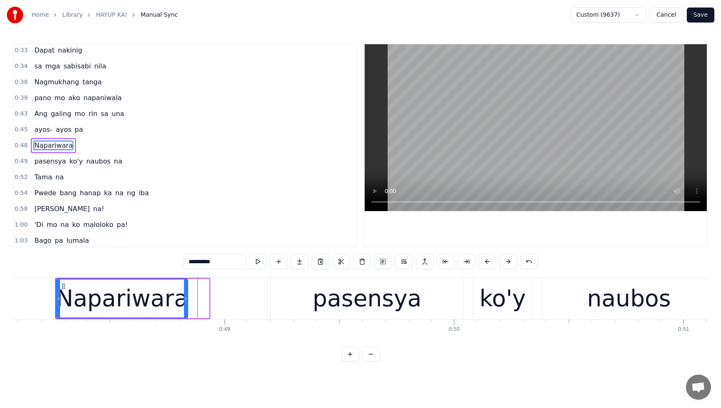
drag, startPoint x: 204, startPoint y: 301, endPoint x: 183, endPoint y: 303, distance: 21.0
click at [184, 303] on div at bounding box center [185, 299] width 3 height 38
drag, startPoint x: 184, startPoint y: 302, endPoint x: 171, endPoint y: 304, distance: 13.0
click at [171, 304] on div at bounding box center [170, 299] width 3 height 38
click at [288, 299] on div "pasensya" at bounding box center [367, 298] width 192 height 41
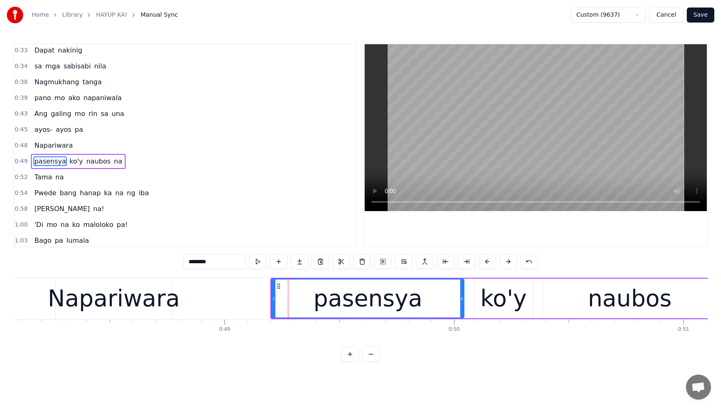
scroll to position [144, 0]
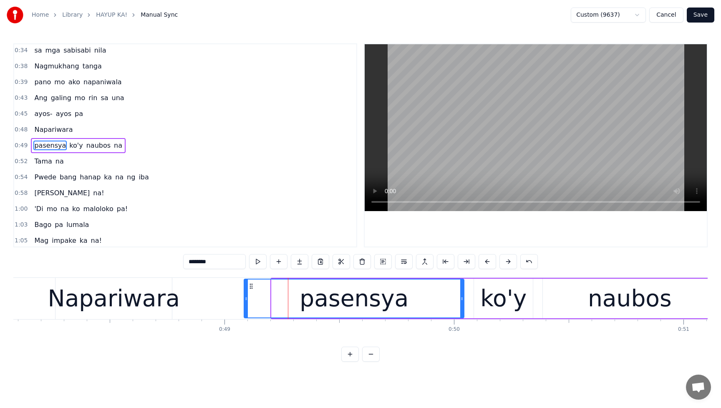
drag, startPoint x: 274, startPoint y: 299, endPoint x: 246, endPoint y: 302, distance: 27.7
click at [246, 302] on div at bounding box center [246, 299] width 3 height 38
click at [250, 302] on icon at bounding box center [249, 299] width 3 height 7
click at [170, 305] on div "Napariwara" at bounding box center [114, 298] width 116 height 41
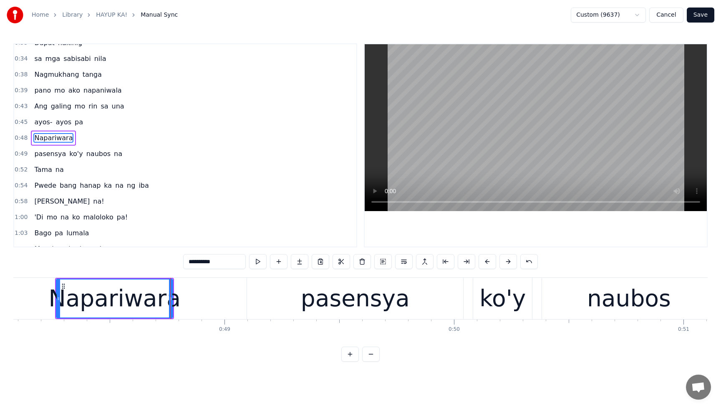
scroll to position [129, 0]
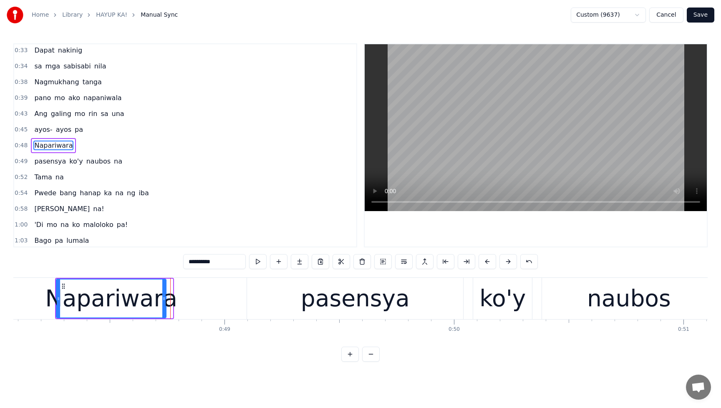
drag, startPoint x: 171, startPoint y: 303, endPoint x: 164, endPoint y: 303, distance: 6.7
click at [164, 303] on div at bounding box center [163, 299] width 3 height 38
click at [265, 300] on div "pasensya" at bounding box center [355, 298] width 216 height 41
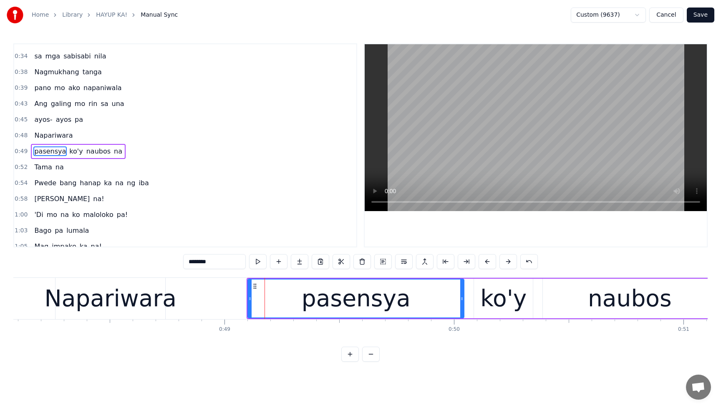
scroll to position [144, 0]
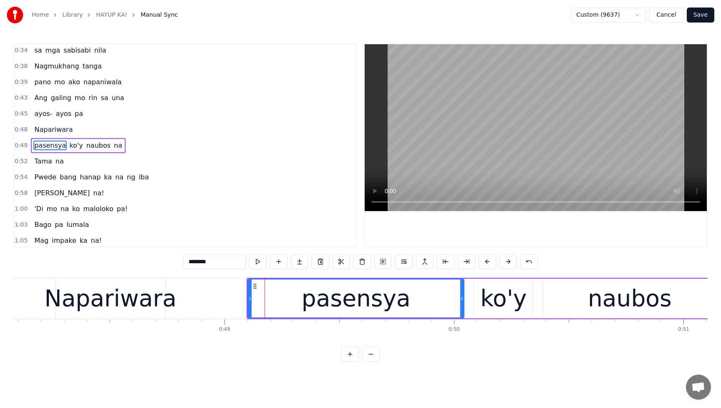
click at [58, 301] on div "Napariwara" at bounding box center [111, 298] width 132 height 35
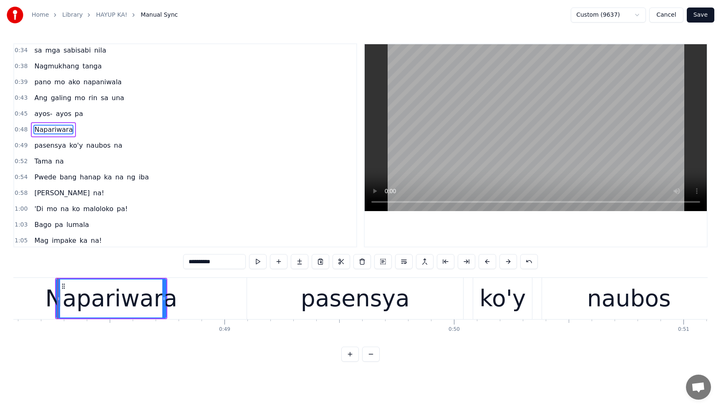
scroll to position [129, 0]
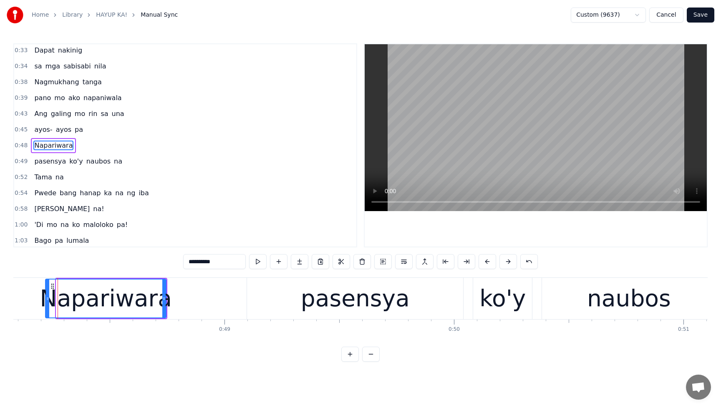
drag, startPoint x: 59, startPoint y: 299, endPoint x: 48, endPoint y: 299, distance: 10.9
click at [48, 300] on circle at bounding box center [48, 300] width 0 height 0
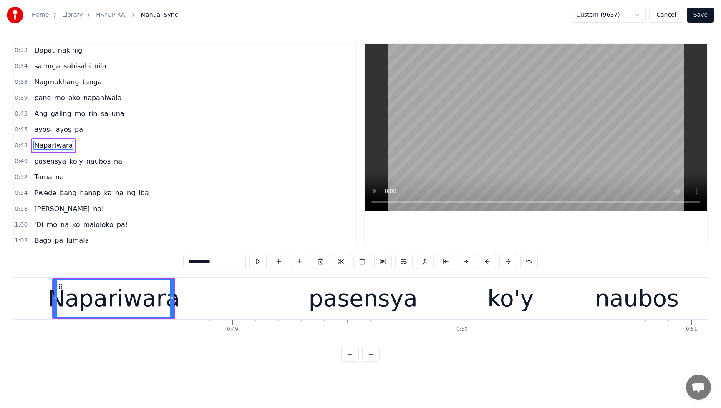
scroll to position [0, 11031]
drag, startPoint x: 172, startPoint y: 301, endPoint x: 166, endPoint y: 301, distance: 6.3
click at [166, 301] on icon at bounding box center [165, 299] width 3 height 7
click at [274, 300] on div "pasensya" at bounding box center [363, 298] width 216 height 41
type input "********"
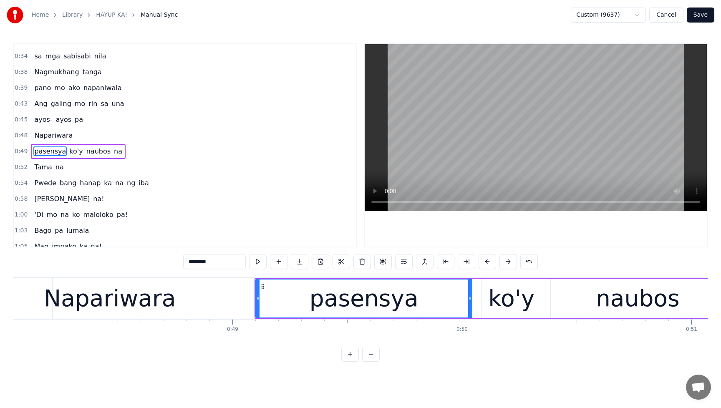
scroll to position [144, 0]
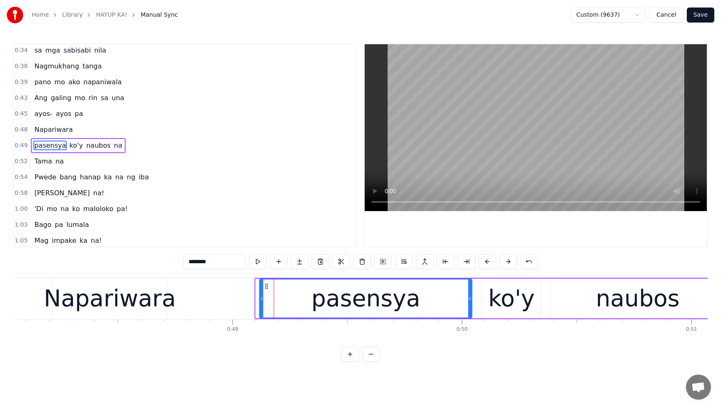
drag, startPoint x: 258, startPoint y: 300, endPoint x: 263, endPoint y: 300, distance: 4.6
click at [263, 300] on icon at bounding box center [261, 299] width 3 height 7
click at [704, 14] on button "Save" at bounding box center [701, 15] width 28 height 15
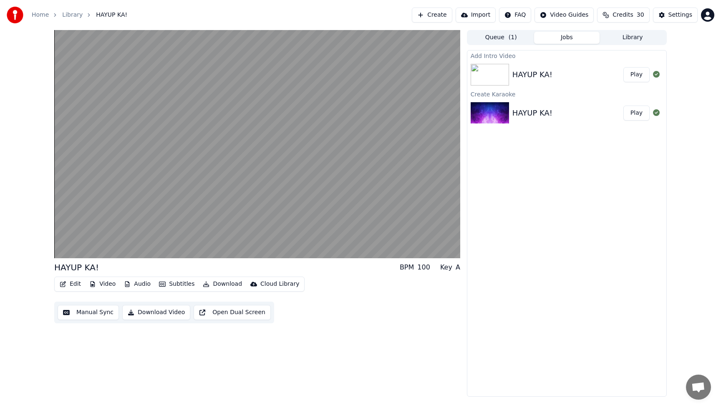
click at [77, 283] on button "Edit" at bounding box center [70, 284] width 28 height 12
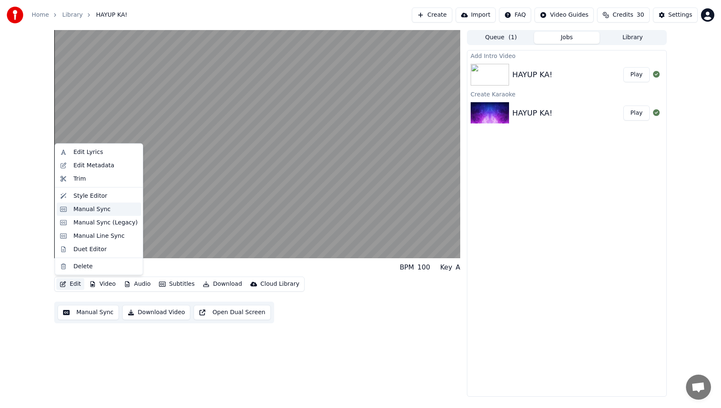
click at [79, 206] on div "Manual Sync" at bounding box center [91, 209] width 37 height 8
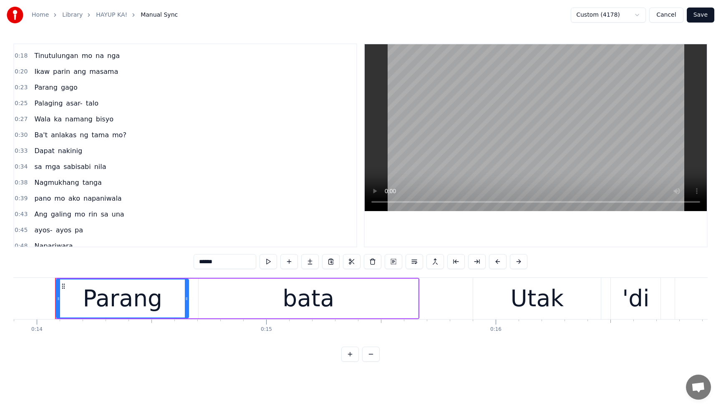
scroll to position [76, 0]
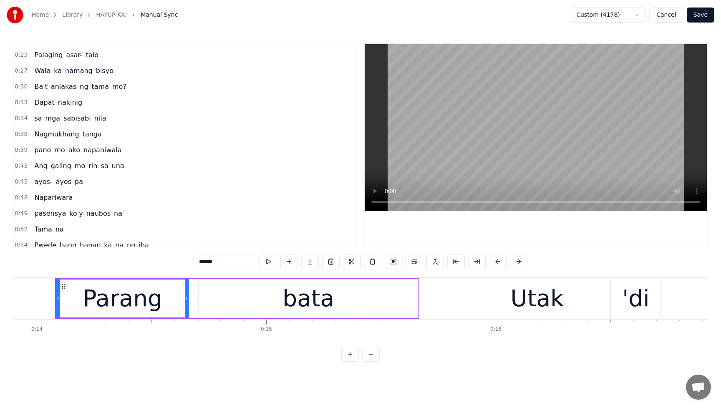
click at [36, 183] on span "ayos-" at bounding box center [43, 182] width 20 height 10
type input "*****"
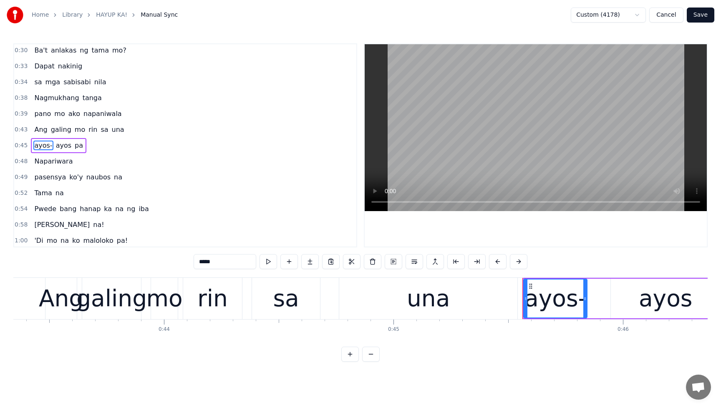
scroll to position [0, 10419]
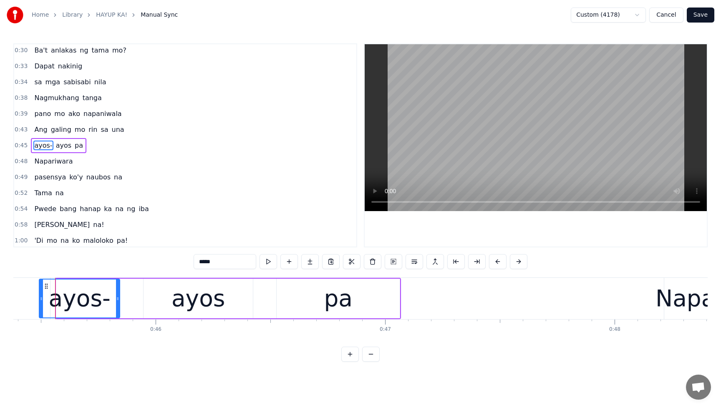
drag, startPoint x: 58, startPoint y: 297, endPoint x: 41, endPoint y: 298, distance: 17.1
click at [41, 298] on icon at bounding box center [41, 299] width 3 height 7
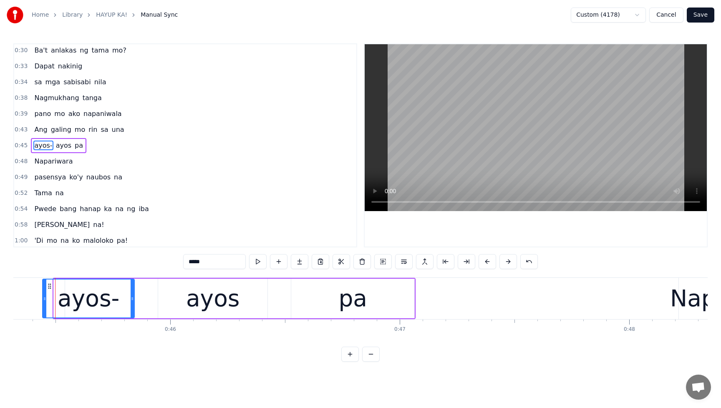
drag, startPoint x: 55, startPoint y: 300, endPoint x: 43, endPoint y: 301, distance: 11.3
click at [43, 301] on icon at bounding box center [44, 299] width 3 height 7
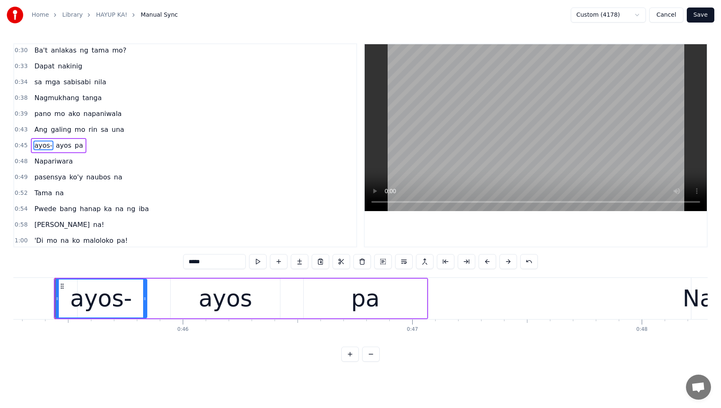
click at [704, 17] on button "Save" at bounding box center [701, 15] width 28 height 15
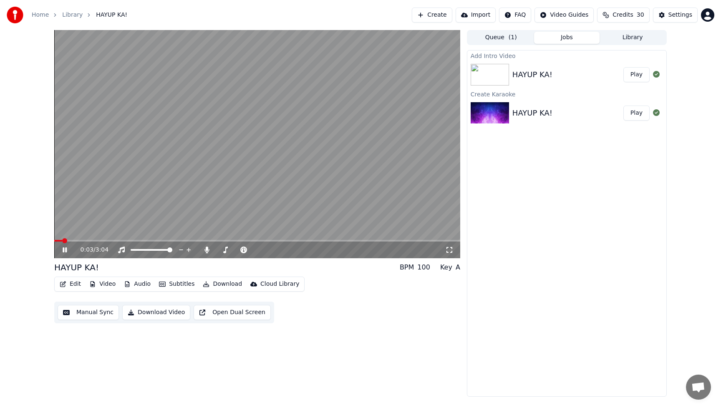
click at [640, 78] on button "Play" at bounding box center [637, 74] width 26 height 15
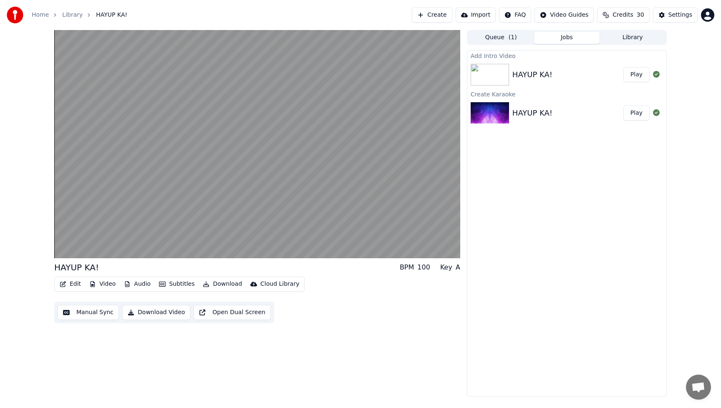
click at [154, 314] on button "Download Video" at bounding box center [156, 312] width 68 height 15
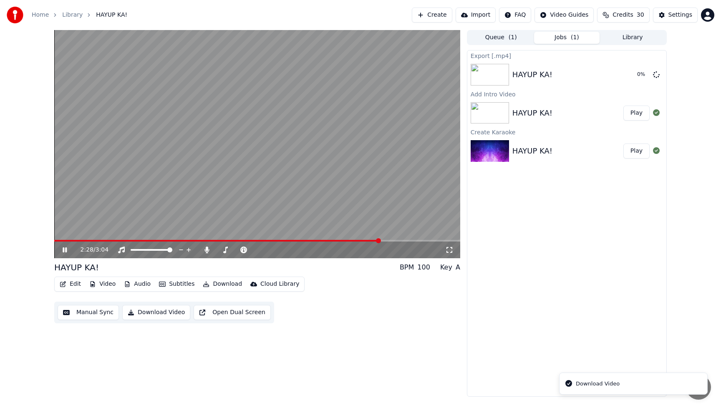
click at [66, 251] on icon at bounding box center [65, 250] width 4 height 5
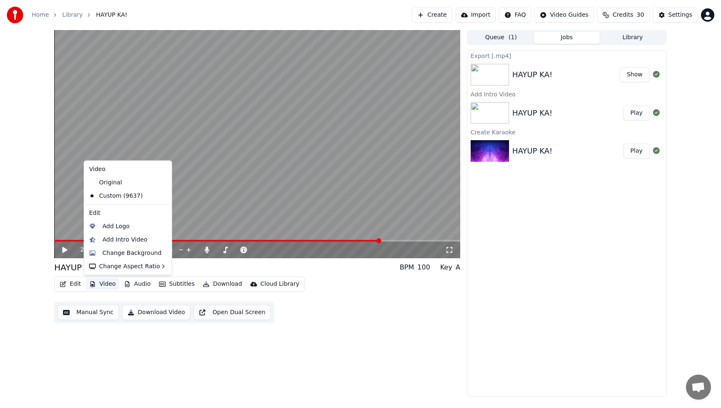
click at [110, 283] on button "Video" at bounding box center [102, 284] width 33 height 12
click at [117, 257] on div "Change Background" at bounding box center [132, 253] width 59 height 8
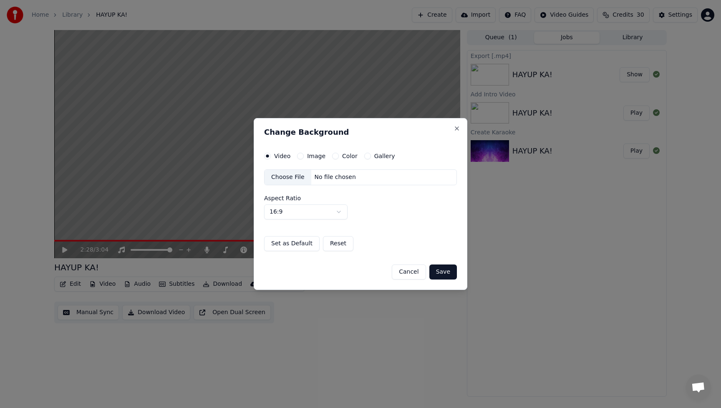
click at [288, 177] on div "Choose File" at bounding box center [288, 177] width 47 height 15
click at [444, 274] on button "Save" at bounding box center [444, 272] width 28 height 15
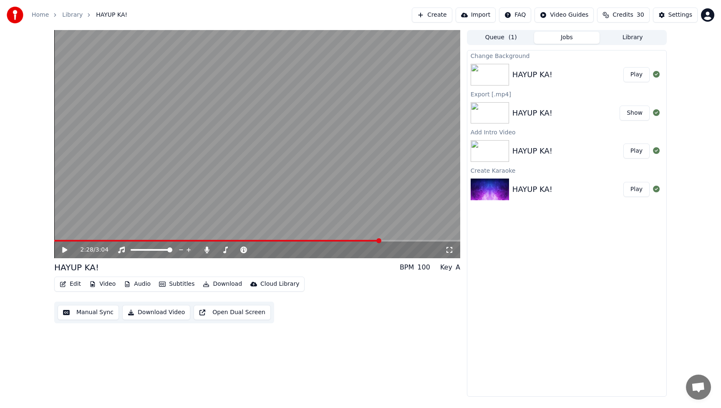
click at [642, 78] on button "Play" at bounding box center [637, 74] width 26 height 15
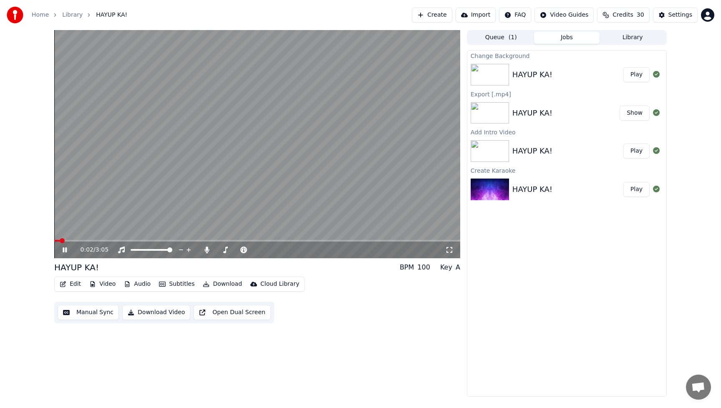
click at [73, 286] on button "Edit" at bounding box center [70, 284] width 28 height 12
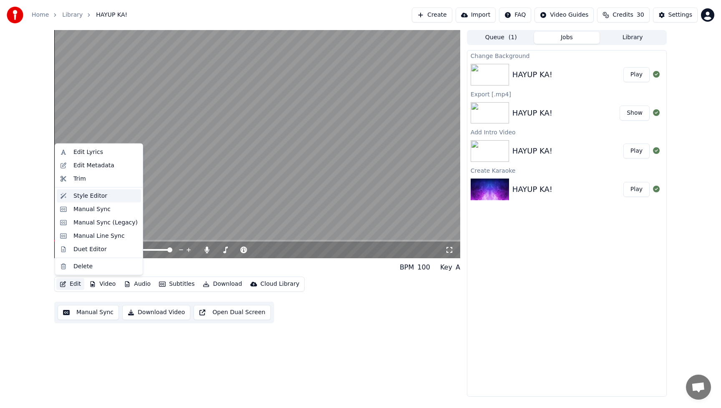
click at [88, 199] on div "Style Editor" at bounding box center [90, 196] width 34 height 8
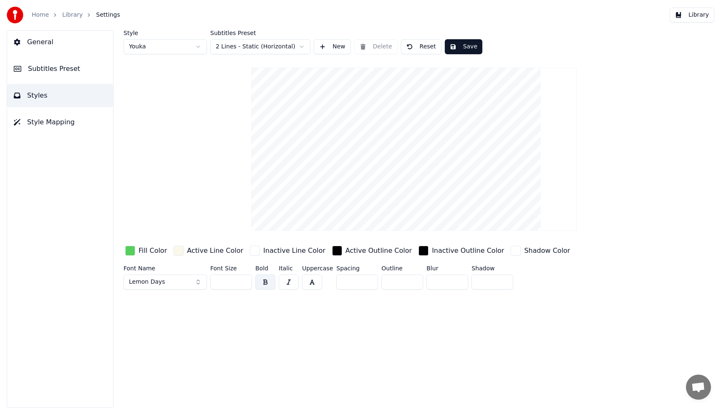
click at [198, 285] on button "Lemon Days" at bounding box center [165, 282] width 83 height 15
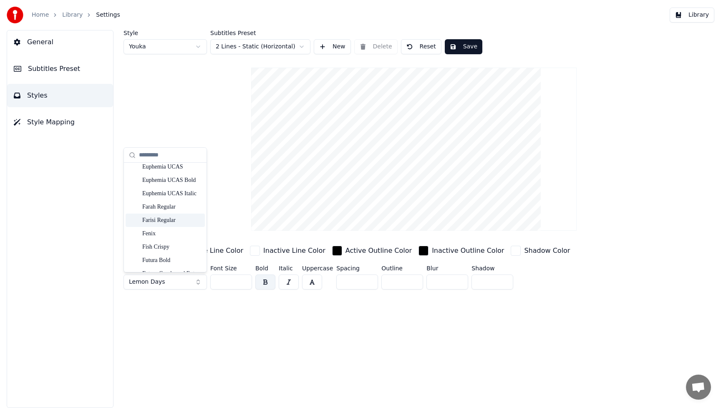
scroll to position [2435, 0]
click at [176, 223] on div "Fish Crispy" at bounding box center [171, 219] width 59 height 8
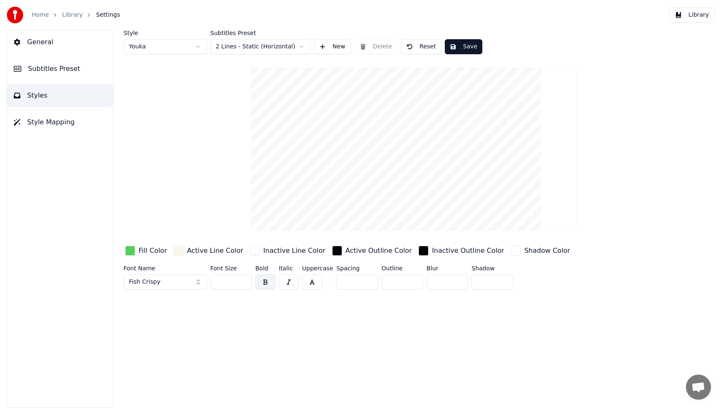
click at [129, 251] on div "button" at bounding box center [130, 251] width 10 height 10
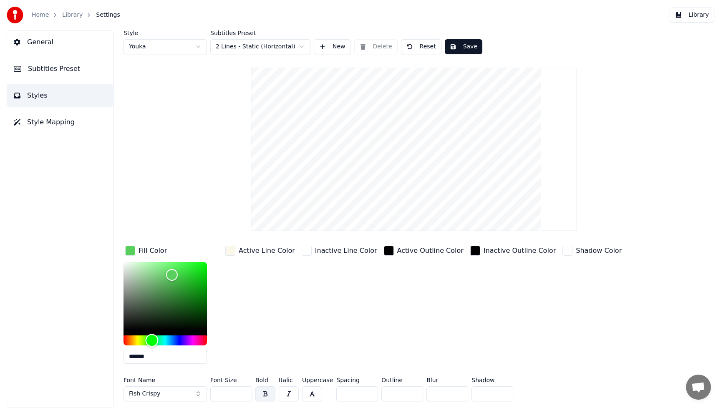
type input "*******"
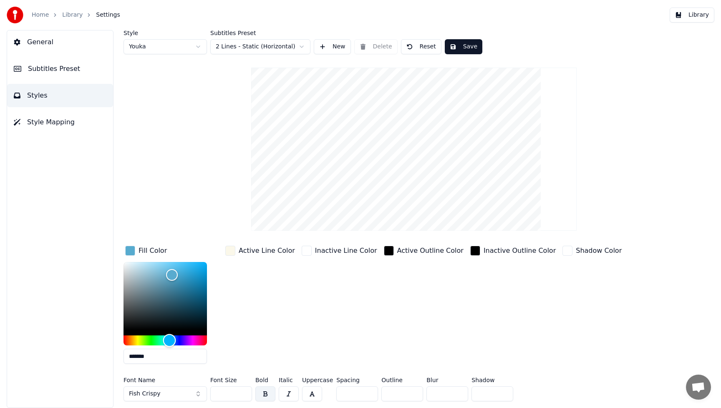
click at [169, 340] on div "Hue" at bounding box center [165, 341] width 83 height 10
click at [471, 45] on button "Save" at bounding box center [464, 46] width 38 height 15
click at [700, 12] on button "Library" at bounding box center [692, 15] width 45 height 15
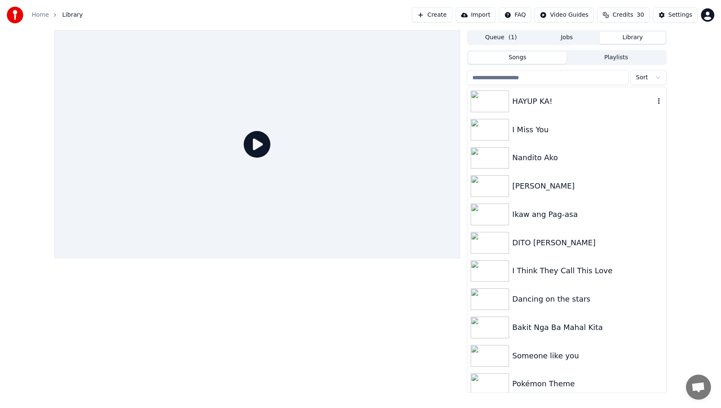
click at [501, 102] on img at bounding box center [490, 102] width 38 height 22
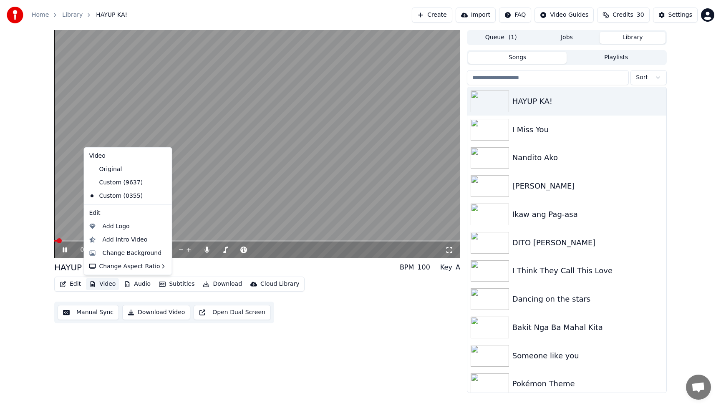
click at [104, 284] on button "Video" at bounding box center [102, 284] width 33 height 12
click at [106, 242] on div "Add Intro Video" at bounding box center [125, 239] width 45 height 8
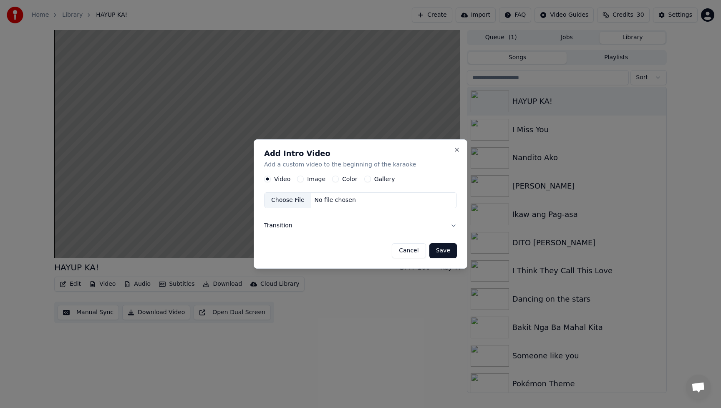
click at [299, 179] on button "Image" at bounding box center [300, 179] width 7 height 7
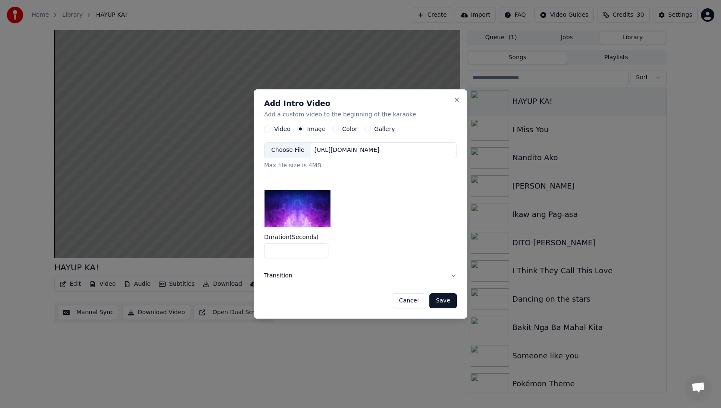
click at [295, 157] on div "Choose File" at bounding box center [288, 150] width 47 height 15
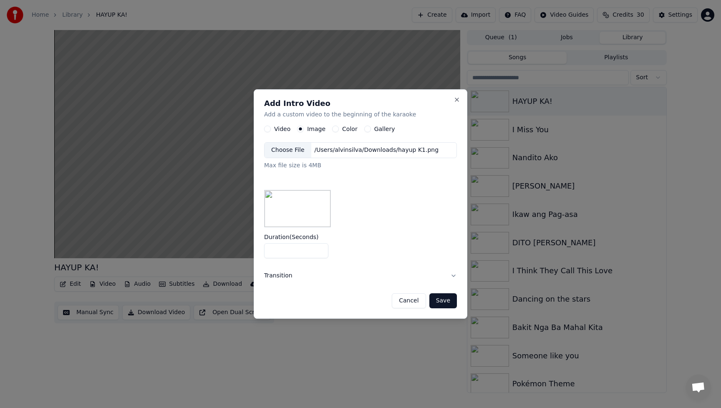
click at [446, 303] on button "Save" at bounding box center [444, 300] width 28 height 15
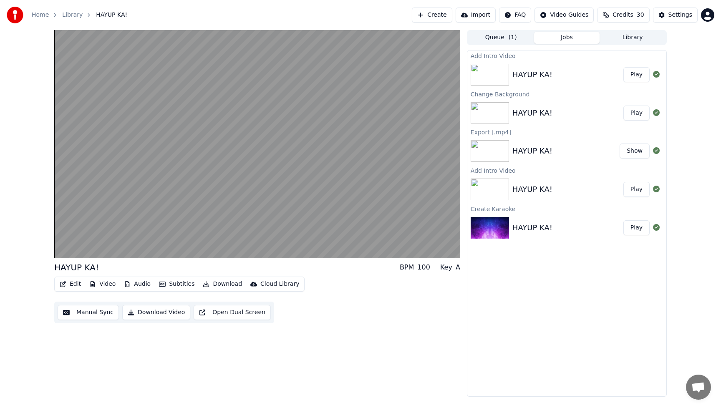
click at [637, 75] on button "Play" at bounding box center [637, 74] width 26 height 15
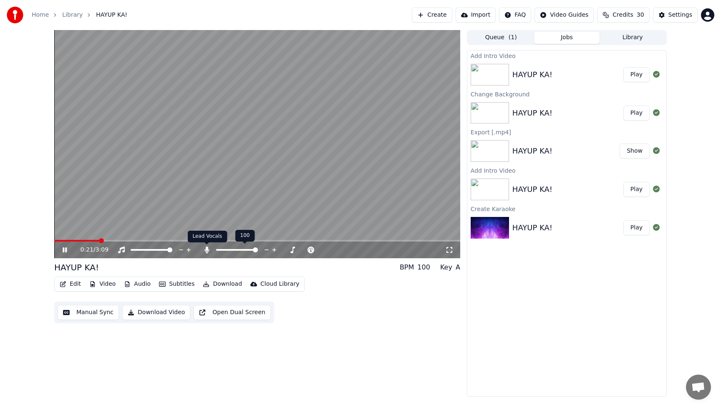
click at [206, 251] on icon at bounding box center [207, 250] width 5 height 7
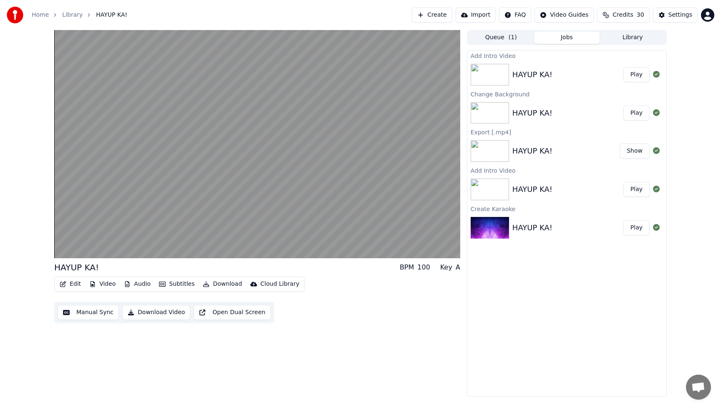
click at [154, 314] on button "Download Video" at bounding box center [156, 312] width 68 height 15
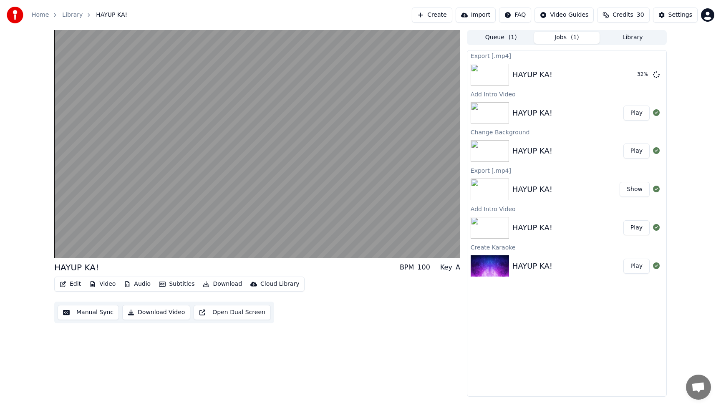
click at [405, 351] on div "HAYUP KA! BPM 100 Key A Edit Video Audio Subtitles Download Cloud Library Manua…" at bounding box center [257, 213] width 406 height 367
